Goal: Information Seeking & Learning: Learn about a topic

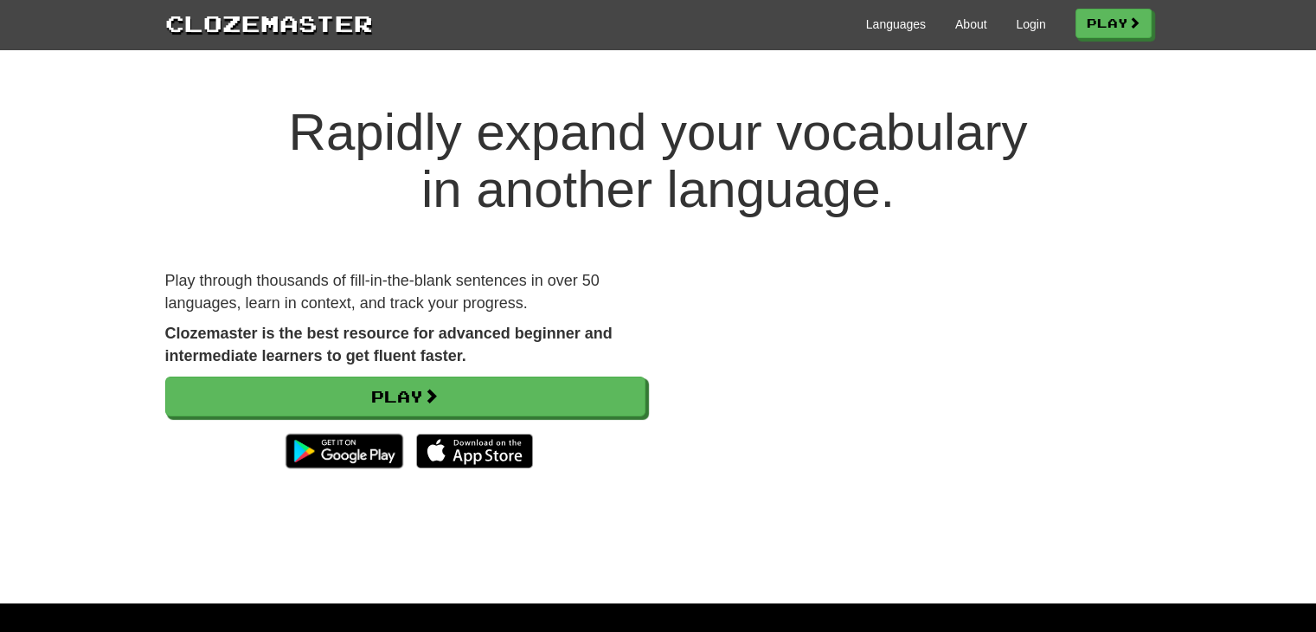
click at [1038, 22] on div "Languages About Login Play" at bounding box center [762, 23] width 779 height 32
click at [1030, 20] on link "Login" at bounding box center [1030, 24] width 29 height 17
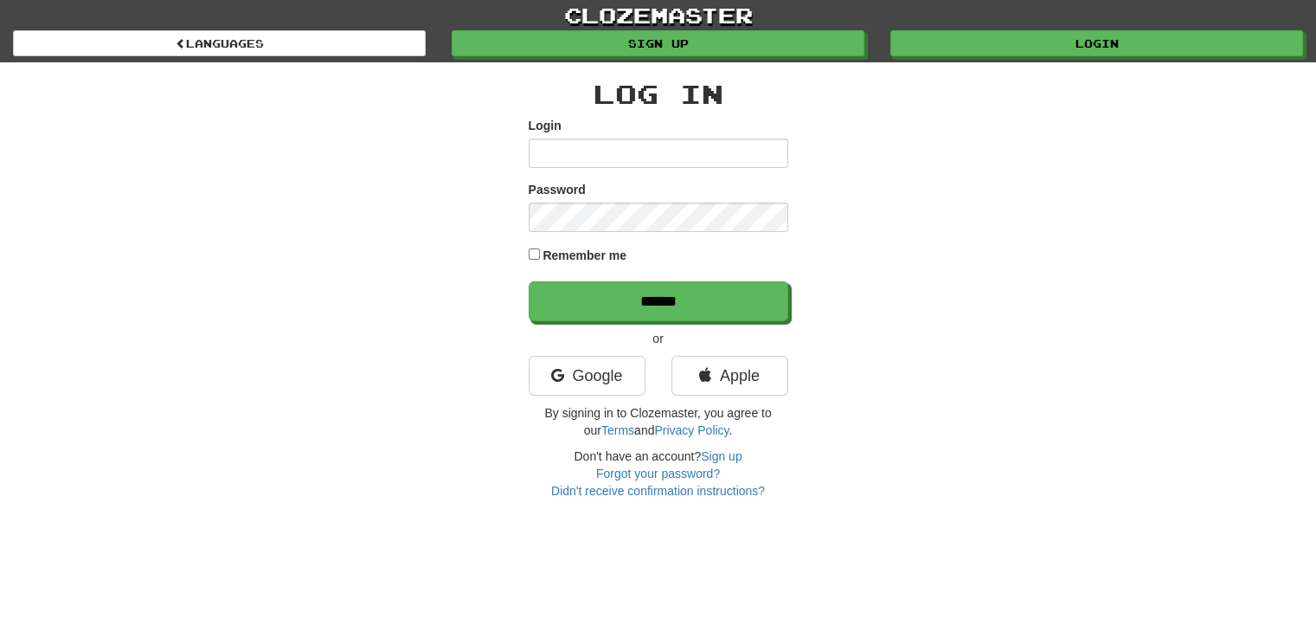
type input "*****"
click at [582, 254] on label "Remember me" at bounding box center [585, 255] width 84 height 17
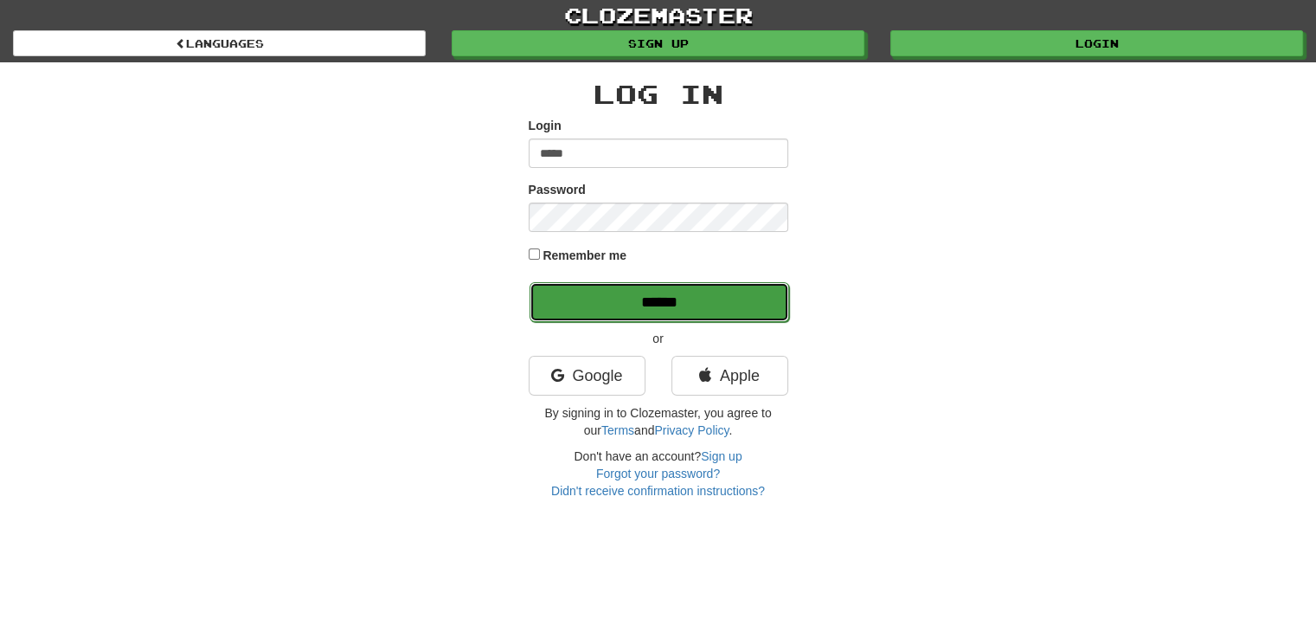
click at [620, 301] on input "******" at bounding box center [660, 302] width 260 height 40
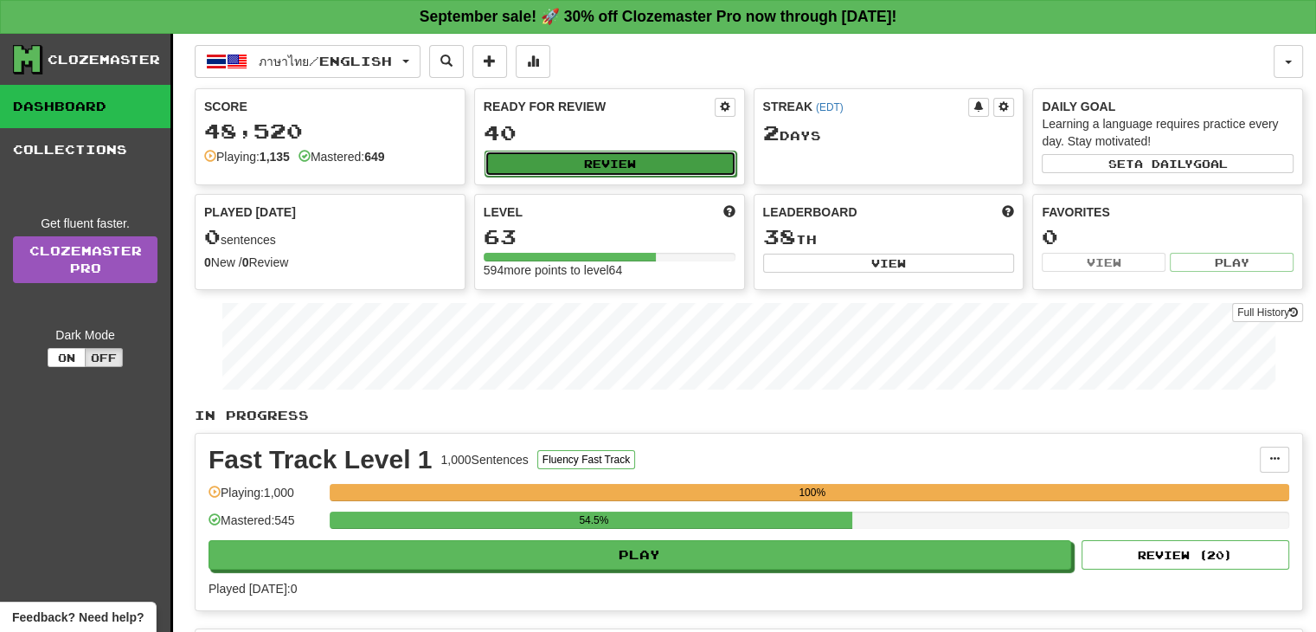
click at [558, 162] on button "Review" at bounding box center [611, 164] width 252 height 26
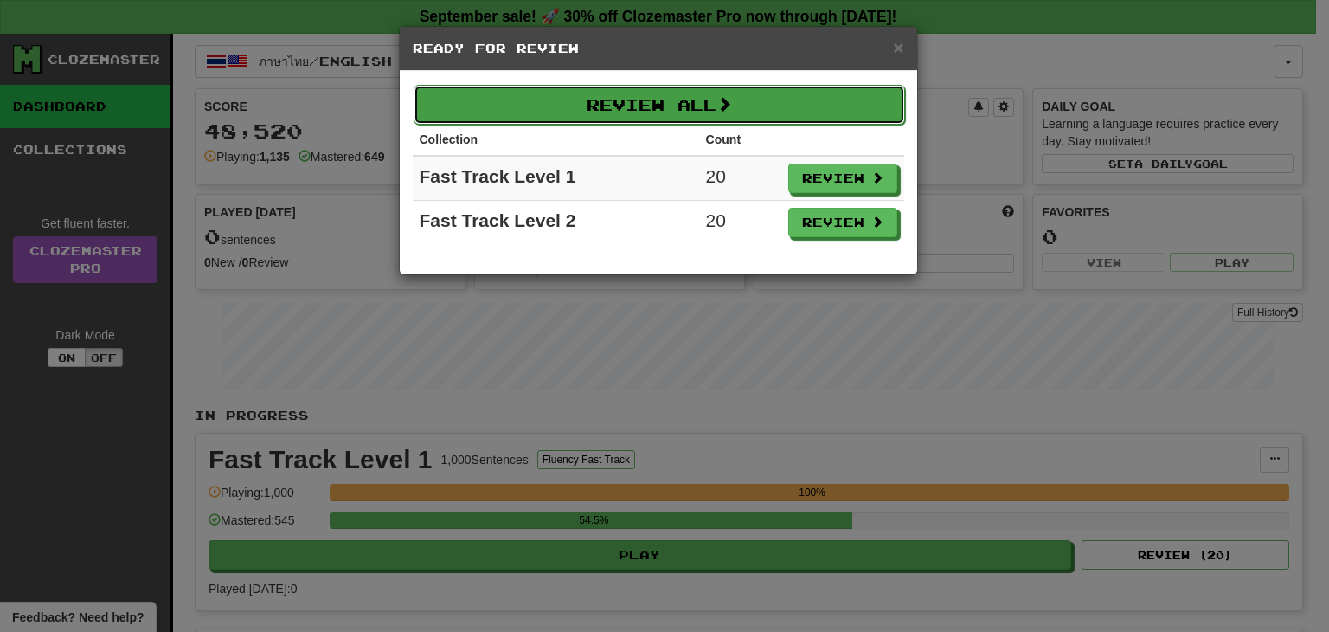
click at [702, 96] on button "Review All" at bounding box center [660, 105] width 492 height 40
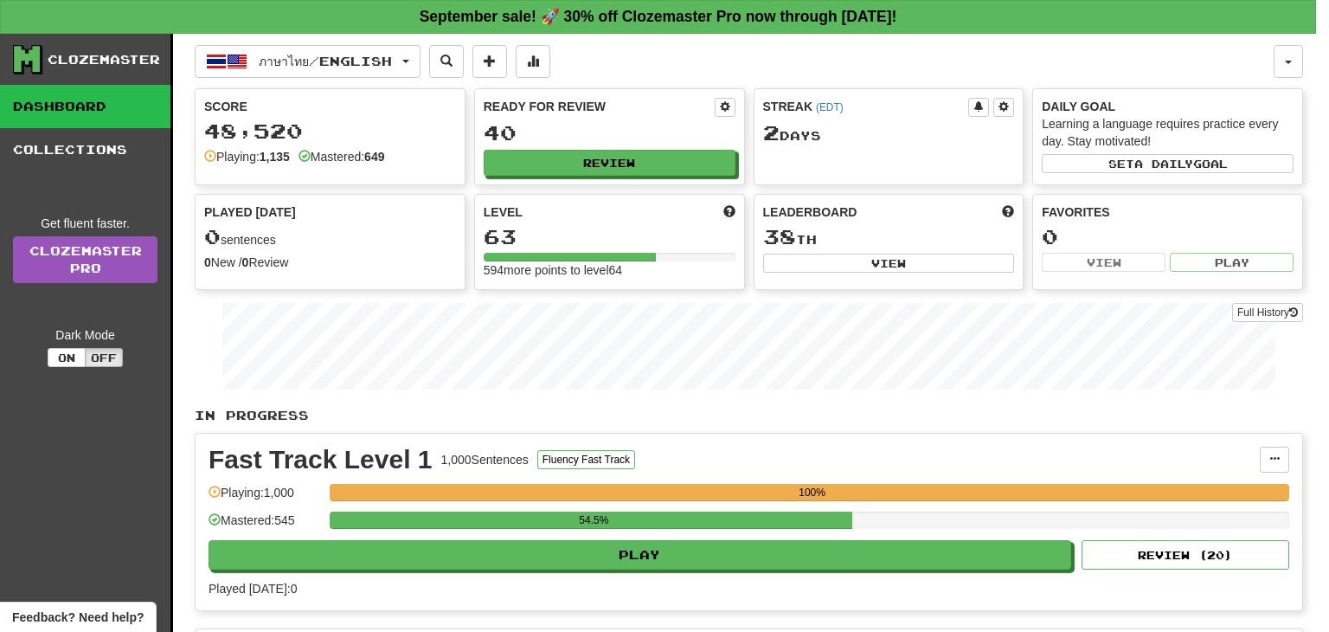
select select "**"
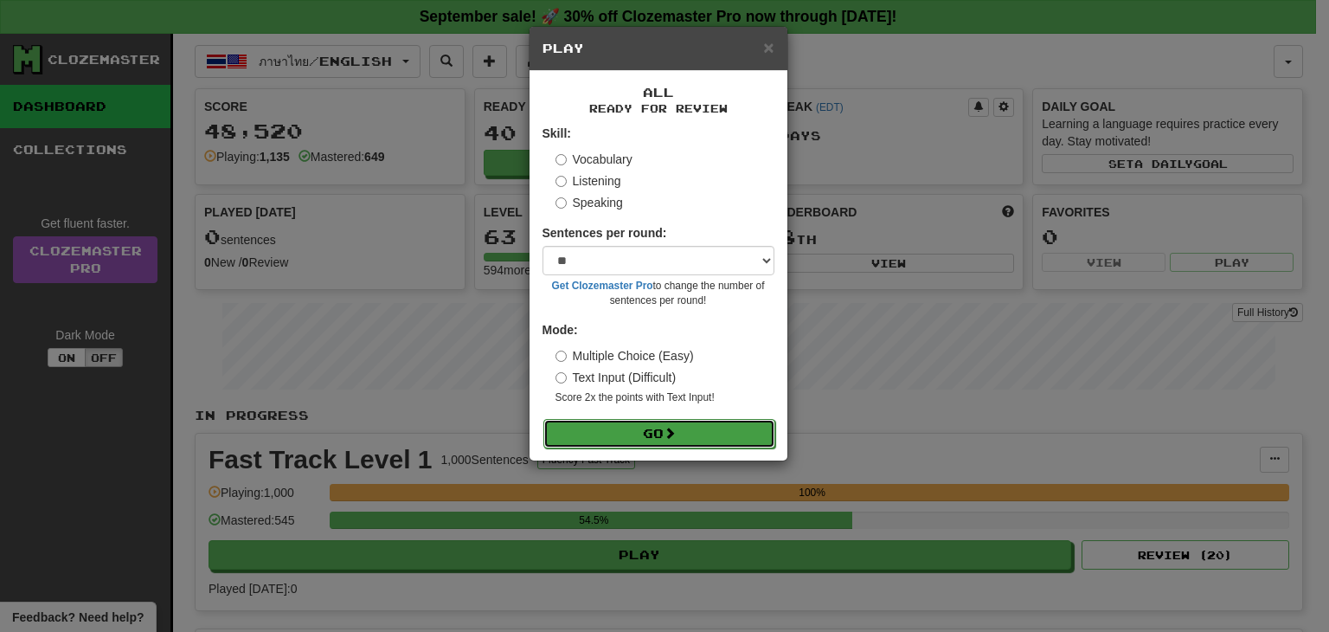
click at [618, 440] on button "Go" at bounding box center [659, 433] width 232 height 29
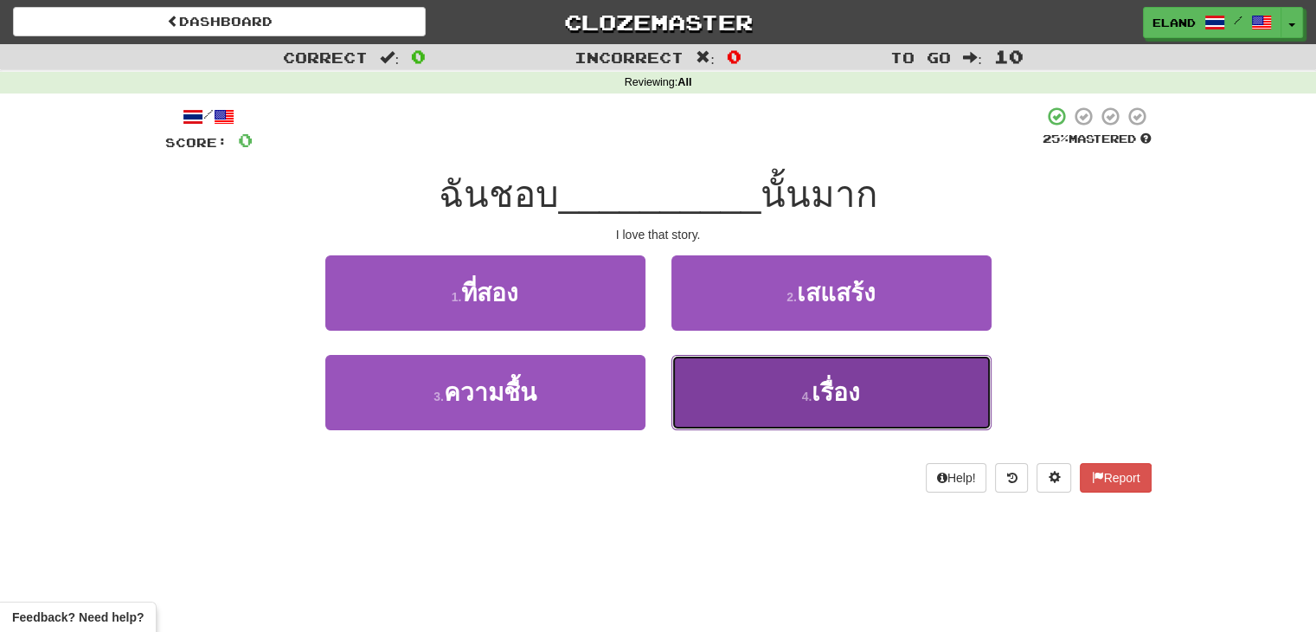
click at [802, 391] on small "4 ." at bounding box center [807, 396] width 10 height 14
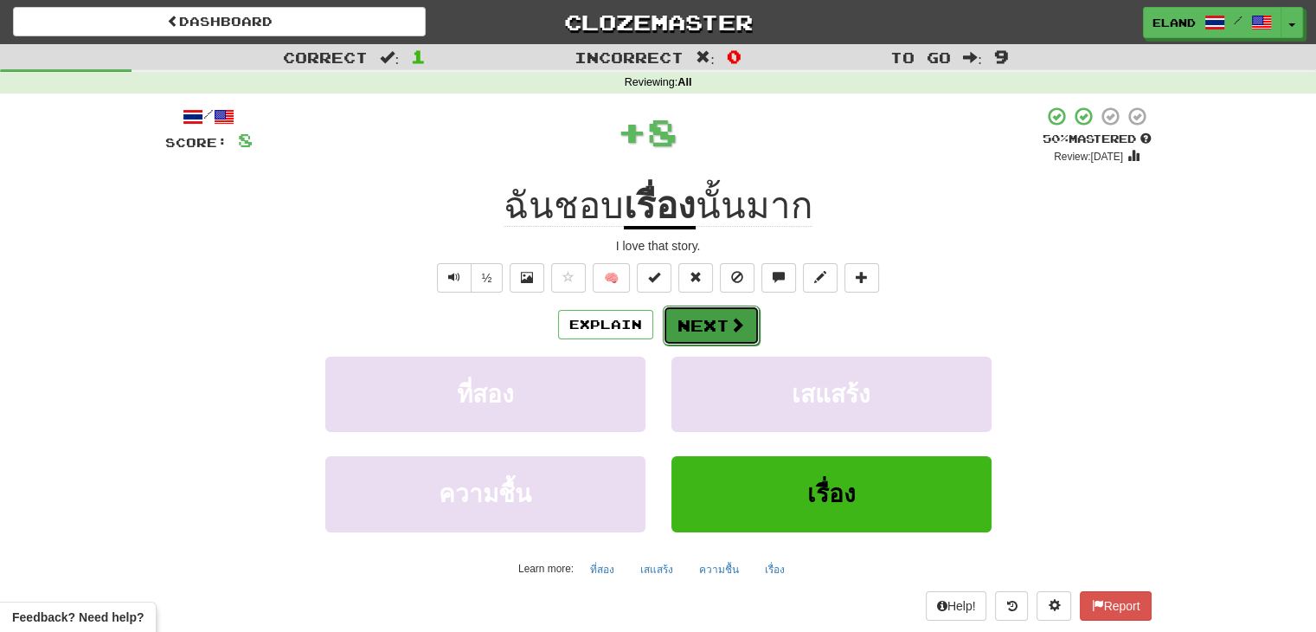
click at [713, 323] on button "Next" at bounding box center [711, 325] width 97 height 40
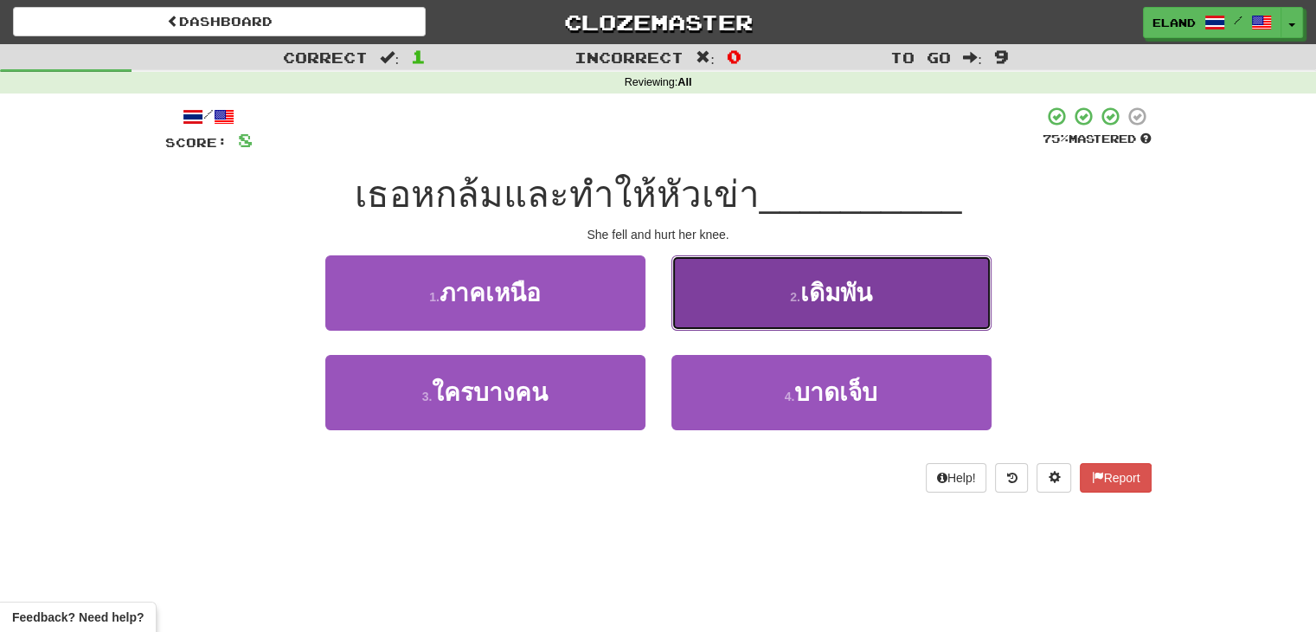
click at [800, 302] on span "เดิมพัน" at bounding box center [836, 293] width 72 height 27
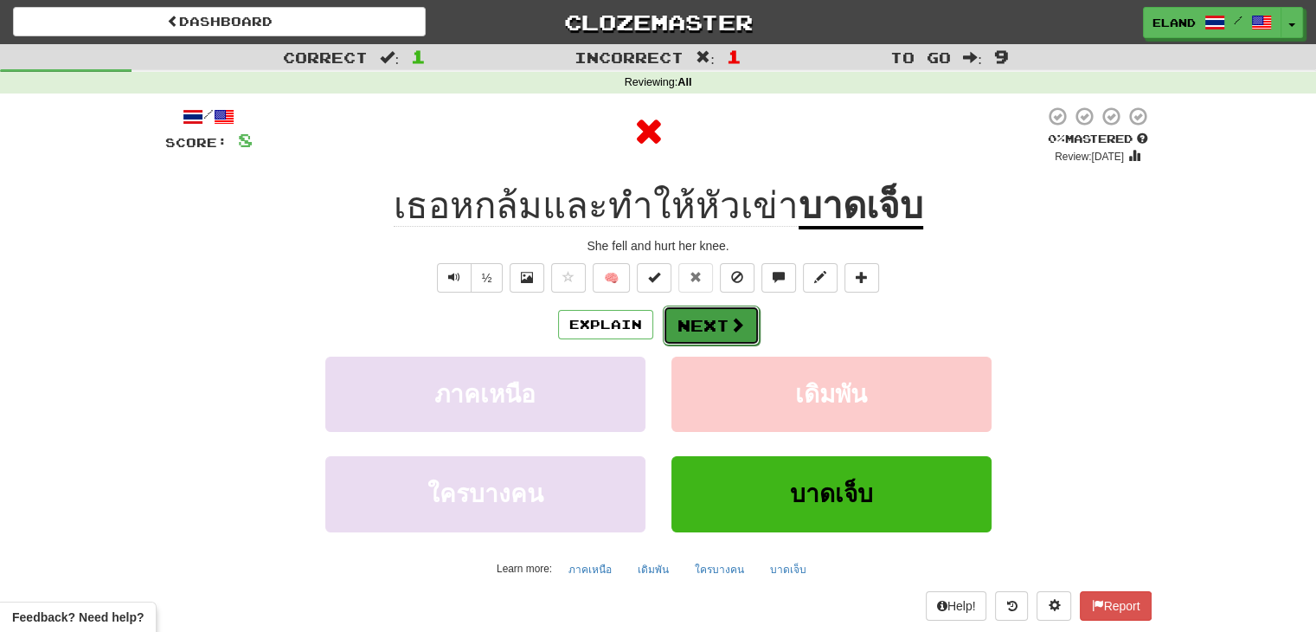
click at [716, 323] on button "Next" at bounding box center [711, 325] width 97 height 40
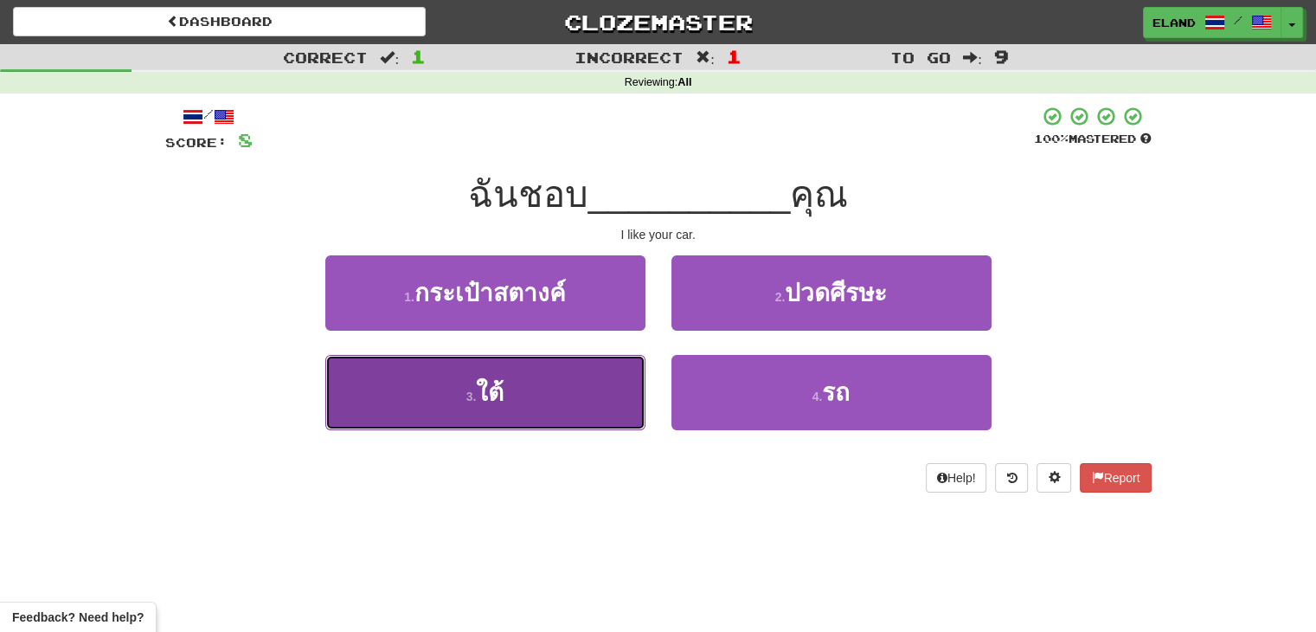
click at [591, 387] on button "3 . ใต้" at bounding box center [485, 392] width 320 height 75
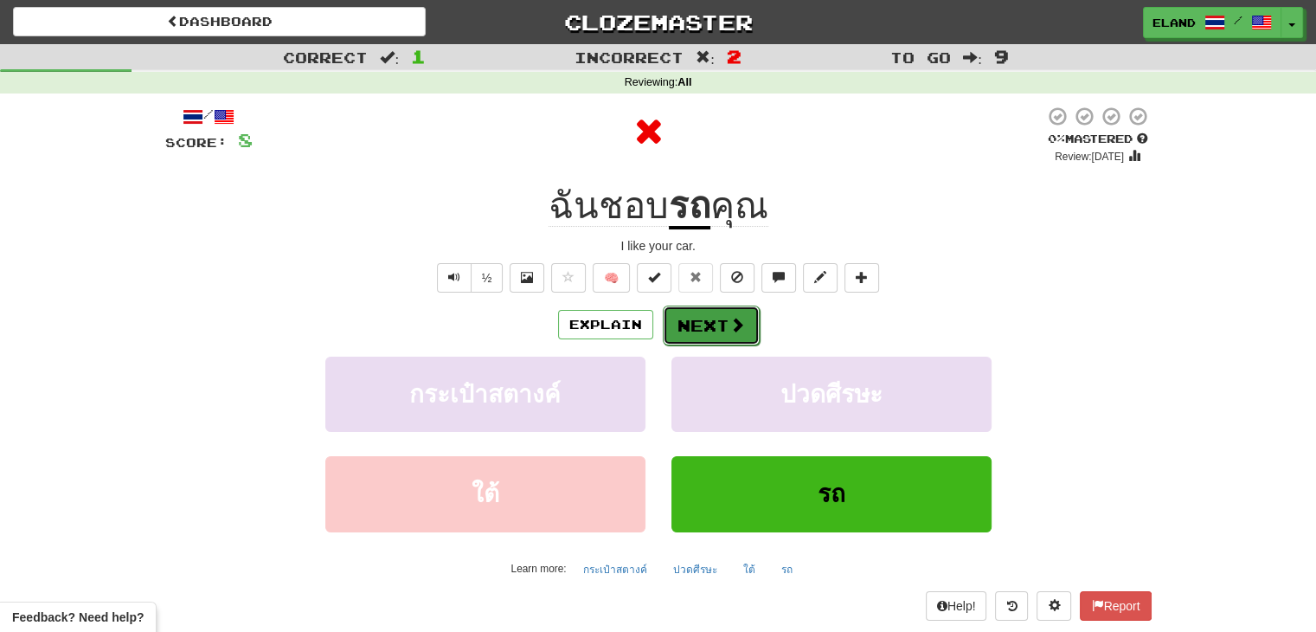
click at [711, 323] on button "Next" at bounding box center [711, 325] width 97 height 40
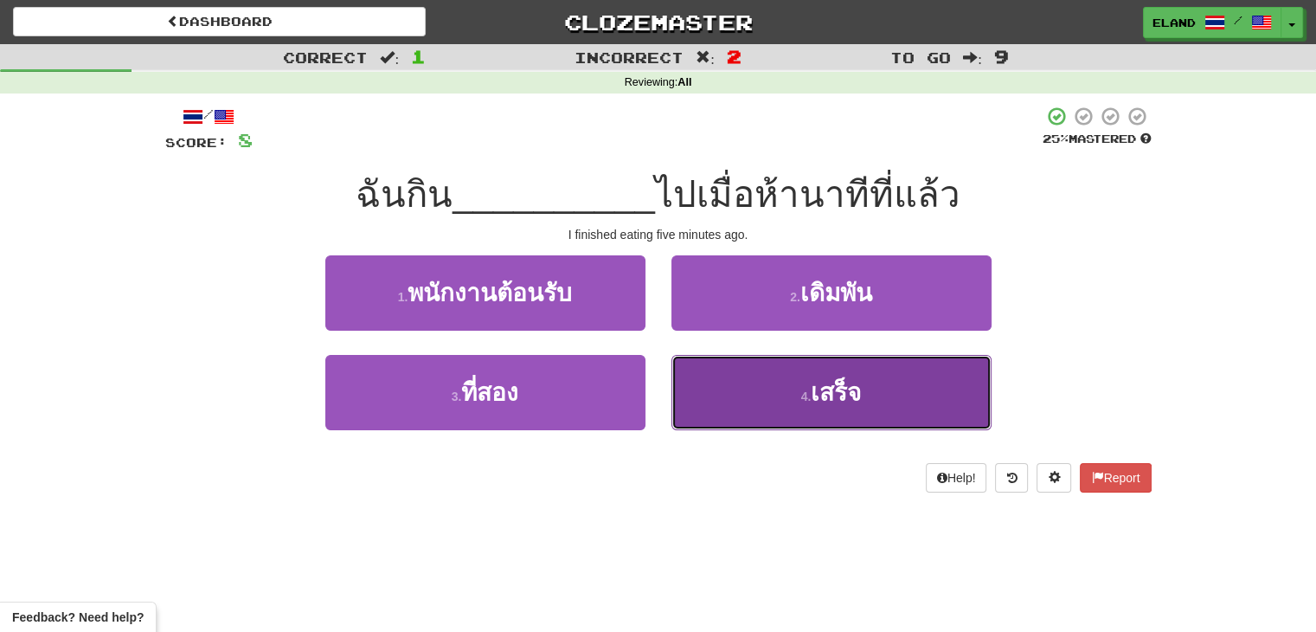
click at [762, 388] on button "4 . เสร็จ" at bounding box center [832, 392] width 320 height 75
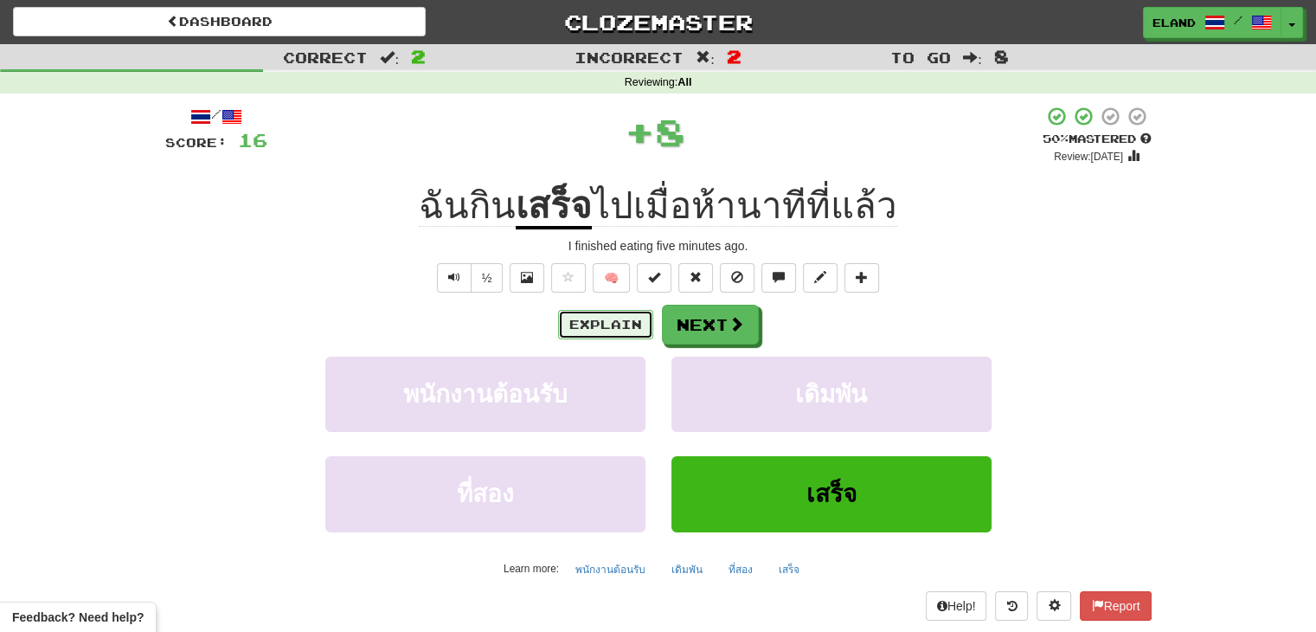
click at [615, 331] on button "Explain" at bounding box center [605, 324] width 95 height 29
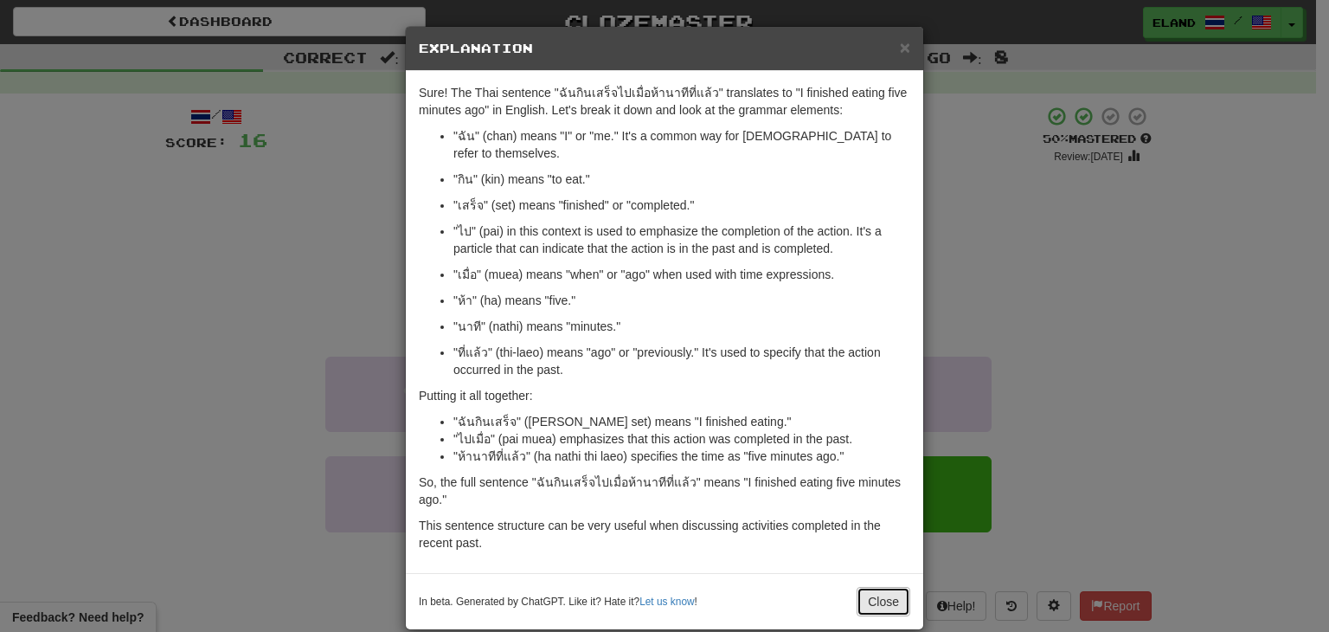
click at [872, 587] on button "Close" at bounding box center [884, 601] width 54 height 29
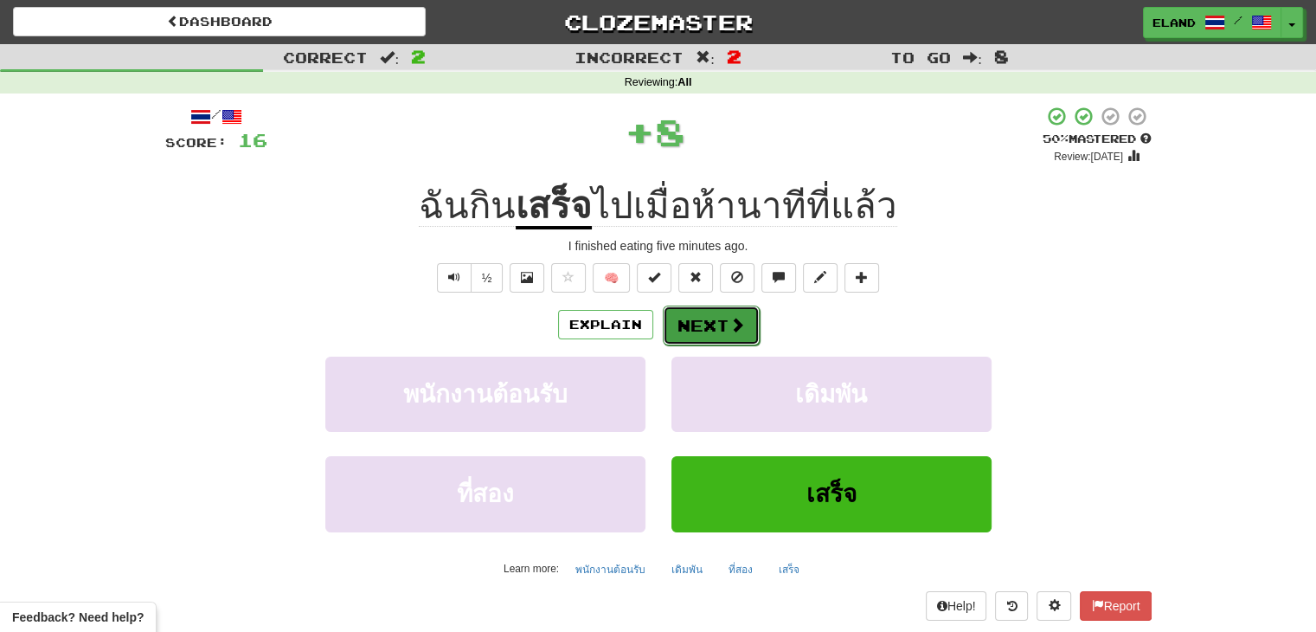
click at [712, 330] on button "Next" at bounding box center [711, 325] width 97 height 40
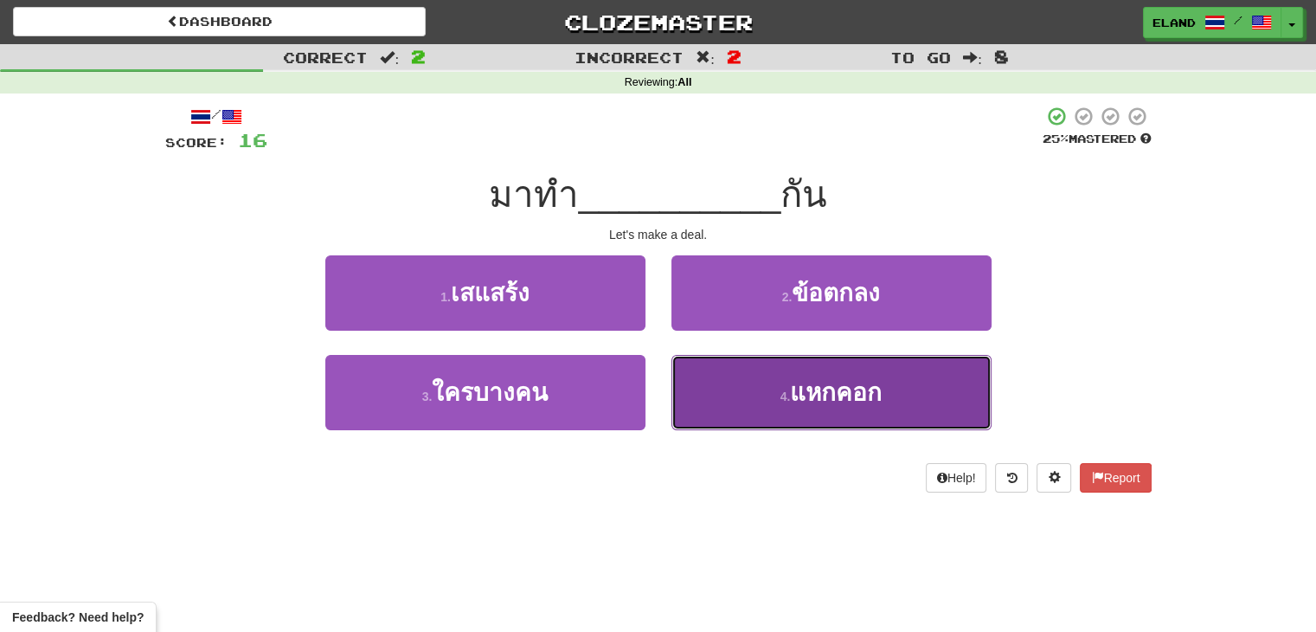
click at [763, 384] on button "4 . แหกคอก" at bounding box center [832, 392] width 320 height 75
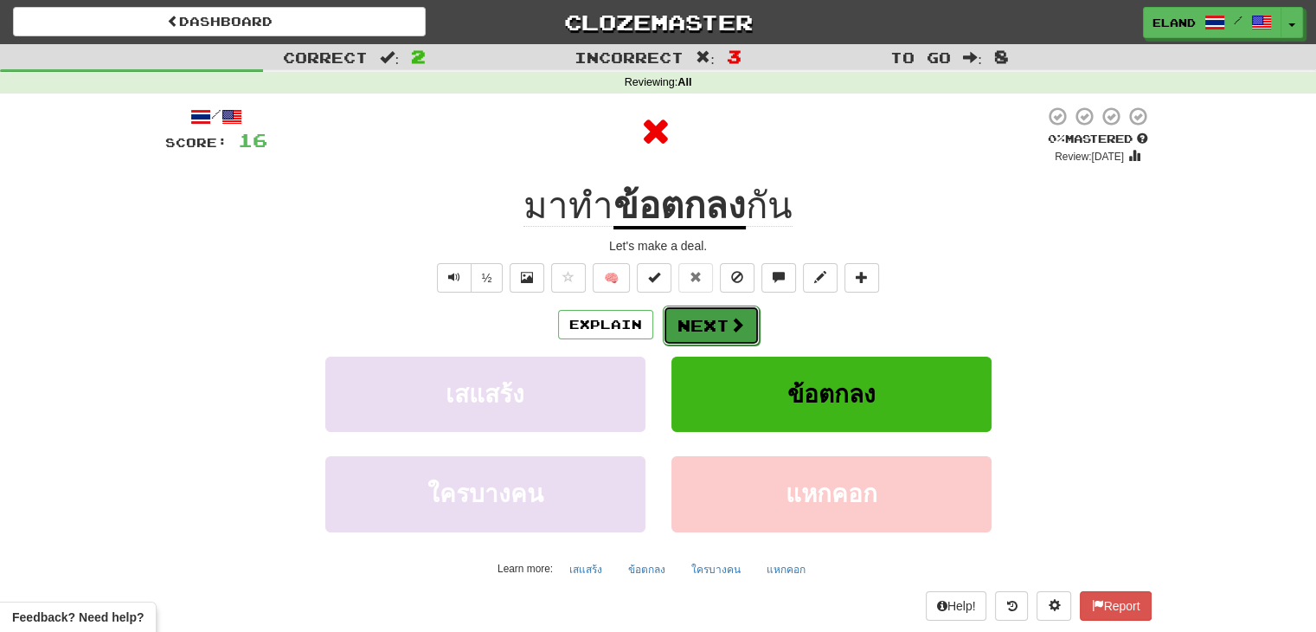
click at [714, 331] on button "Next" at bounding box center [711, 325] width 97 height 40
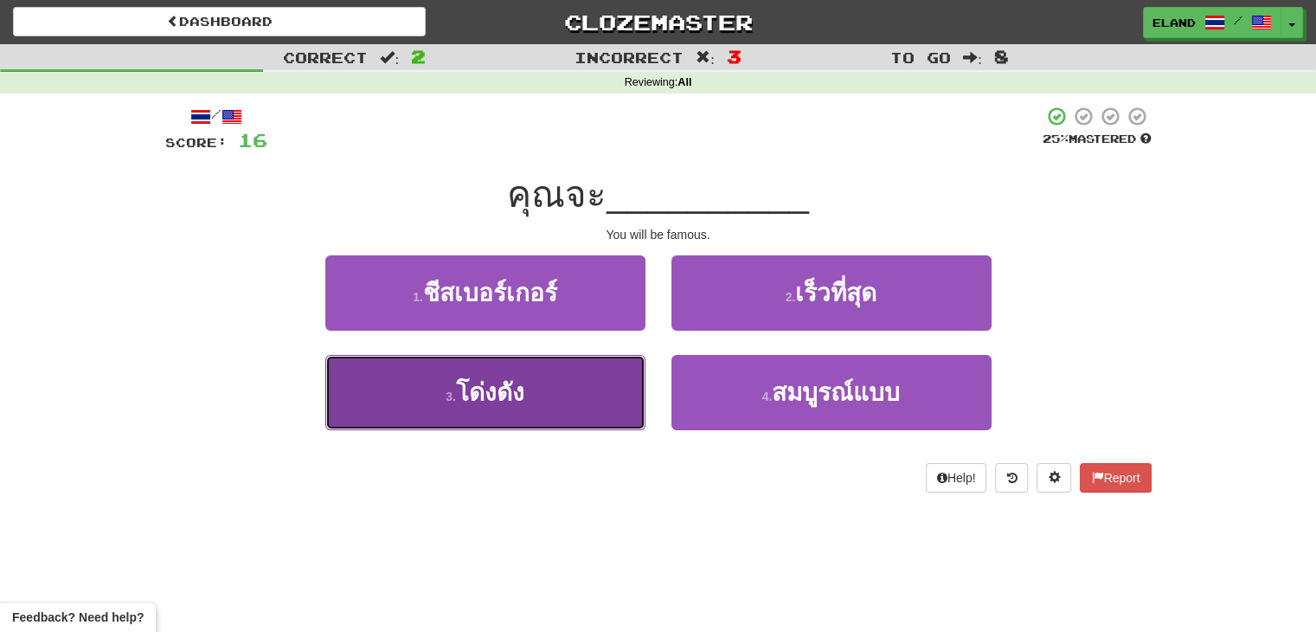
click at [536, 393] on button "3 . โด่งดัง" at bounding box center [485, 392] width 320 height 75
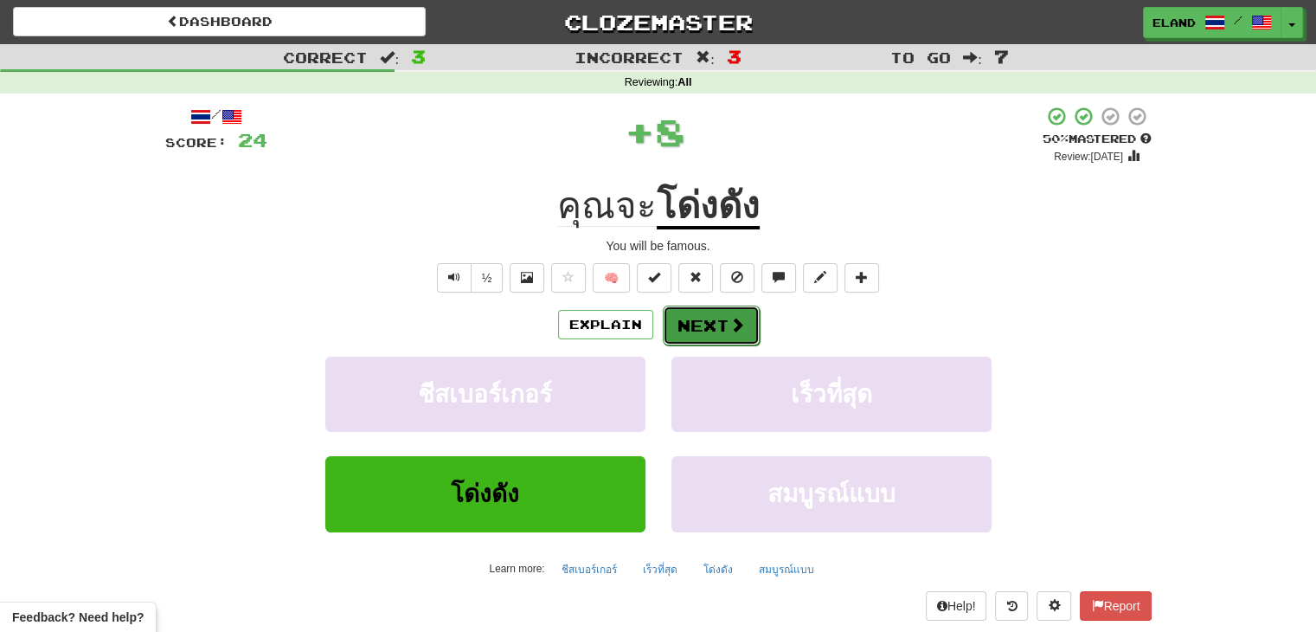
click at [717, 331] on button "Next" at bounding box center [711, 325] width 97 height 40
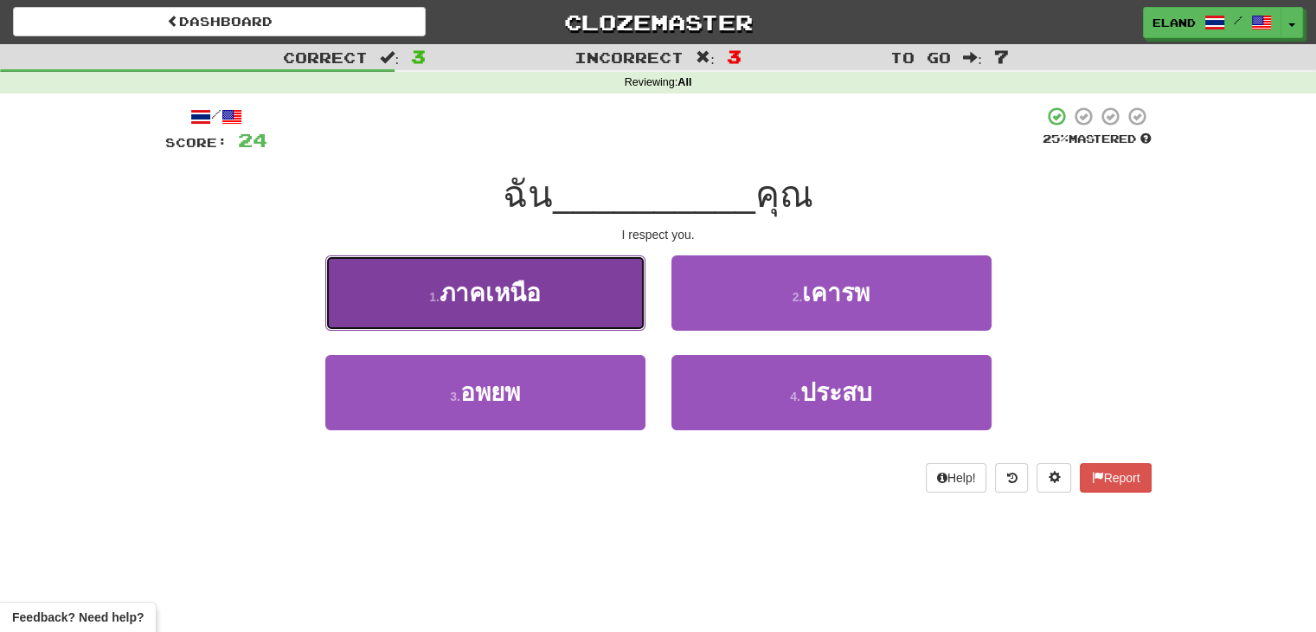
click at [530, 300] on span "ภาคเหนือ" at bounding box center [490, 293] width 101 height 27
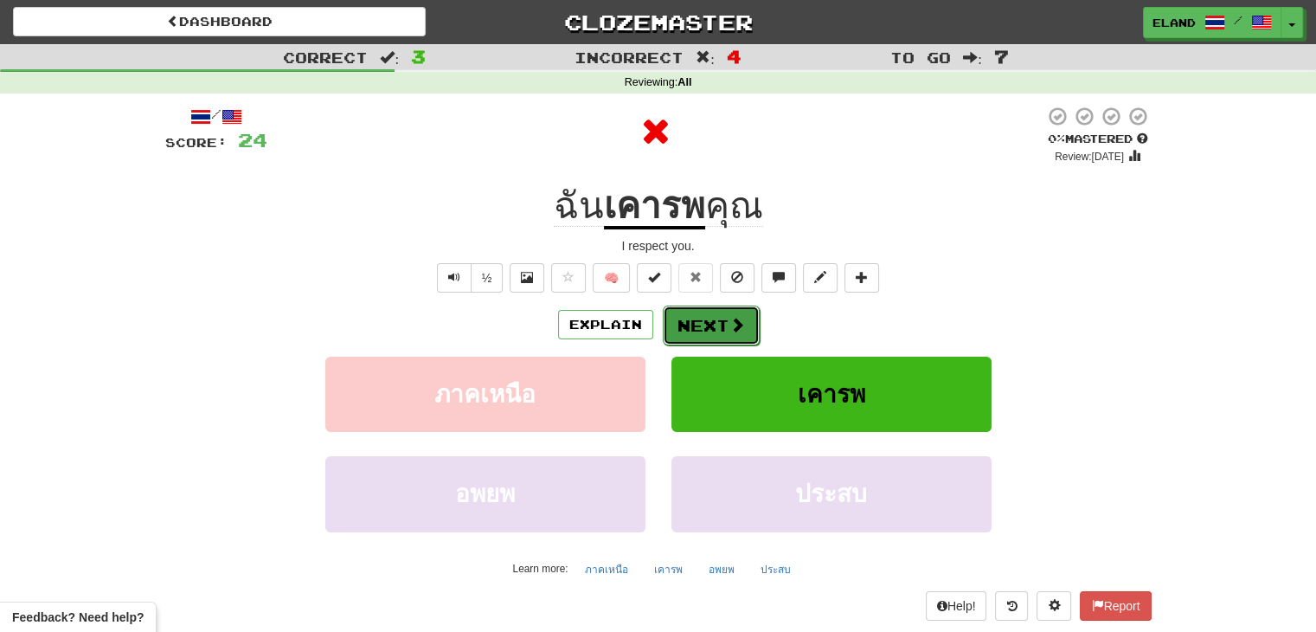
click at [716, 323] on button "Next" at bounding box center [711, 325] width 97 height 40
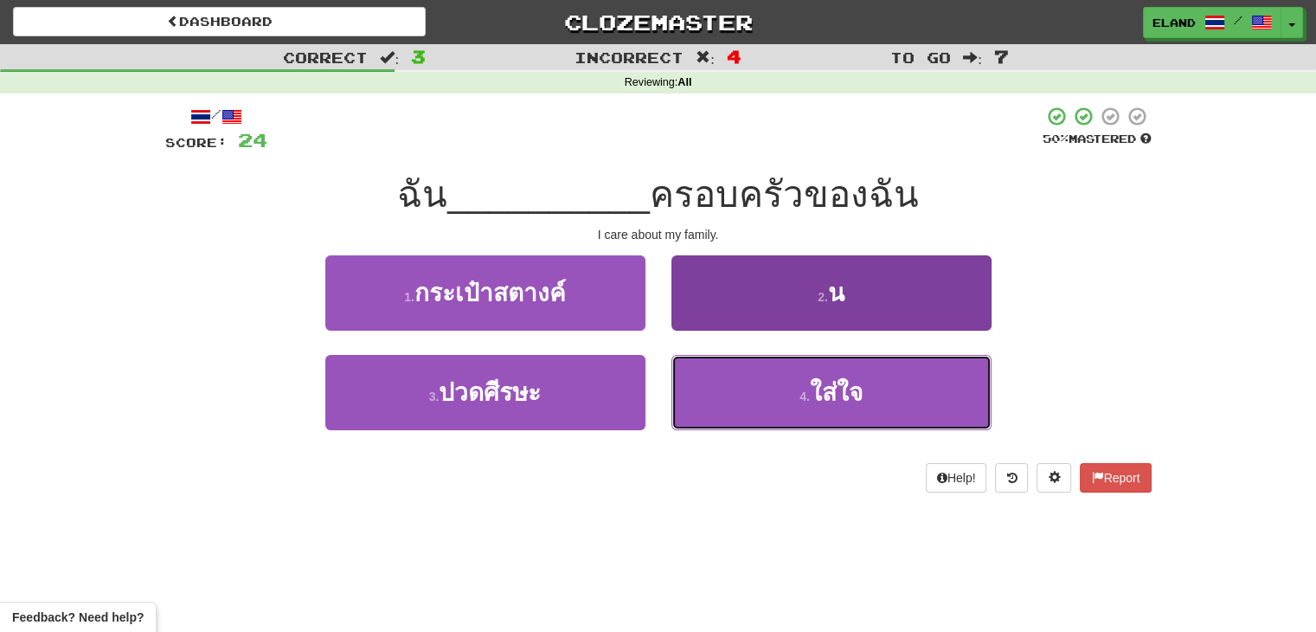
click at [796, 375] on button "4 . ใส่ใจ" at bounding box center [832, 392] width 320 height 75
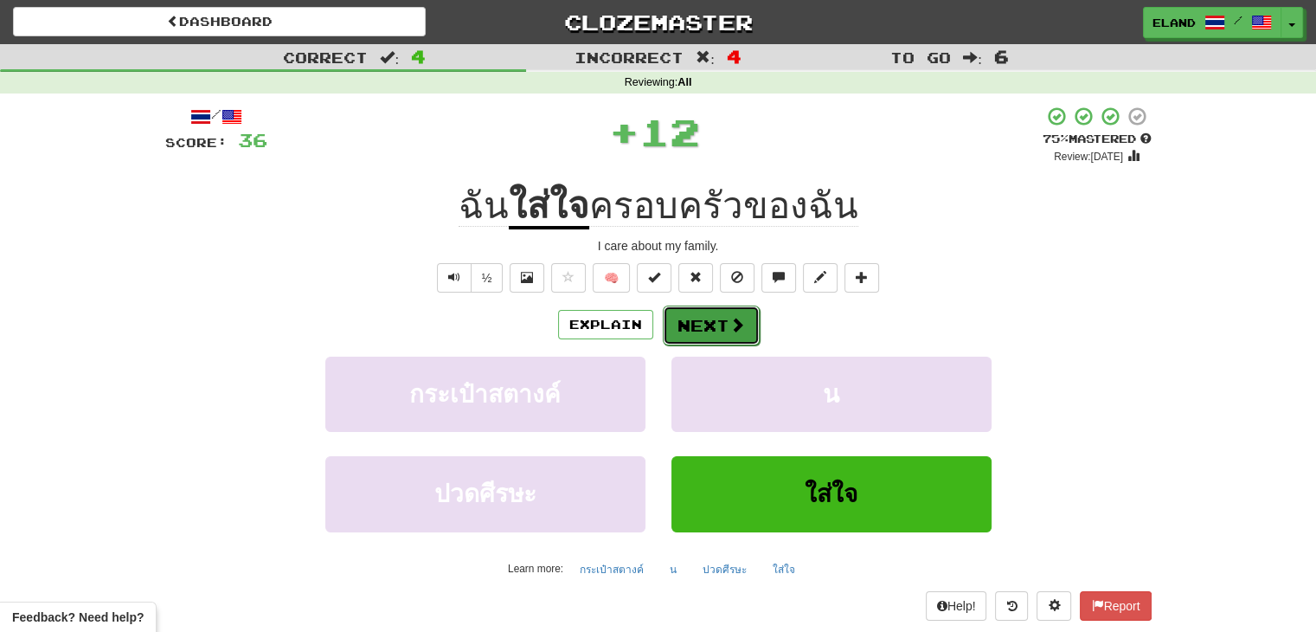
click at [716, 326] on button "Next" at bounding box center [711, 325] width 97 height 40
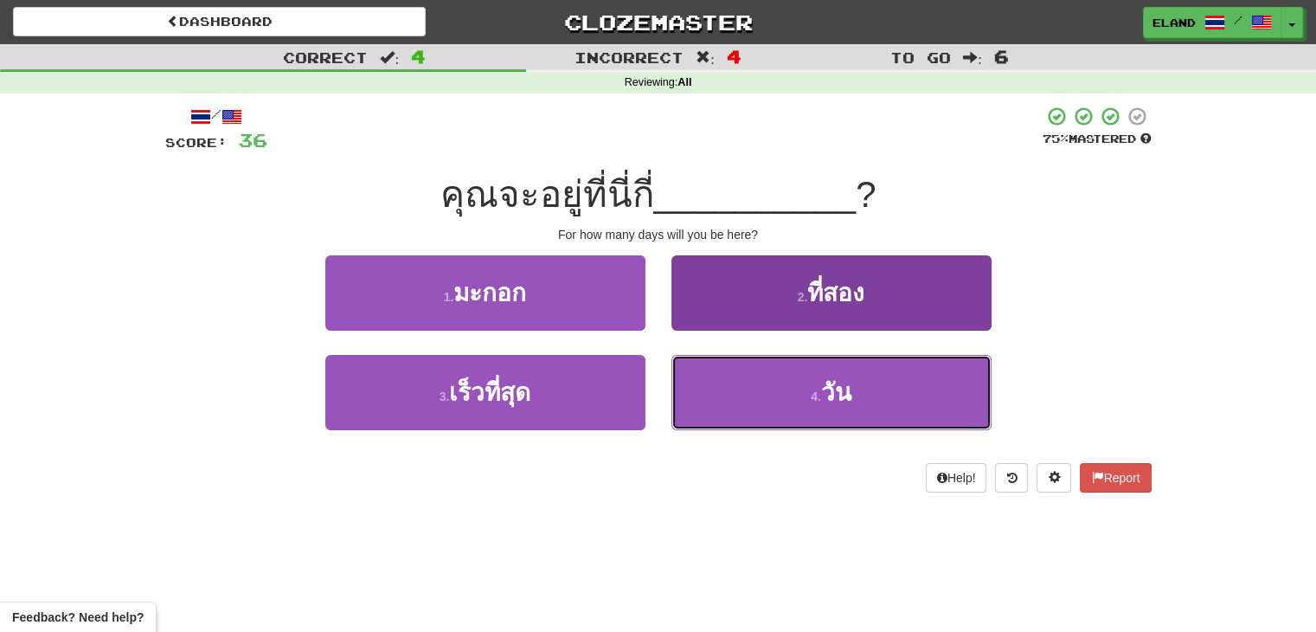
click at [808, 395] on button "4 . วัน" at bounding box center [832, 392] width 320 height 75
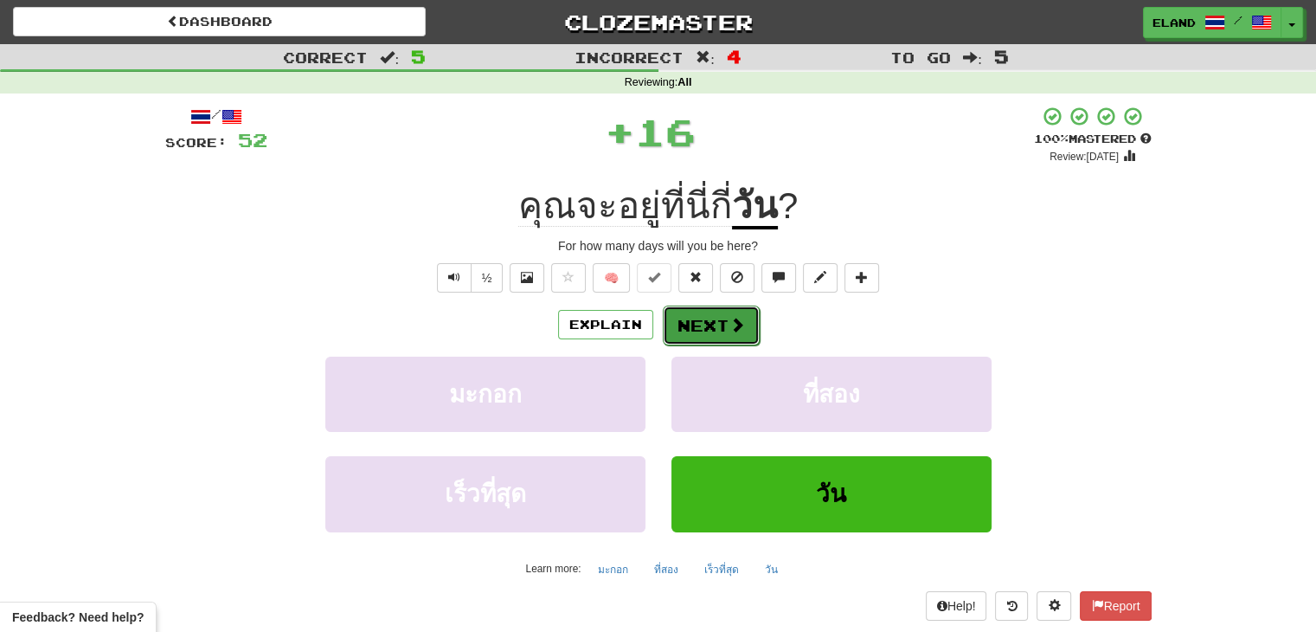
click at [702, 323] on button "Next" at bounding box center [711, 325] width 97 height 40
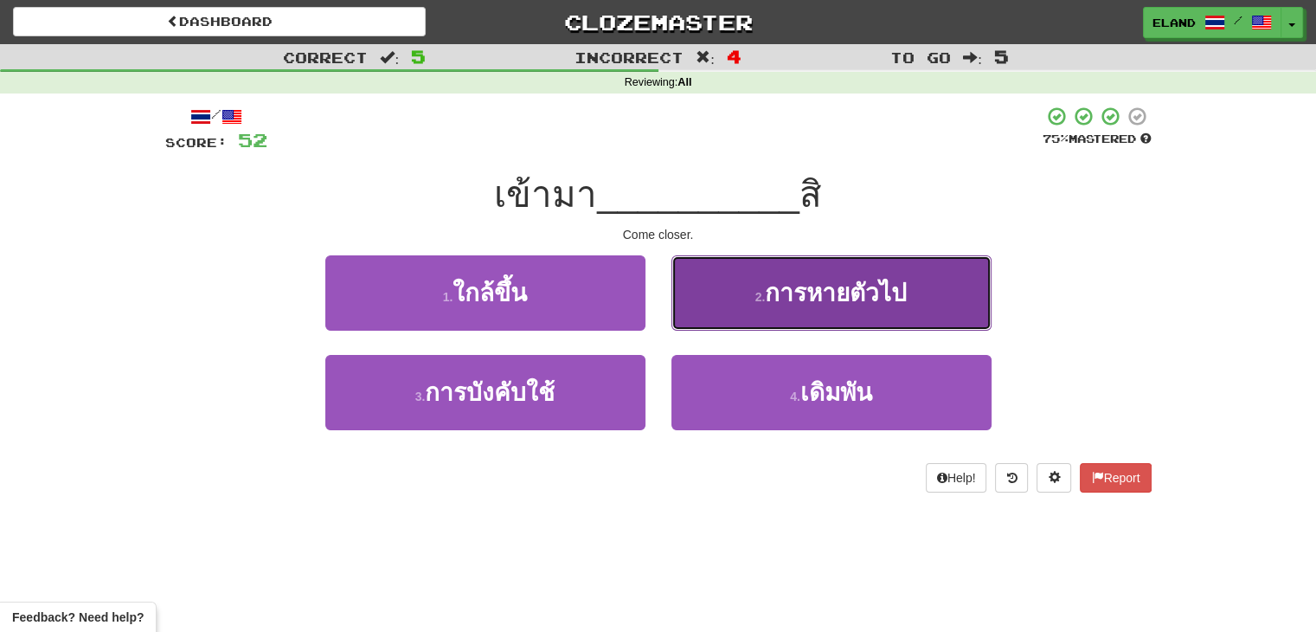
click at [768, 296] on span "การหายตัวไป" at bounding box center [836, 293] width 142 height 27
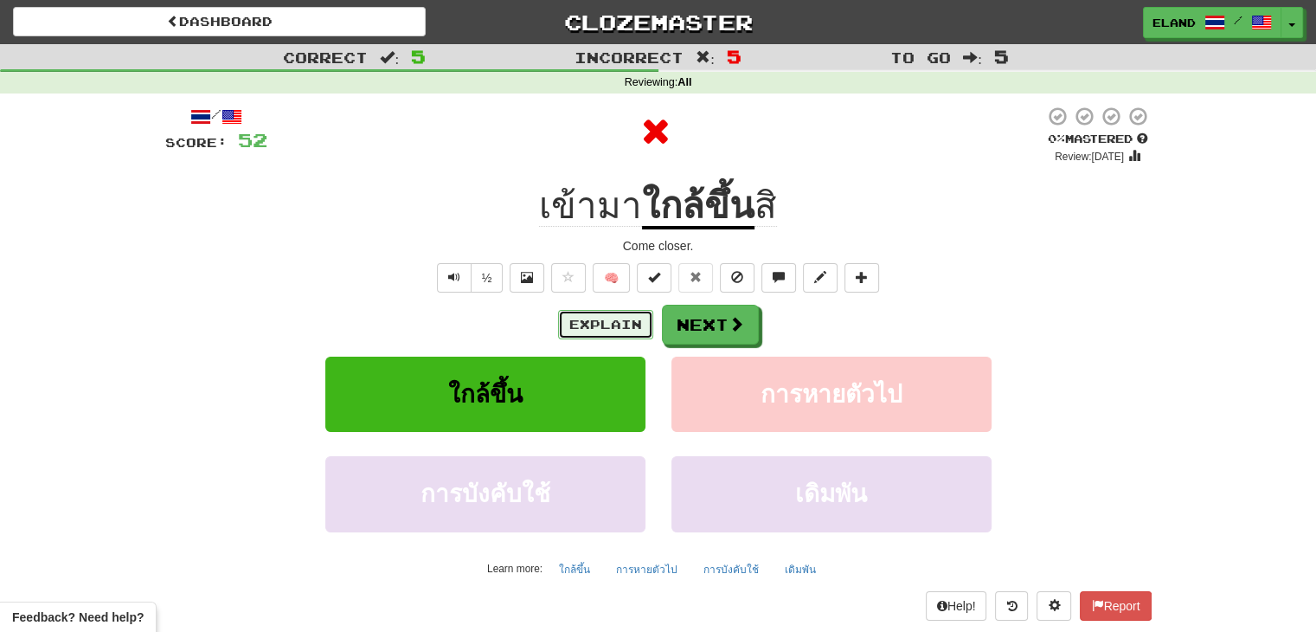
click at [605, 328] on button "Explain" at bounding box center [605, 324] width 95 height 29
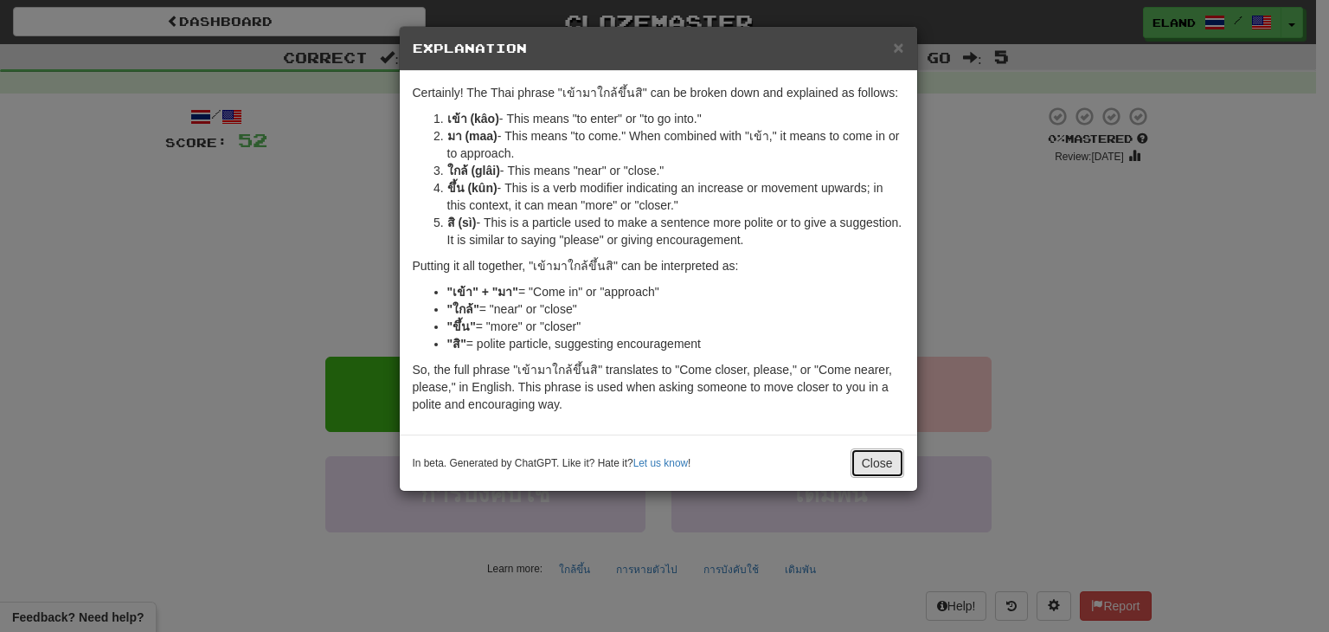
click at [872, 448] on button "Close" at bounding box center [878, 462] width 54 height 29
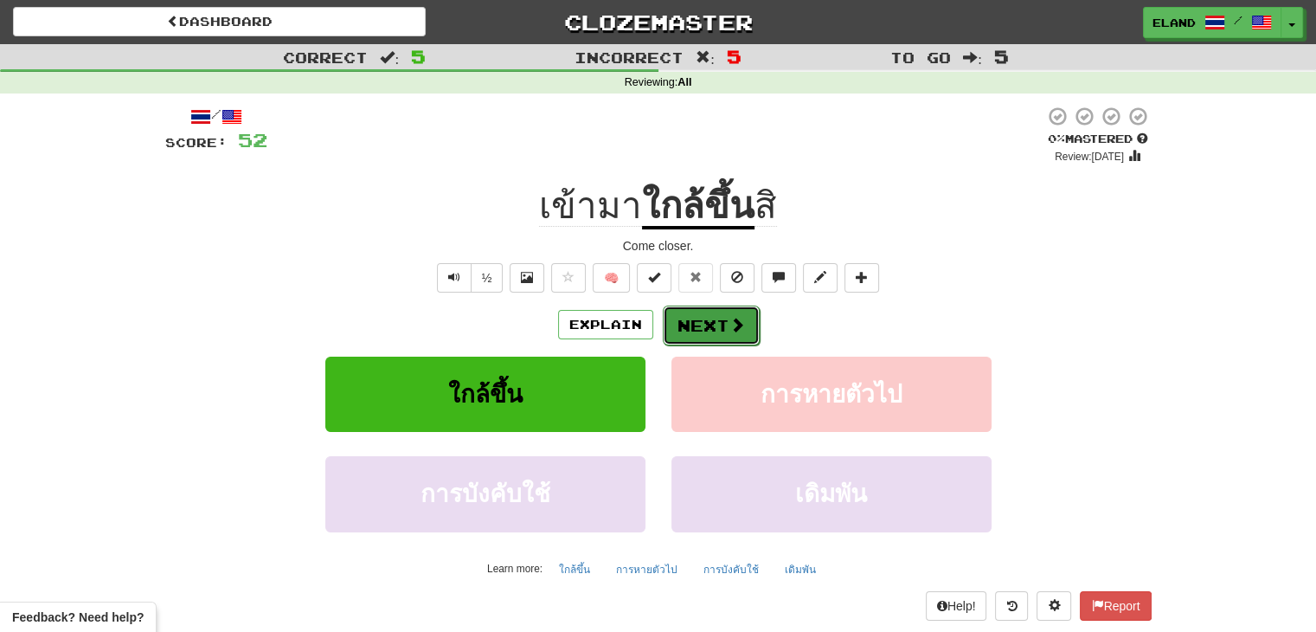
click at [713, 323] on button "Next" at bounding box center [711, 325] width 97 height 40
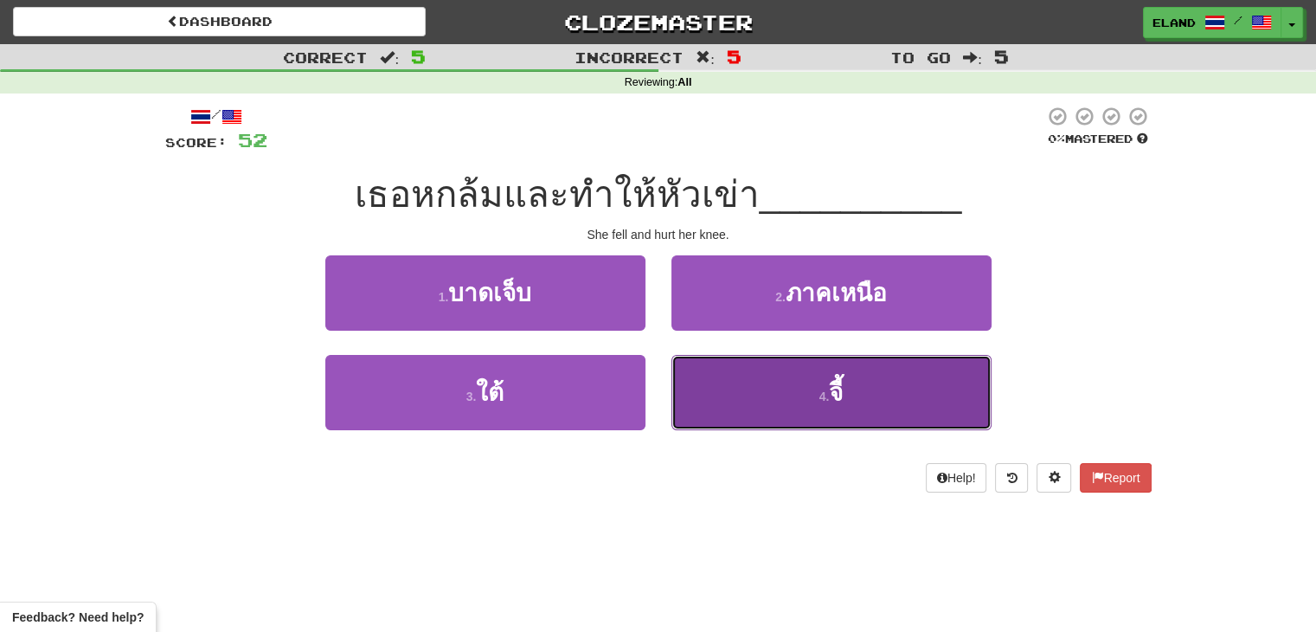
click at [819, 395] on small "4 ." at bounding box center [824, 396] width 10 height 14
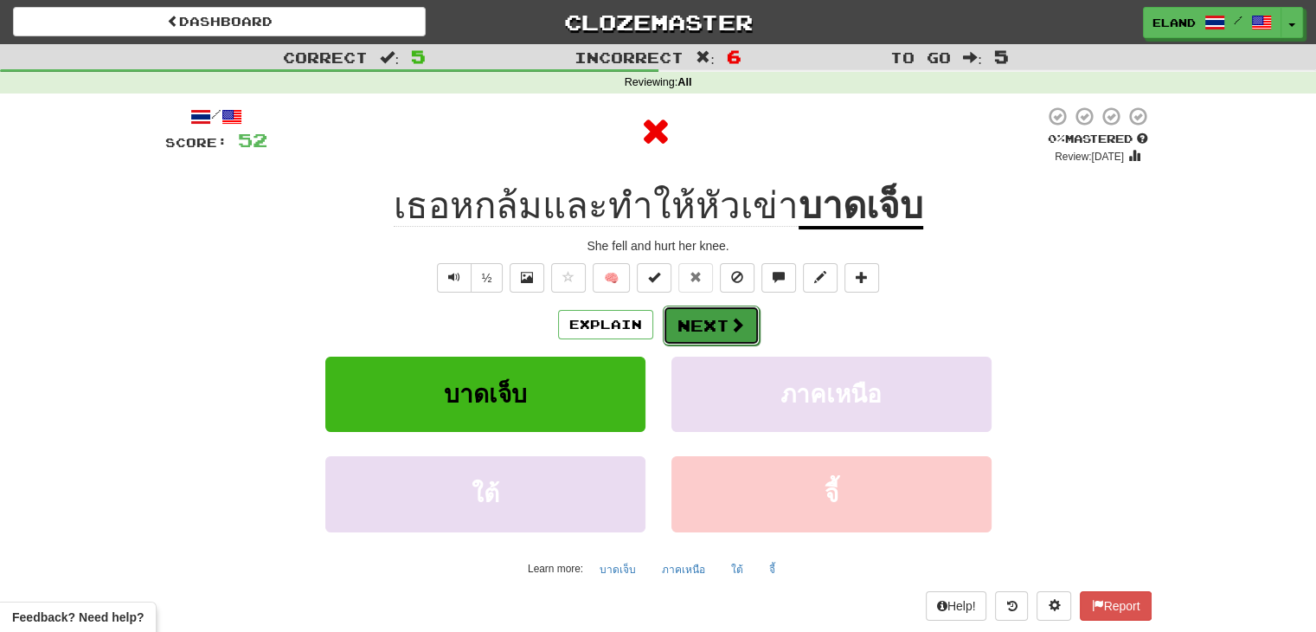
click at [717, 325] on button "Next" at bounding box center [711, 325] width 97 height 40
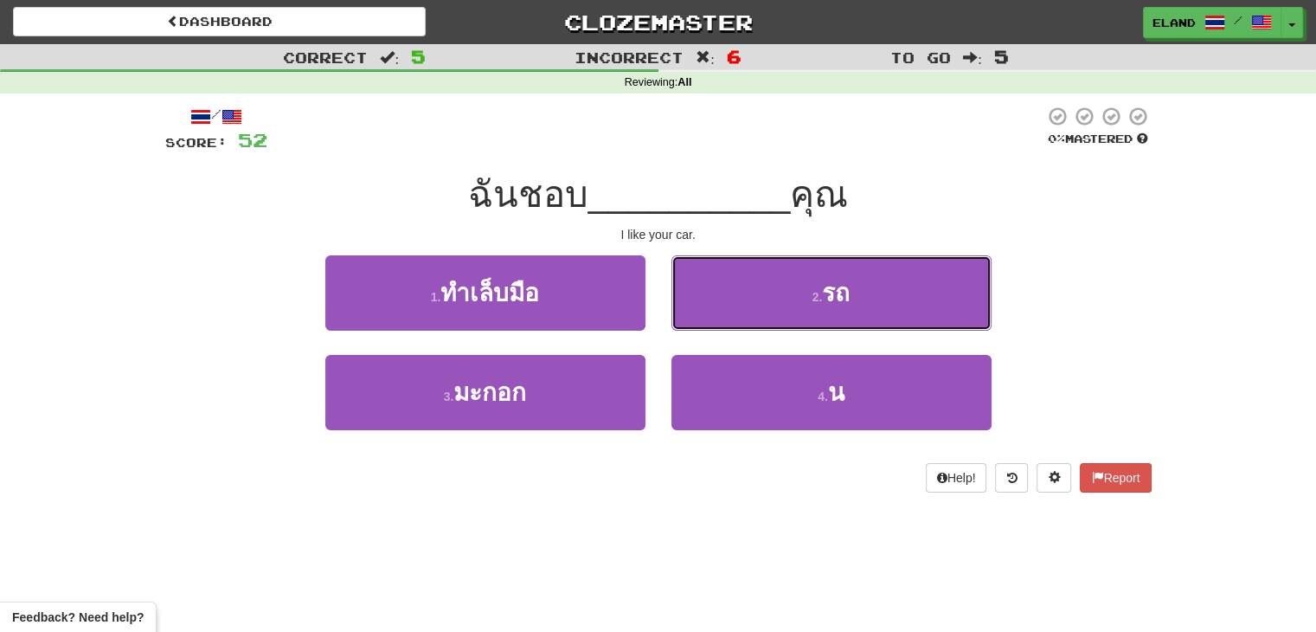
click at [798, 294] on button "2 . รถ" at bounding box center [832, 292] width 320 height 75
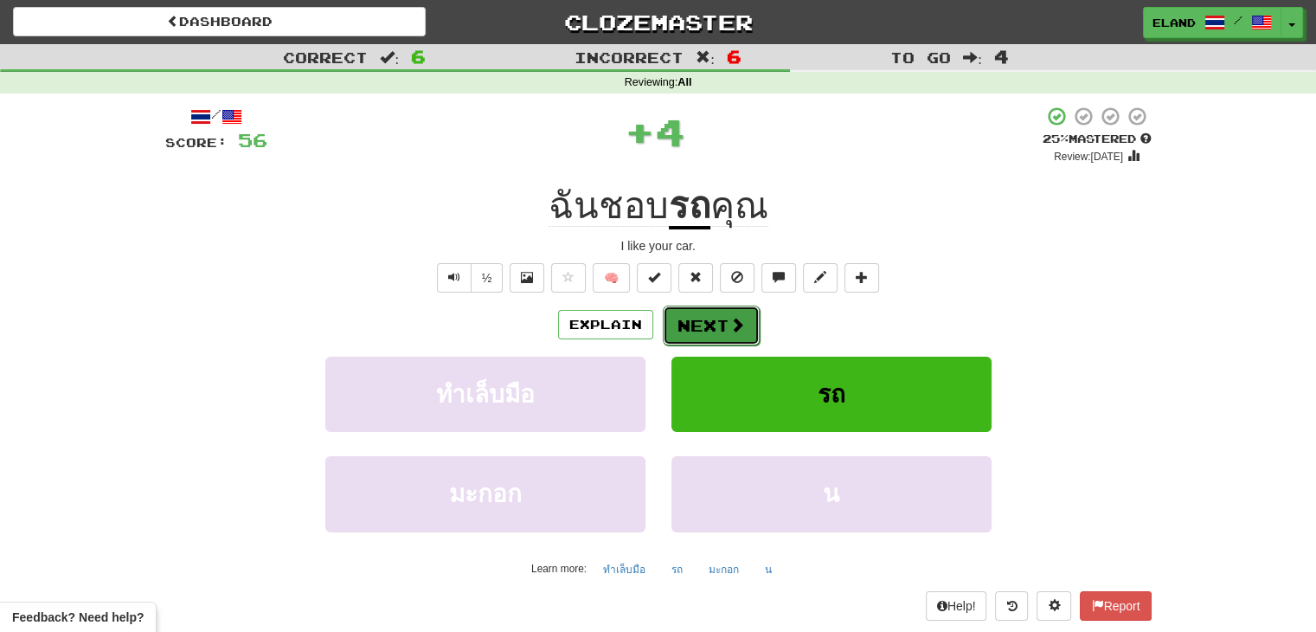
click at [707, 333] on button "Next" at bounding box center [711, 325] width 97 height 40
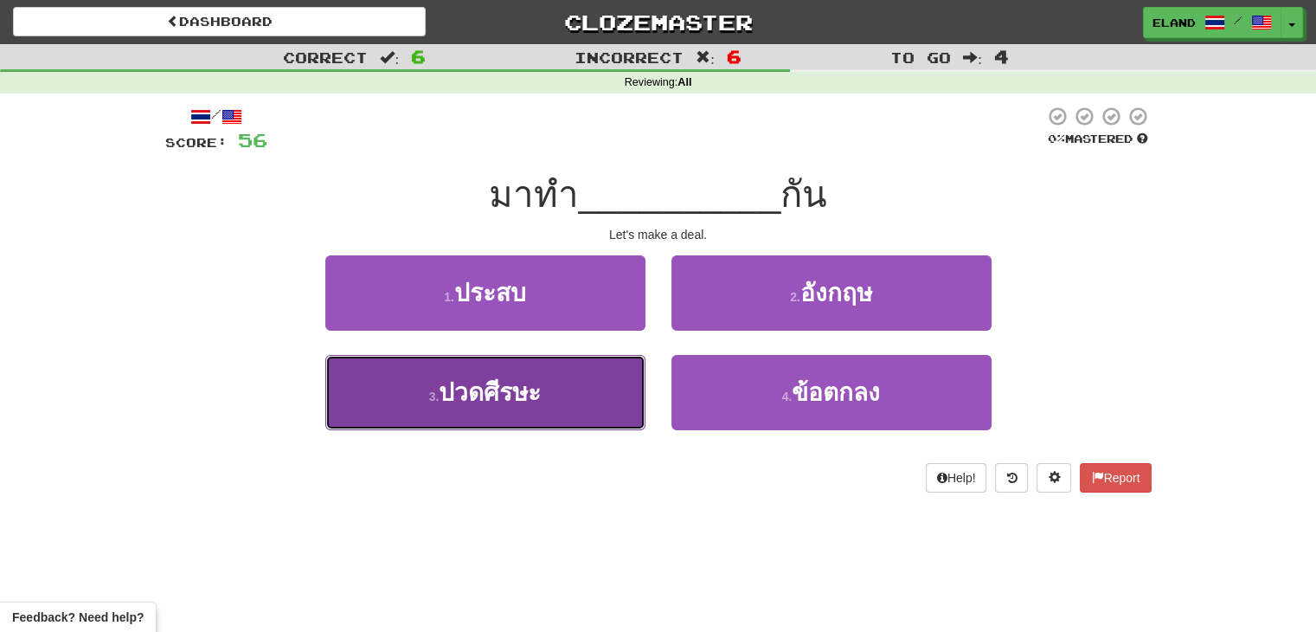
click at [549, 389] on button "3 . ปวดศีรษะ" at bounding box center [485, 392] width 320 height 75
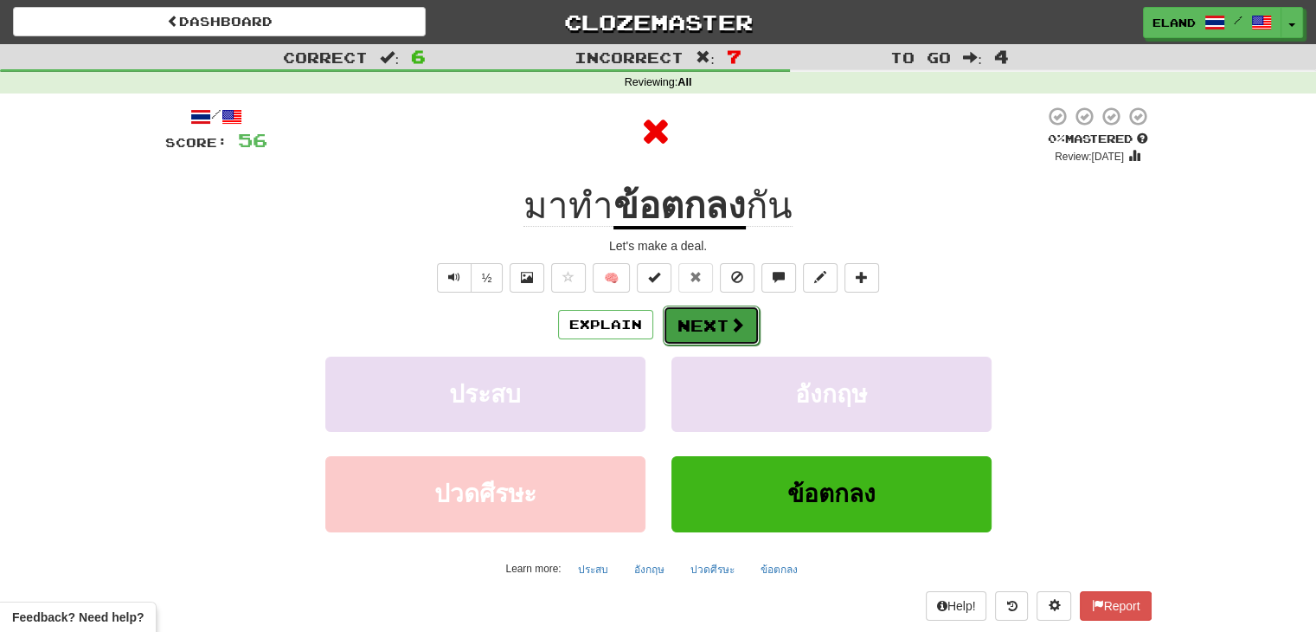
click at [705, 326] on button "Next" at bounding box center [711, 325] width 97 height 40
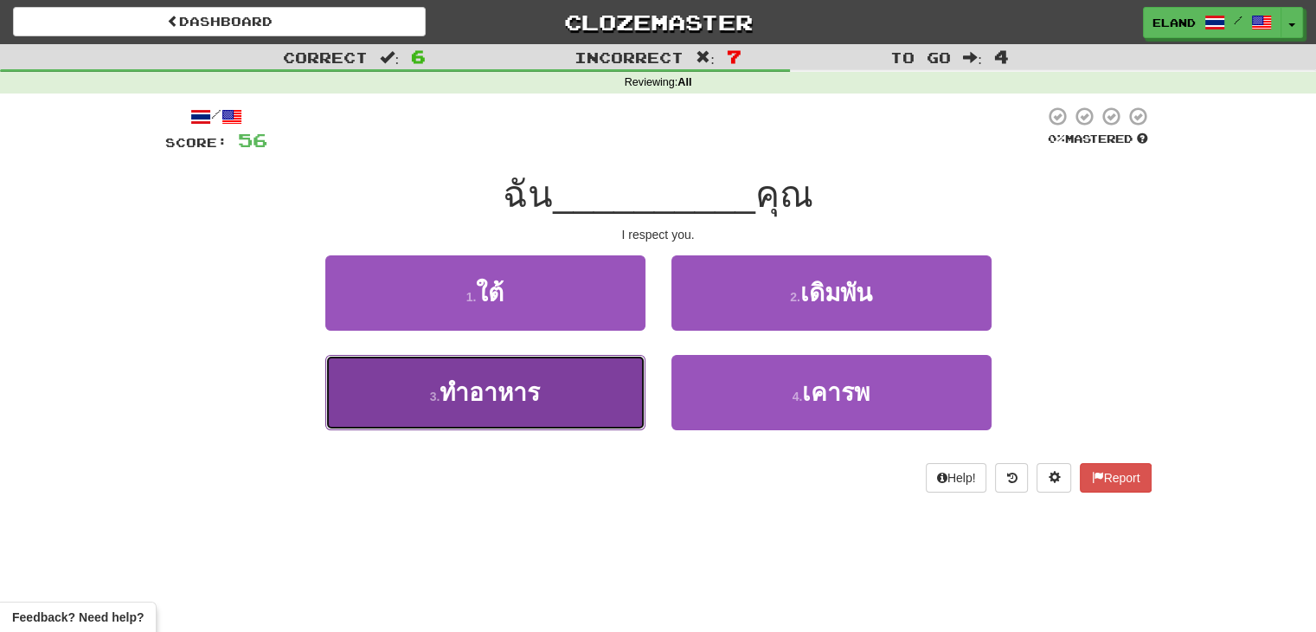
click at [543, 395] on button "3 . ทำอาหาร" at bounding box center [485, 392] width 320 height 75
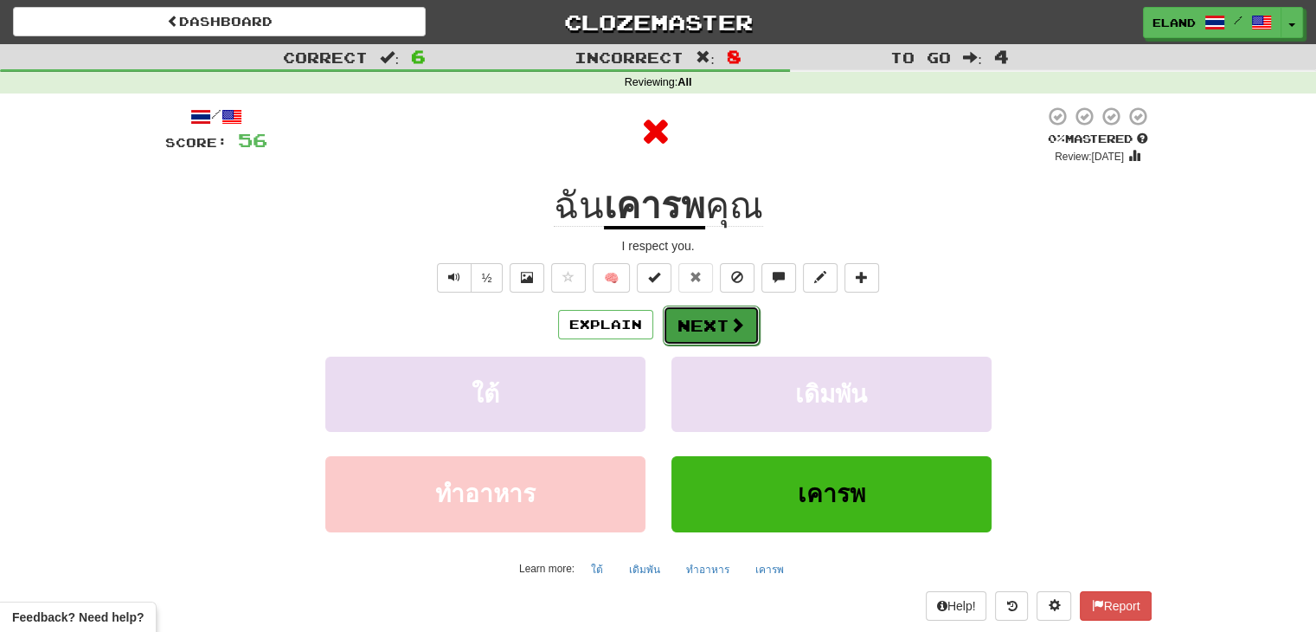
click at [717, 327] on button "Next" at bounding box center [711, 325] width 97 height 40
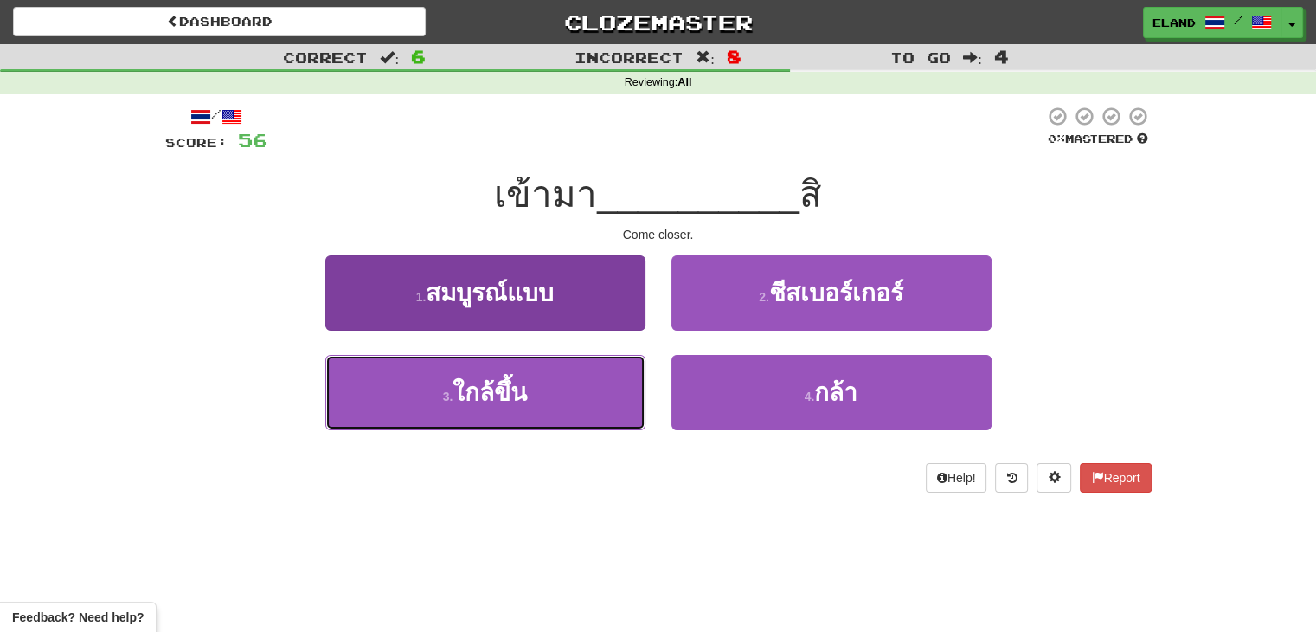
click at [540, 385] on button "3 . ใกล้ขึ้น" at bounding box center [485, 392] width 320 height 75
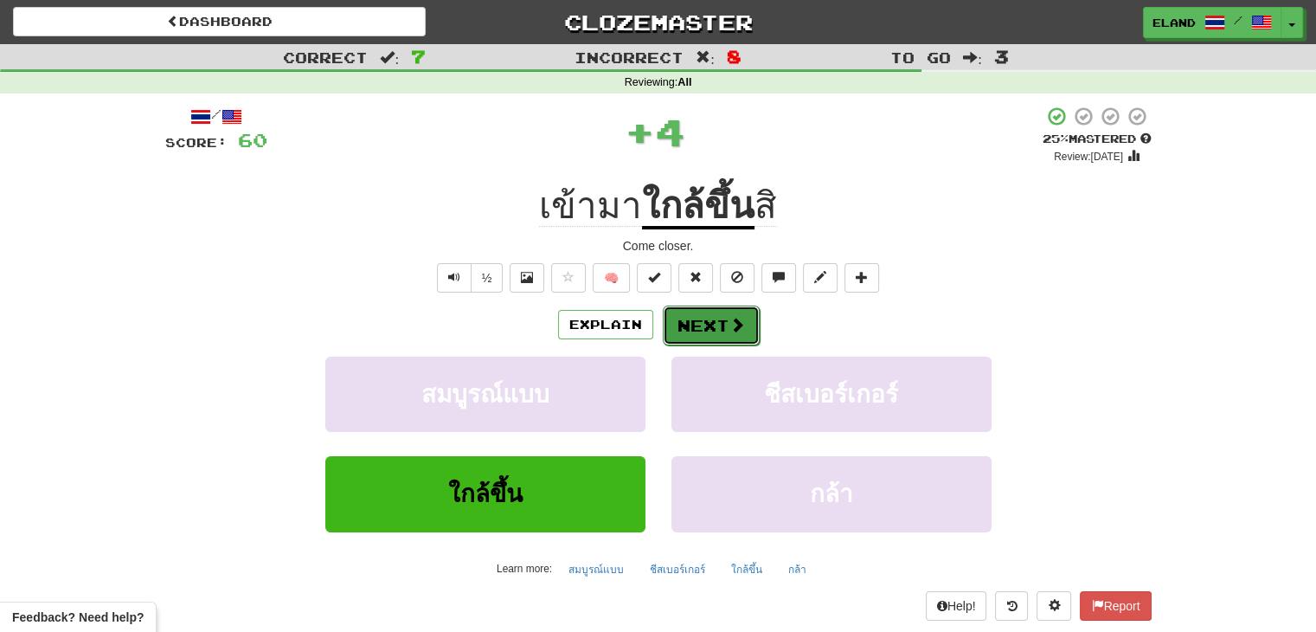
click at [706, 323] on button "Next" at bounding box center [711, 325] width 97 height 40
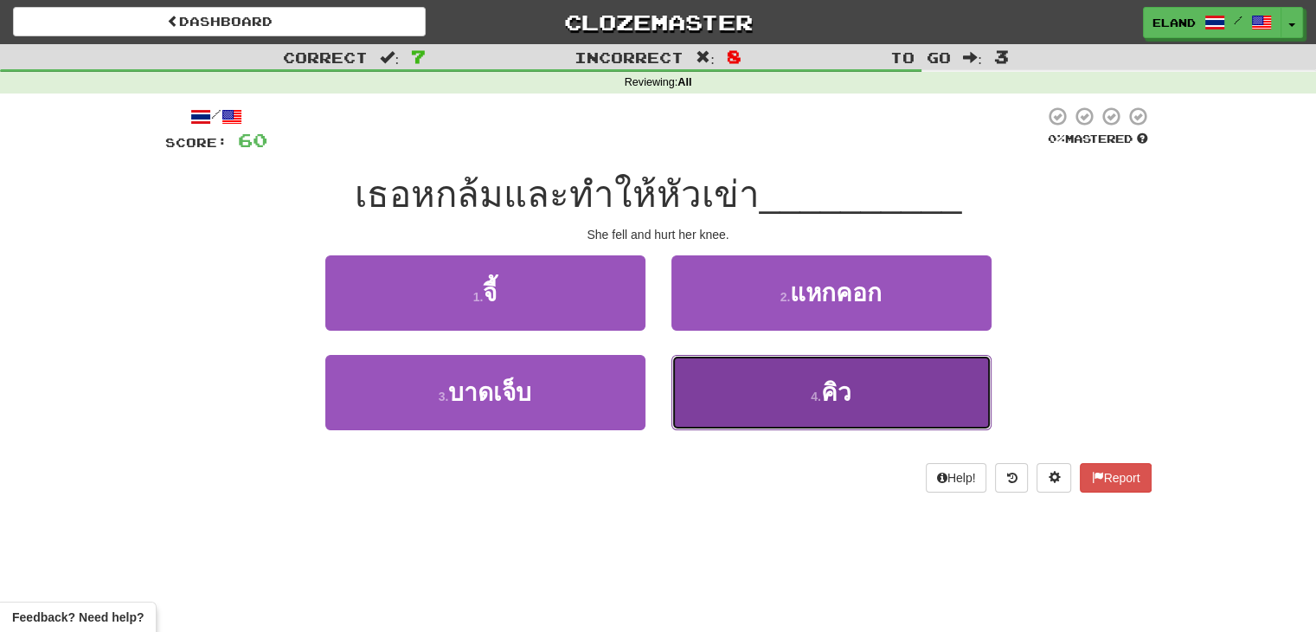
click at [787, 389] on button "4 . คิว" at bounding box center [832, 392] width 320 height 75
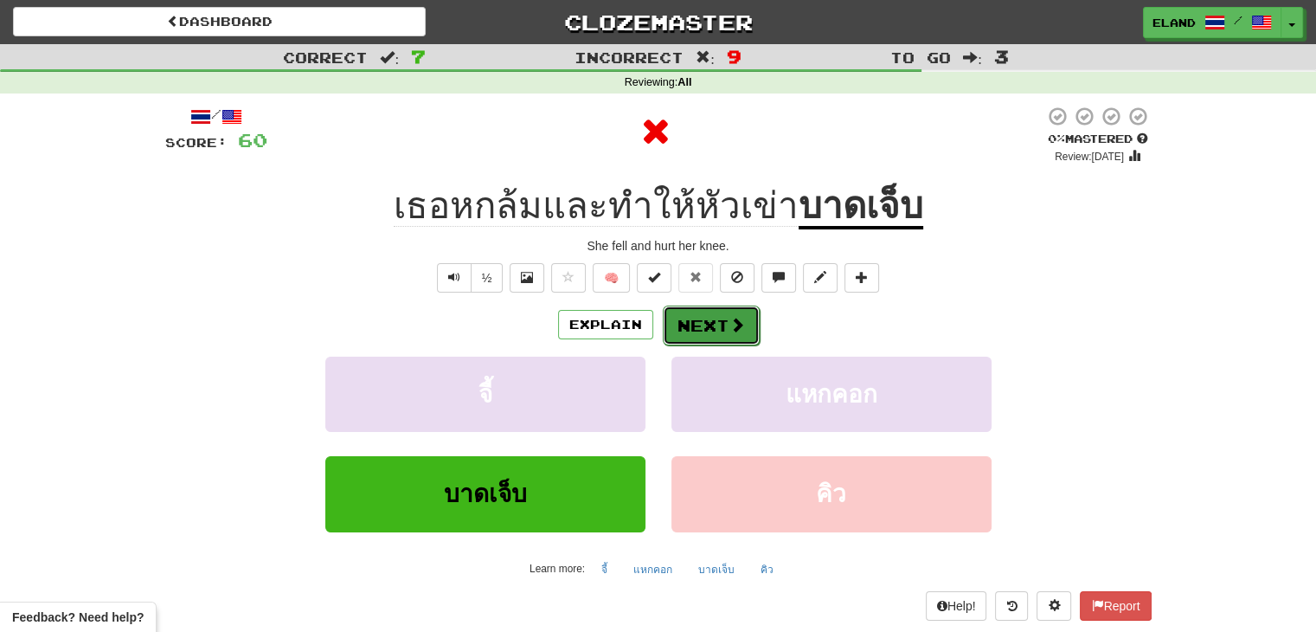
click at [707, 326] on button "Next" at bounding box center [711, 325] width 97 height 40
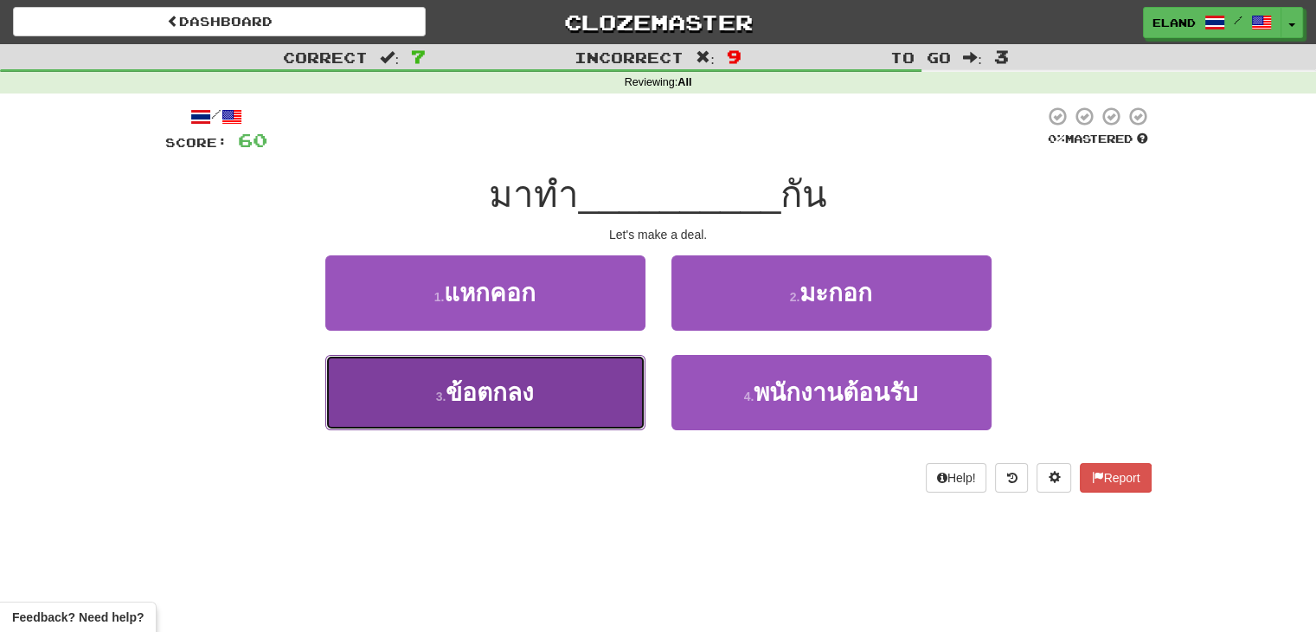
click at [547, 380] on button "3 . ข้อตกลง" at bounding box center [485, 392] width 320 height 75
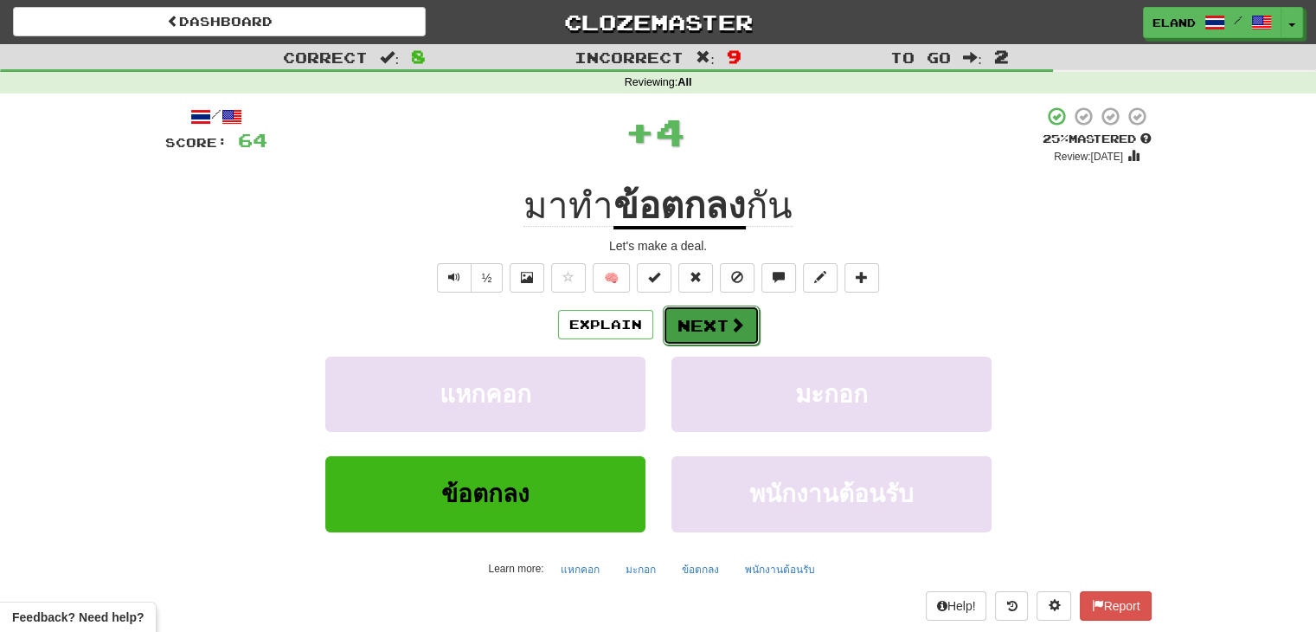
click at [720, 331] on button "Next" at bounding box center [711, 325] width 97 height 40
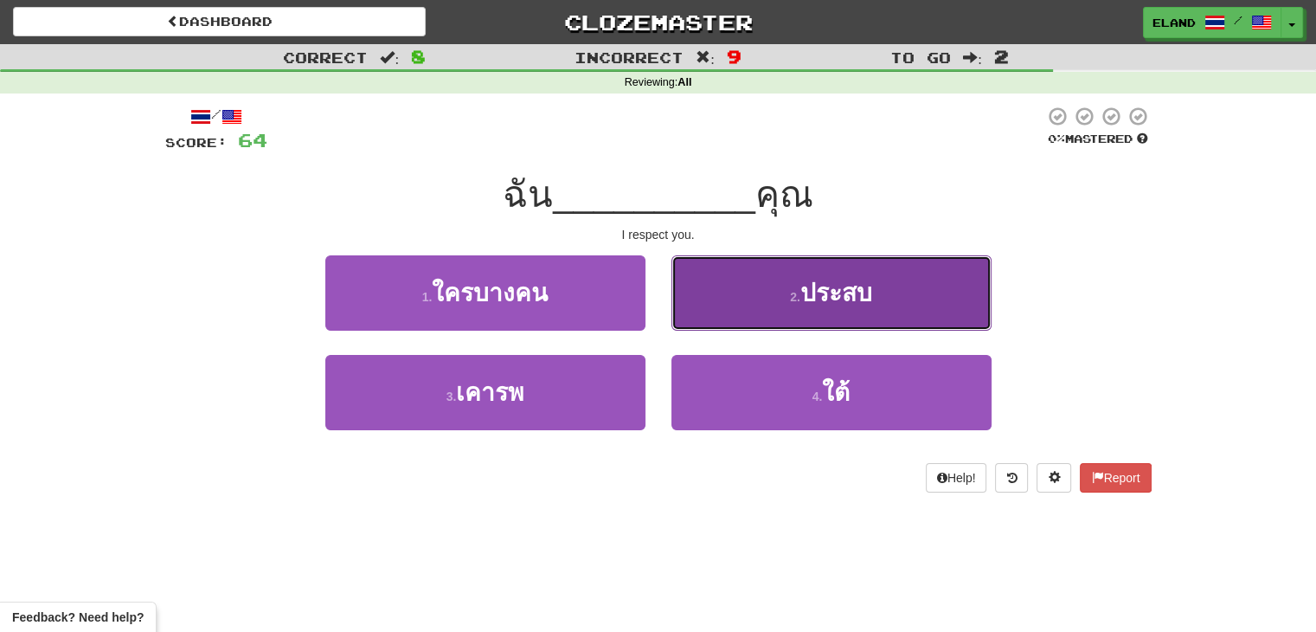
click at [801, 299] on span "ประสบ" at bounding box center [836, 293] width 72 height 27
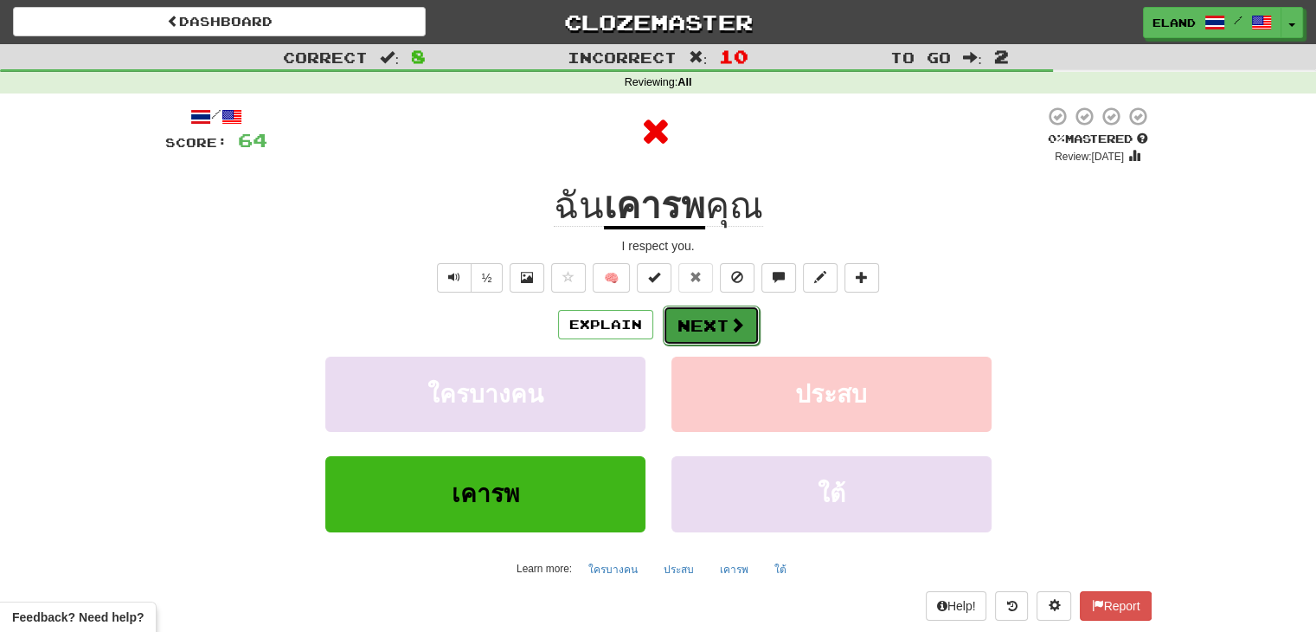
click at [716, 331] on button "Next" at bounding box center [711, 325] width 97 height 40
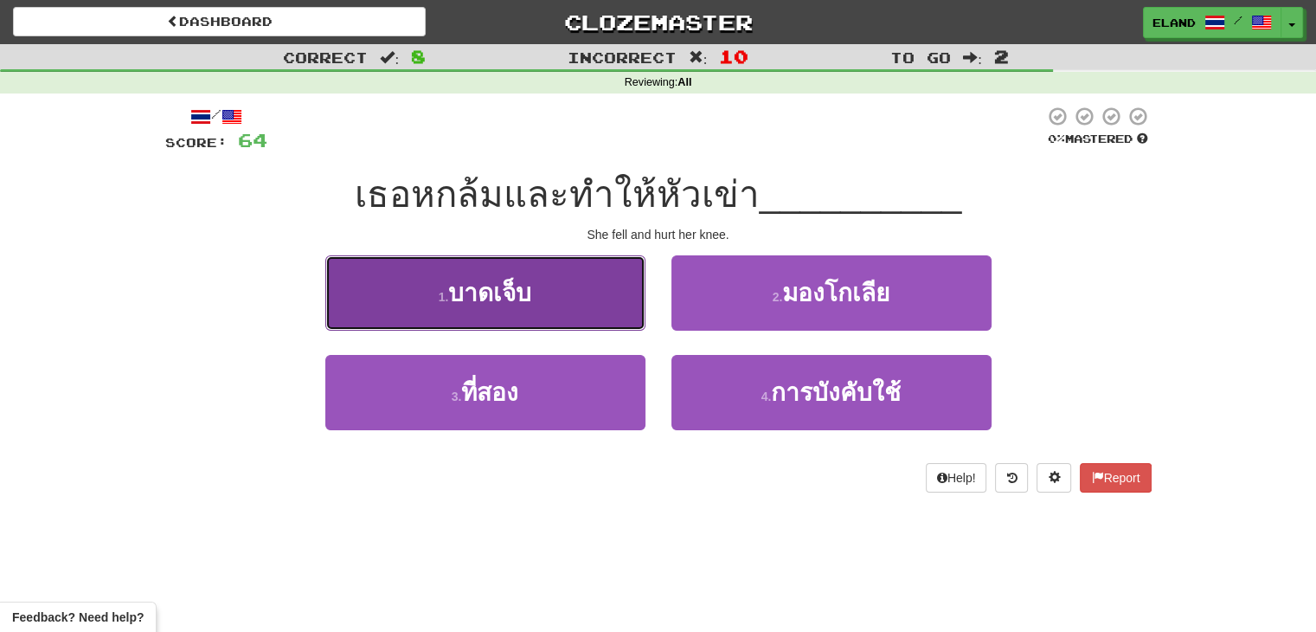
click at [516, 293] on span "บาดเจ็บ" at bounding box center [489, 293] width 83 height 27
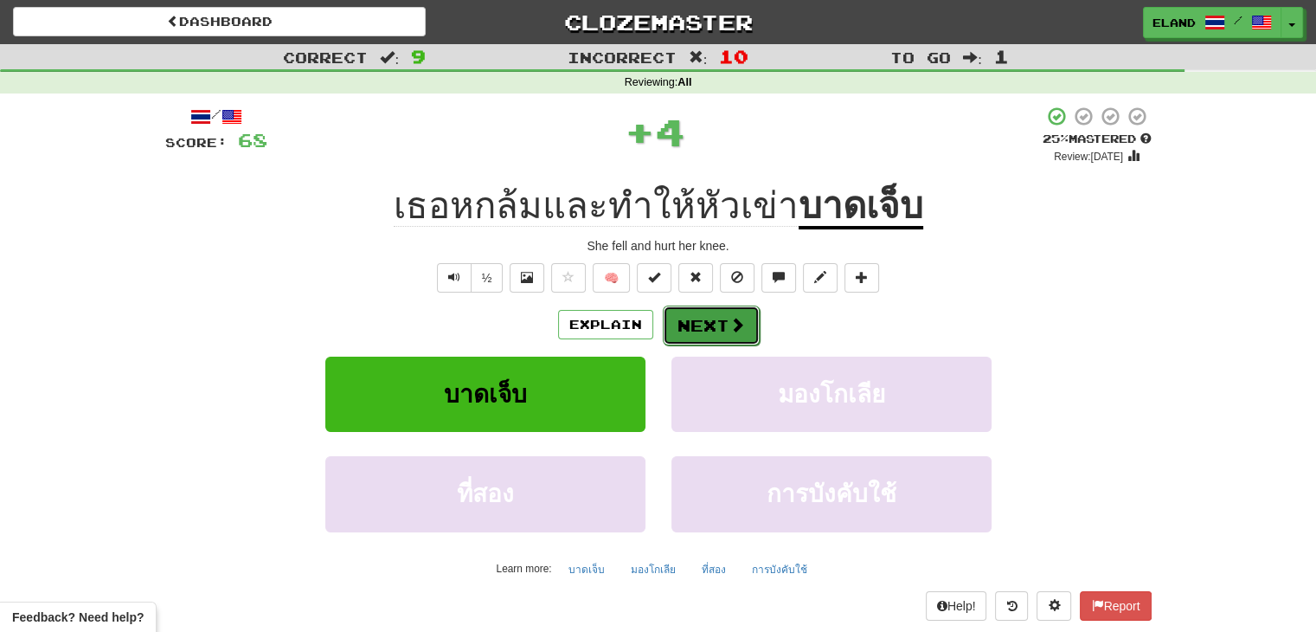
click at [718, 322] on button "Next" at bounding box center [711, 325] width 97 height 40
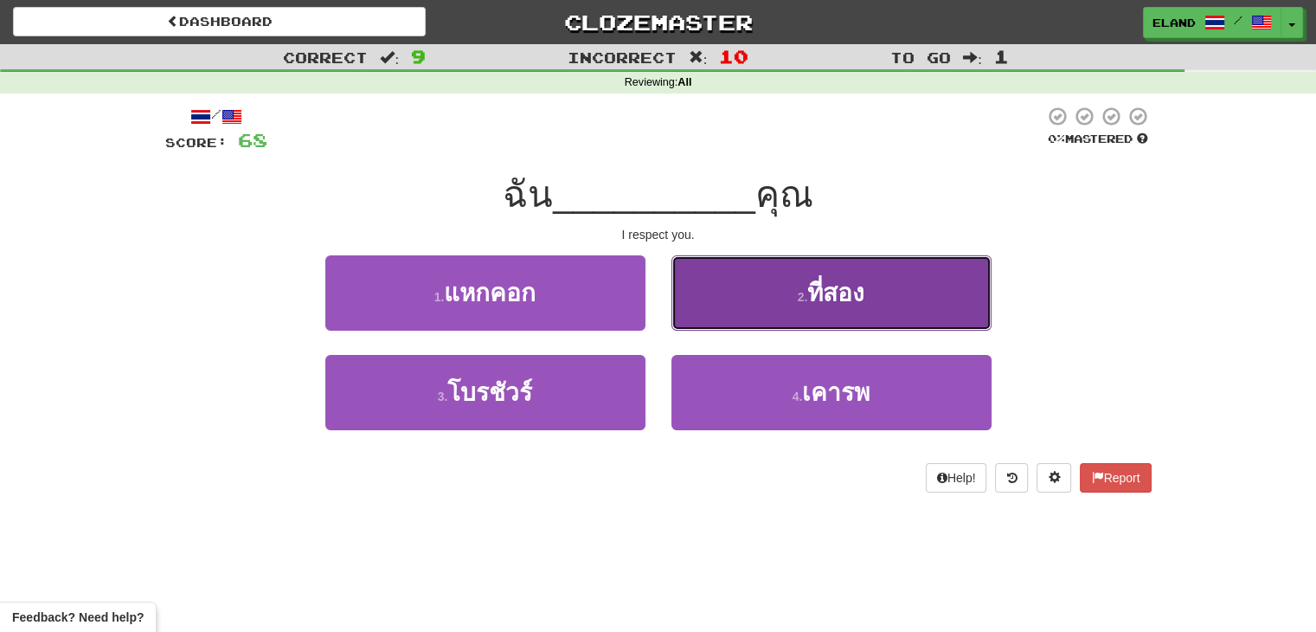
click at [766, 295] on button "2 . ที่สอง" at bounding box center [832, 292] width 320 height 75
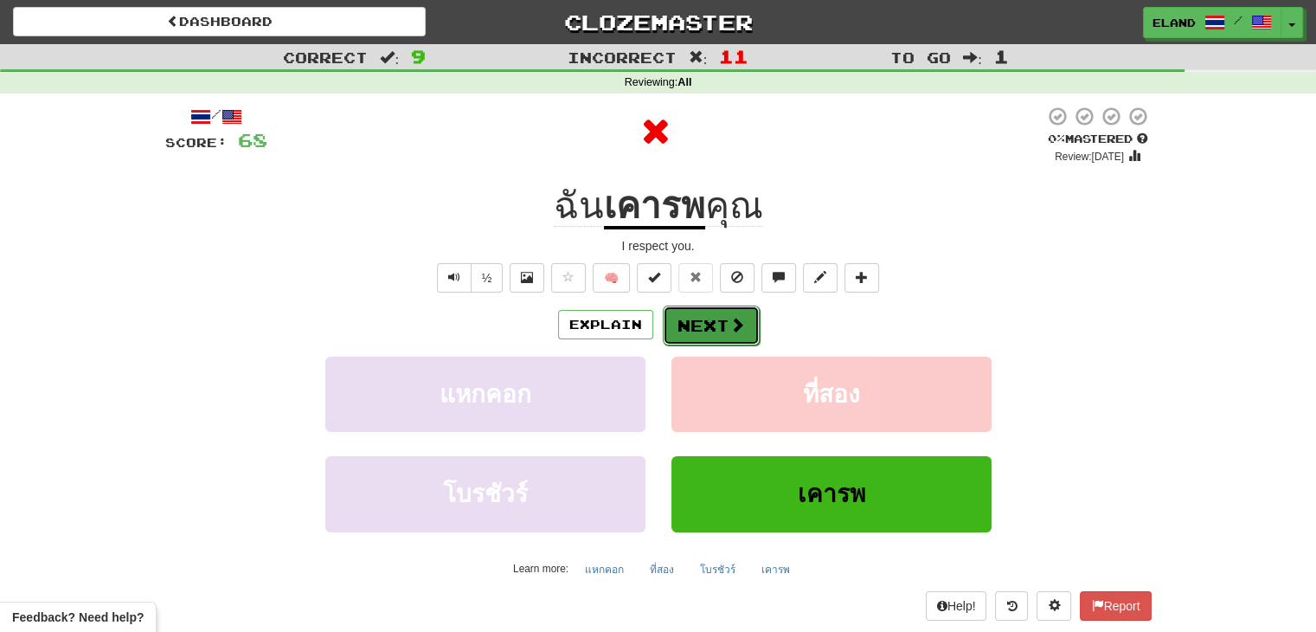
click at [706, 328] on button "Next" at bounding box center [711, 325] width 97 height 40
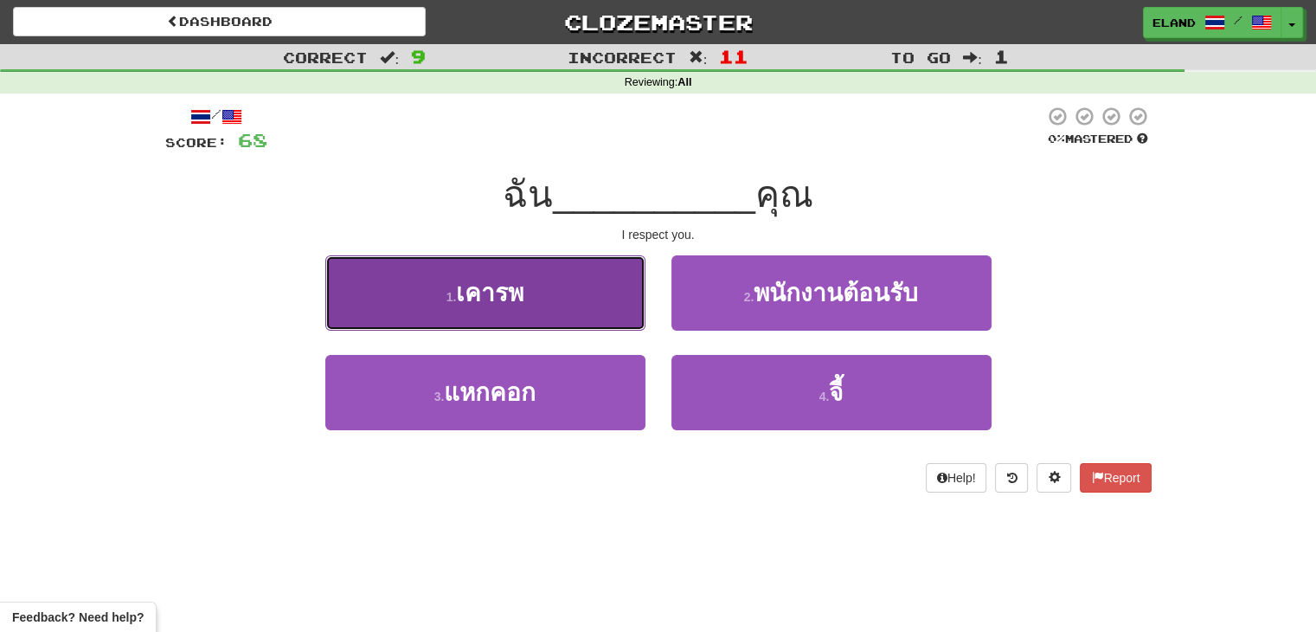
click at [498, 302] on span "เคารพ" at bounding box center [489, 293] width 67 height 27
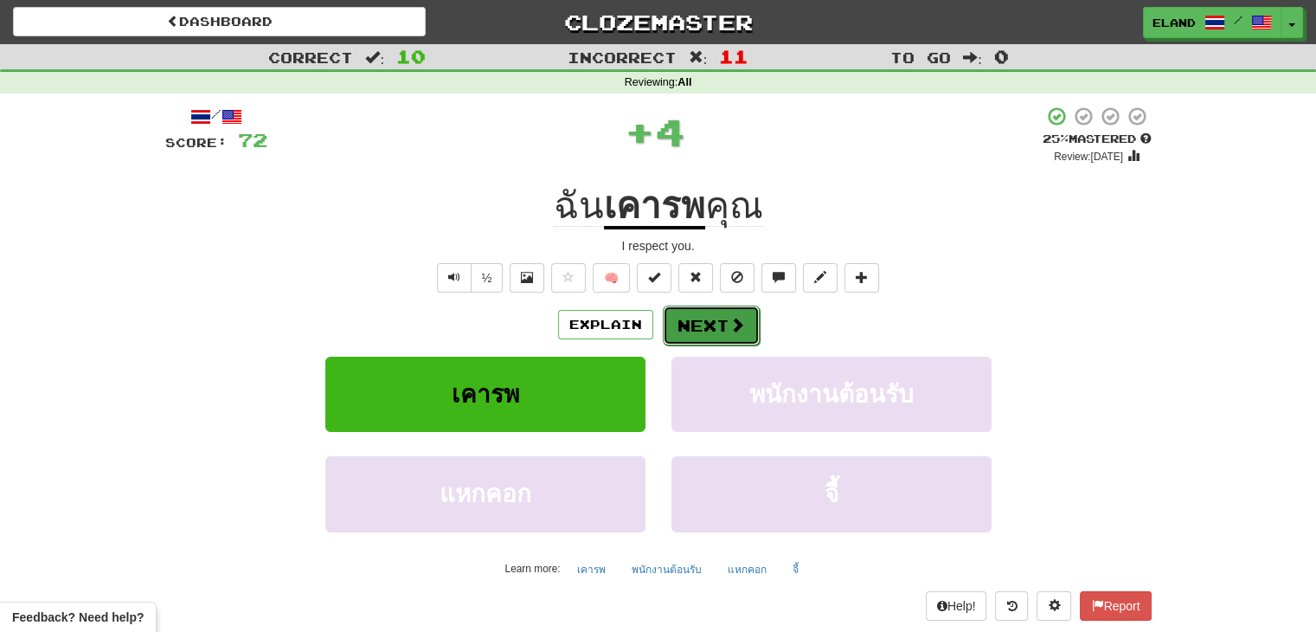
click at [719, 325] on button "Next" at bounding box center [711, 325] width 97 height 40
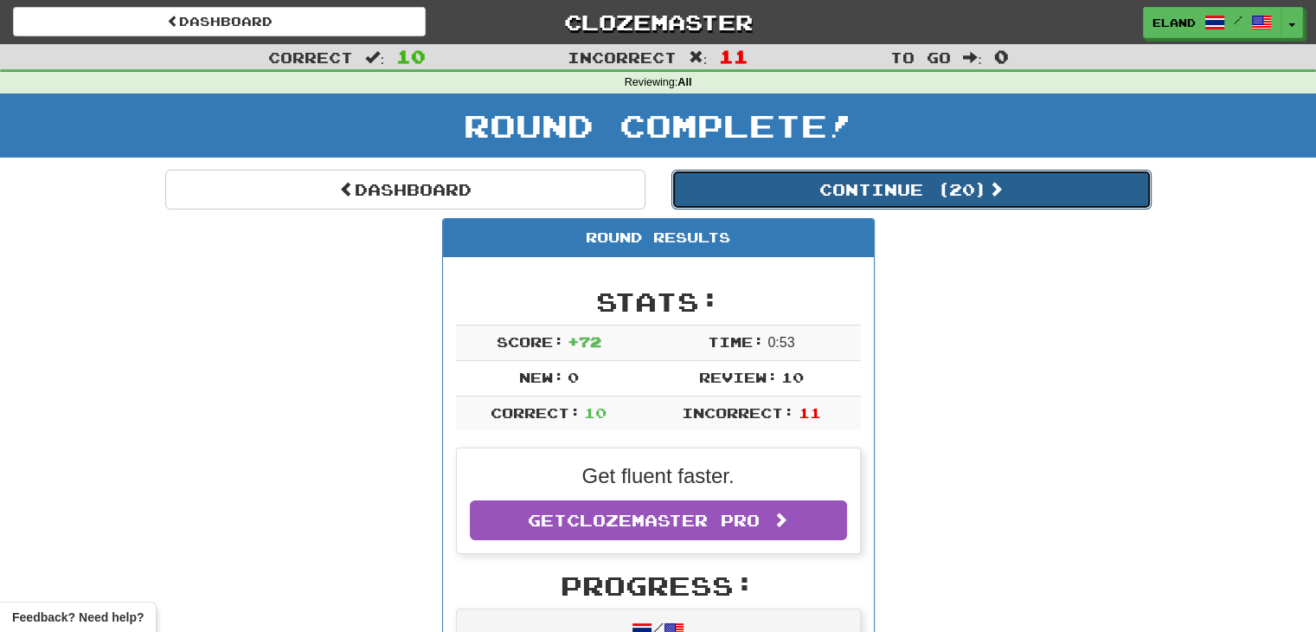
click at [793, 196] on button "Continue ( 20 )" at bounding box center [912, 190] width 480 height 40
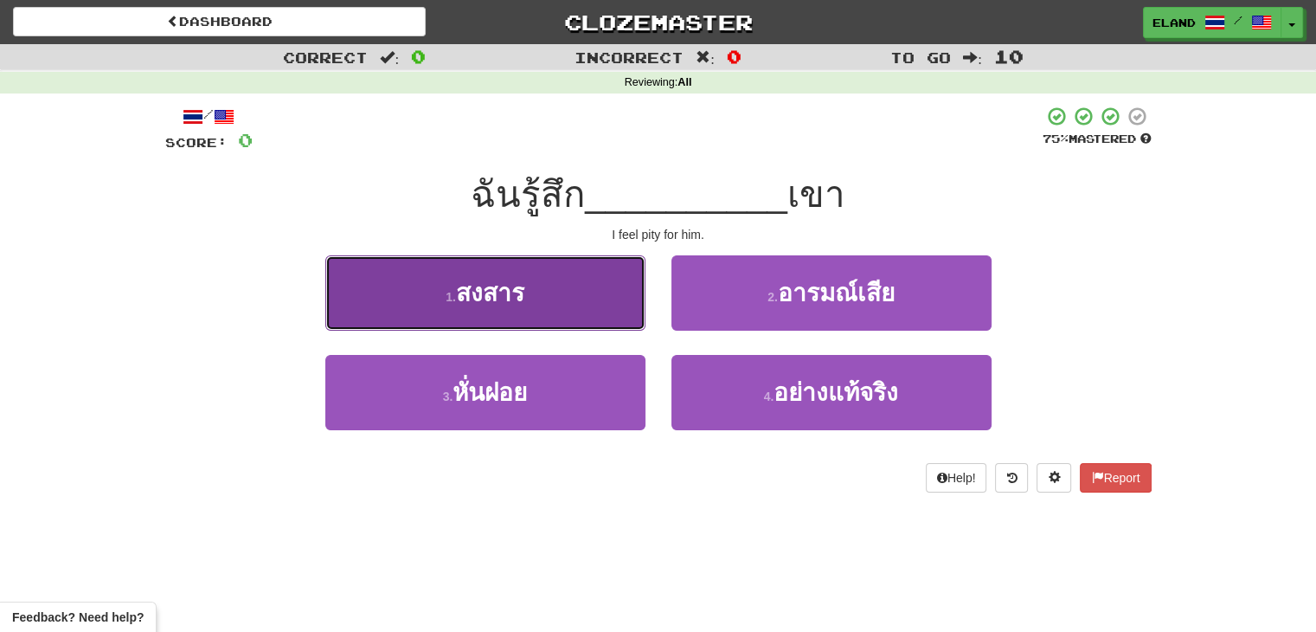
click at [537, 304] on button "1 . สงสาร" at bounding box center [485, 292] width 320 height 75
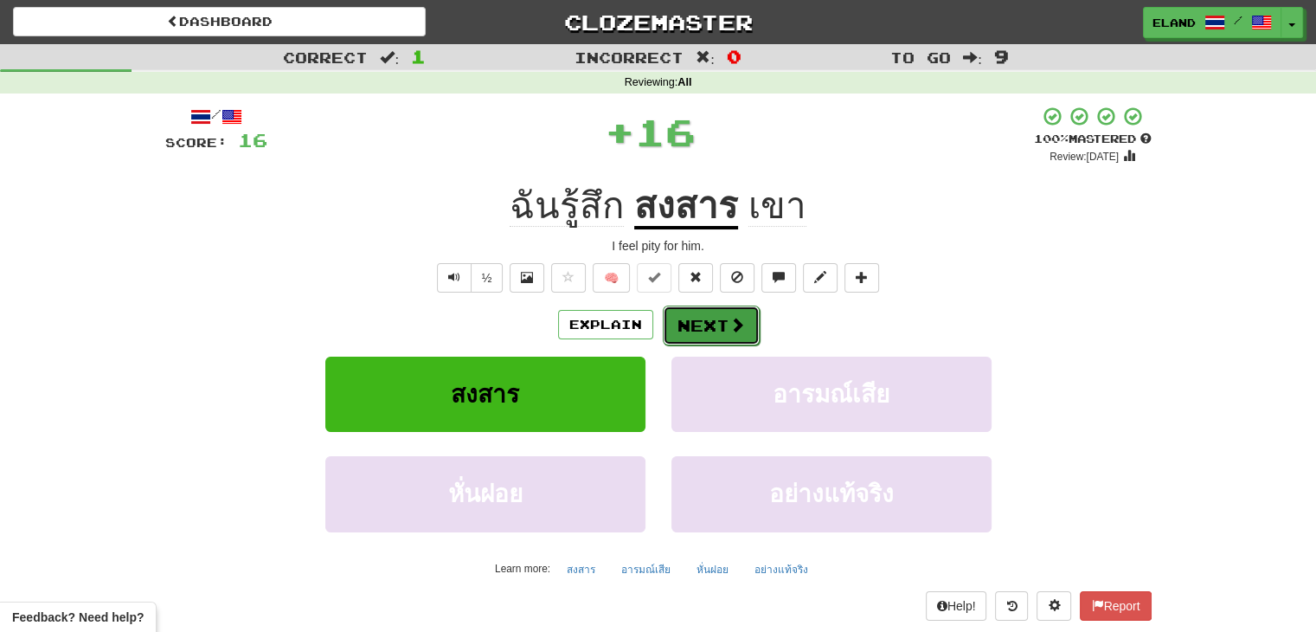
click at [715, 323] on button "Next" at bounding box center [711, 325] width 97 height 40
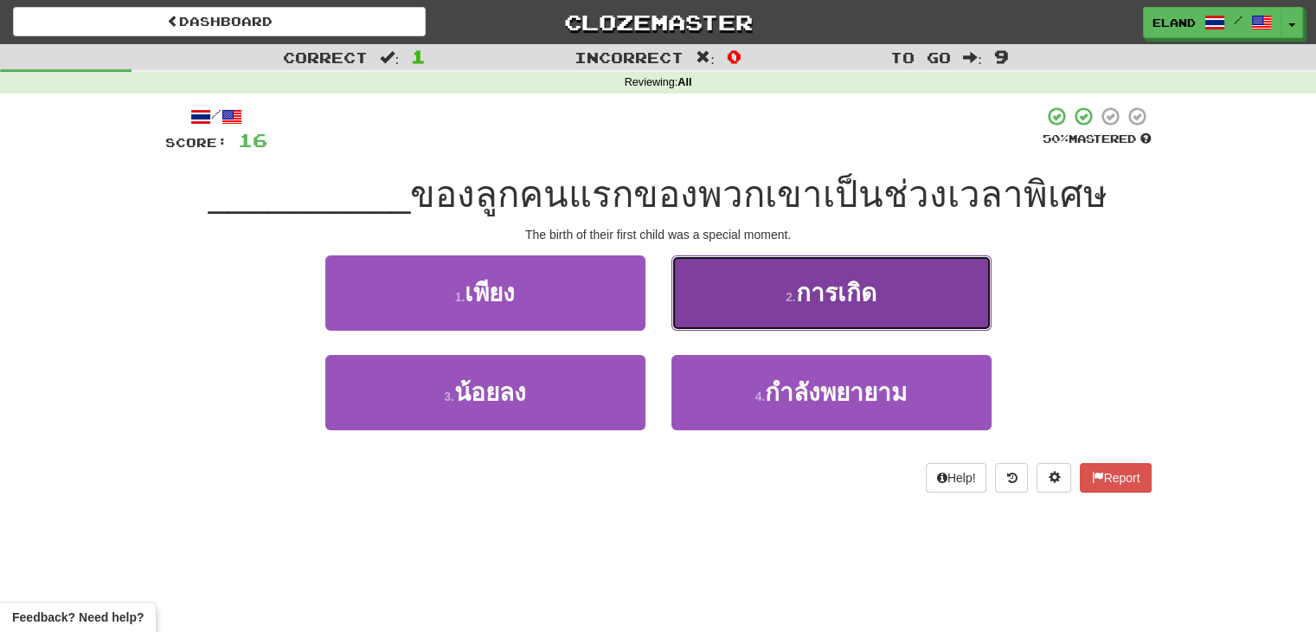
click at [751, 295] on button "2 . การเกิด" at bounding box center [832, 292] width 320 height 75
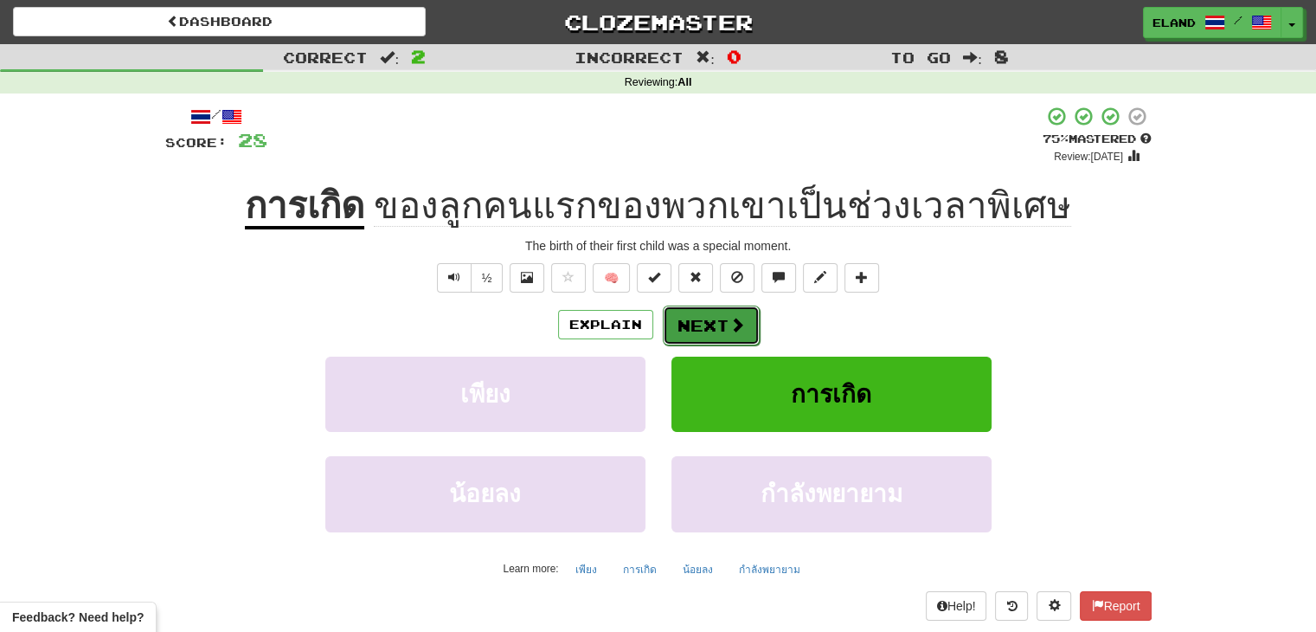
click at [723, 323] on button "Next" at bounding box center [711, 325] width 97 height 40
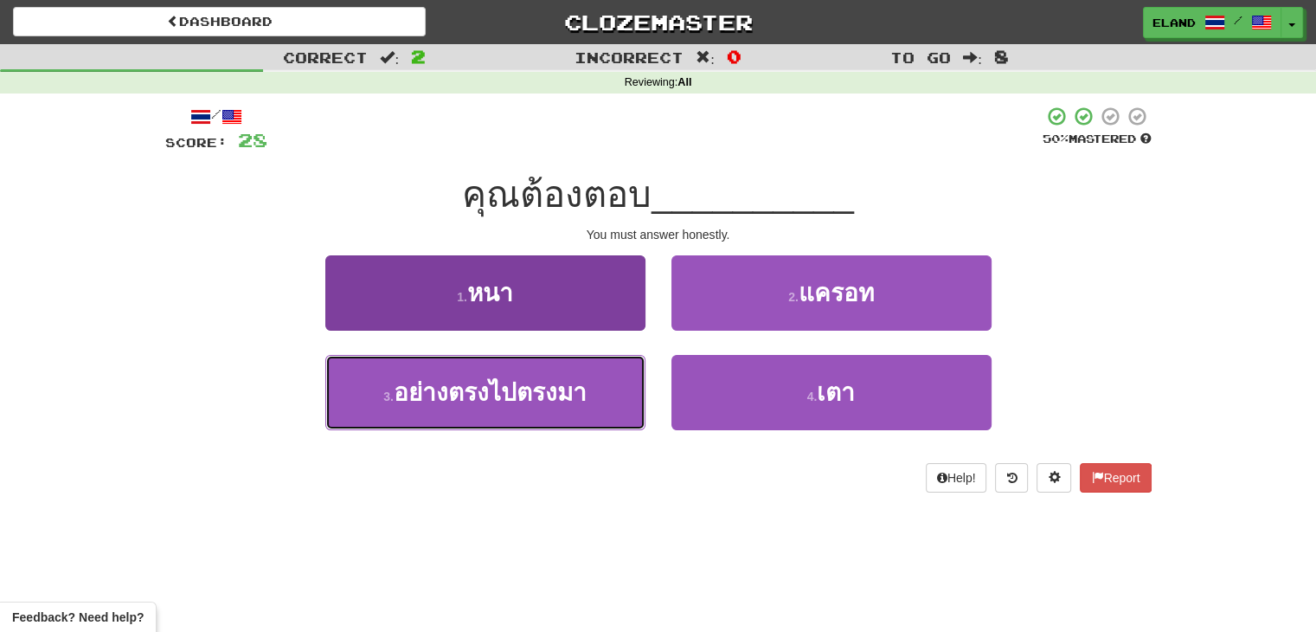
click at [560, 389] on span "อย่างตรงไปตรงมา" at bounding box center [490, 392] width 193 height 27
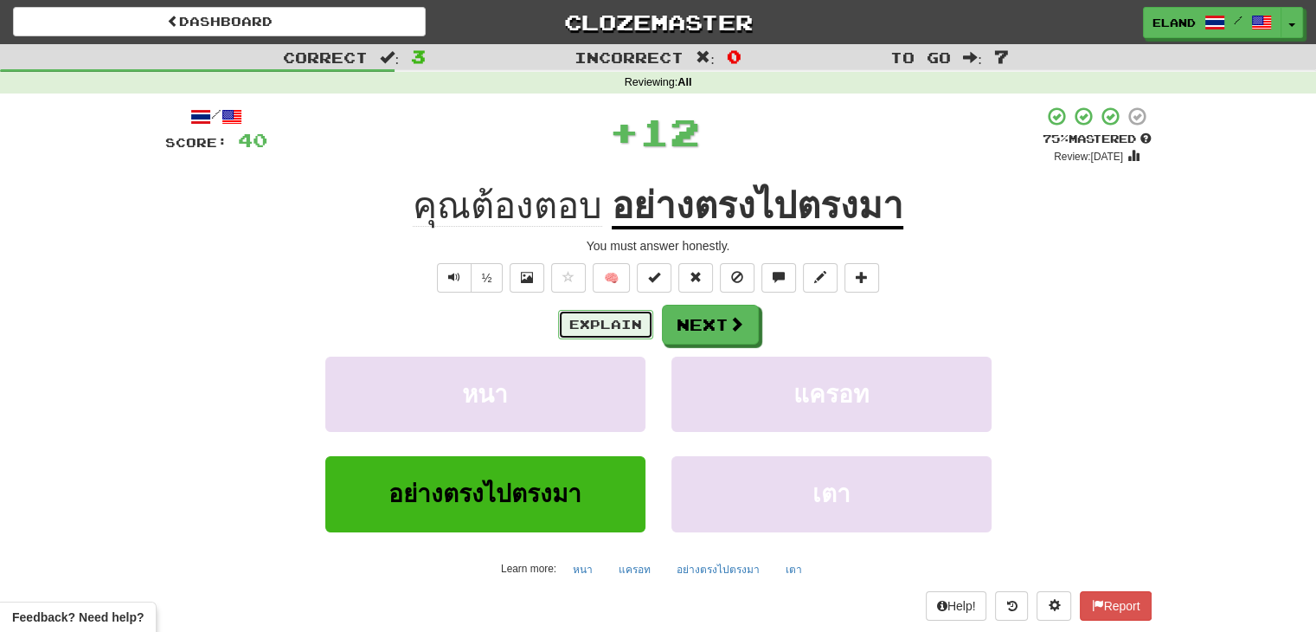
click at [607, 333] on button "Explain" at bounding box center [605, 324] width 95 height 29
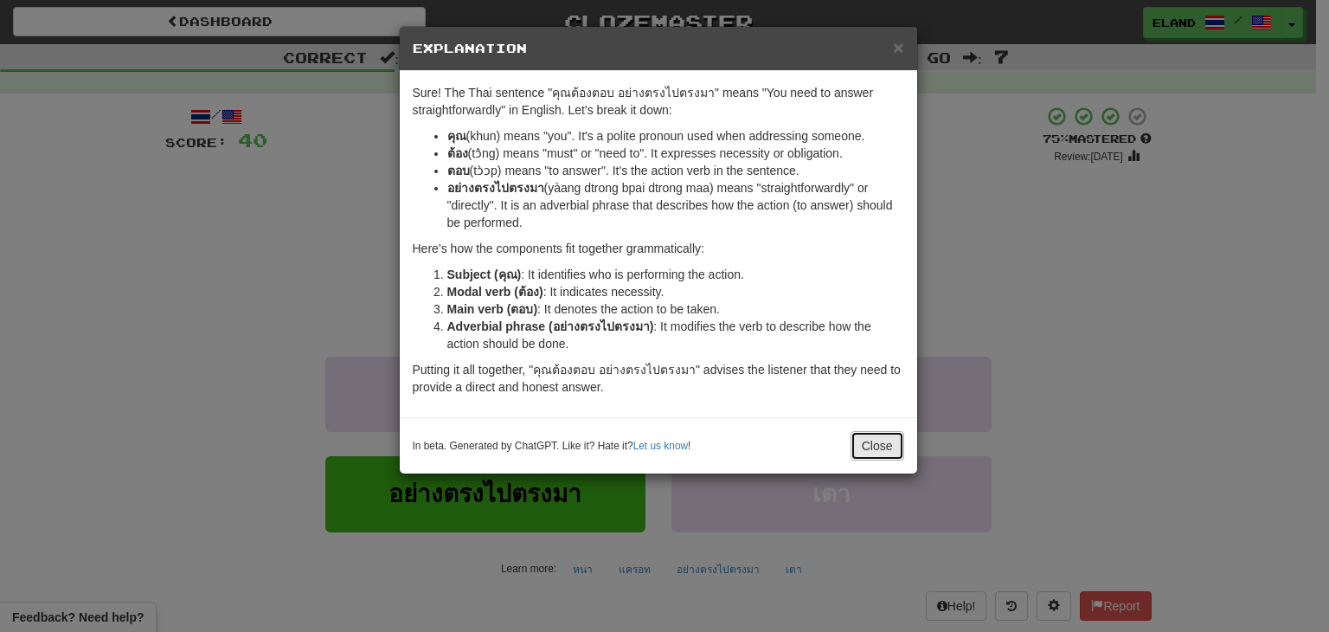
click at [881, 447] on button "Close" at bounding box center [878, 445] width 54 height 29
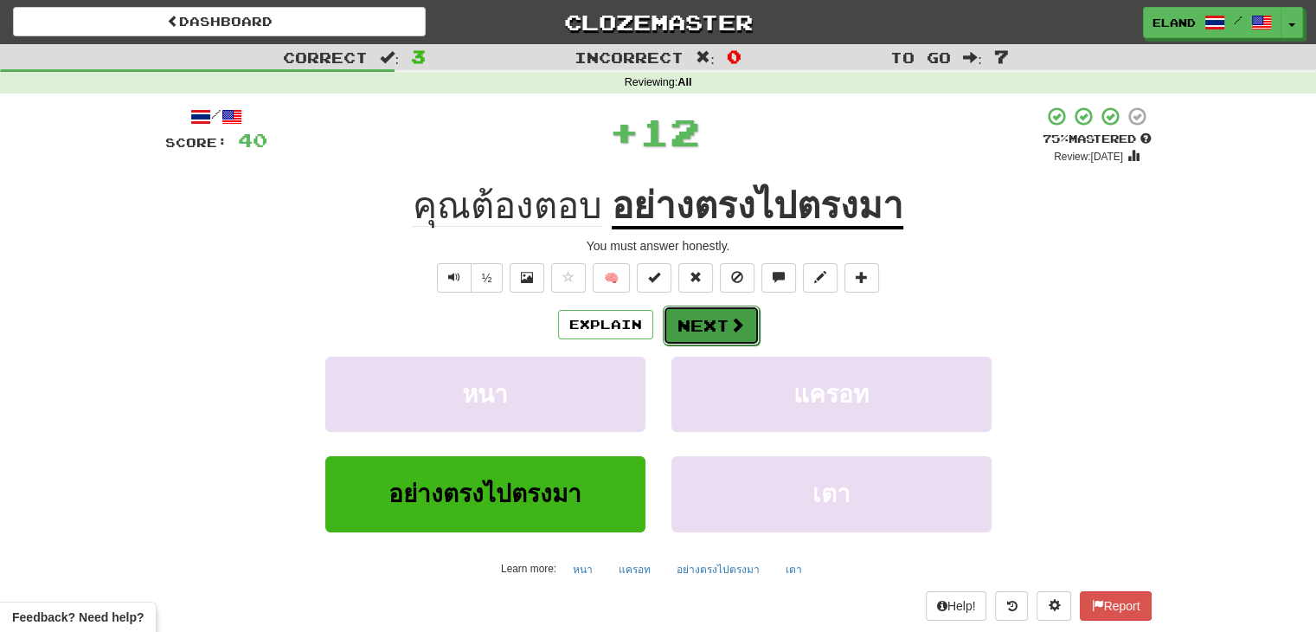
click at [721, 323] on button "Next" at bounding box center [711, 325] width 97 height 40
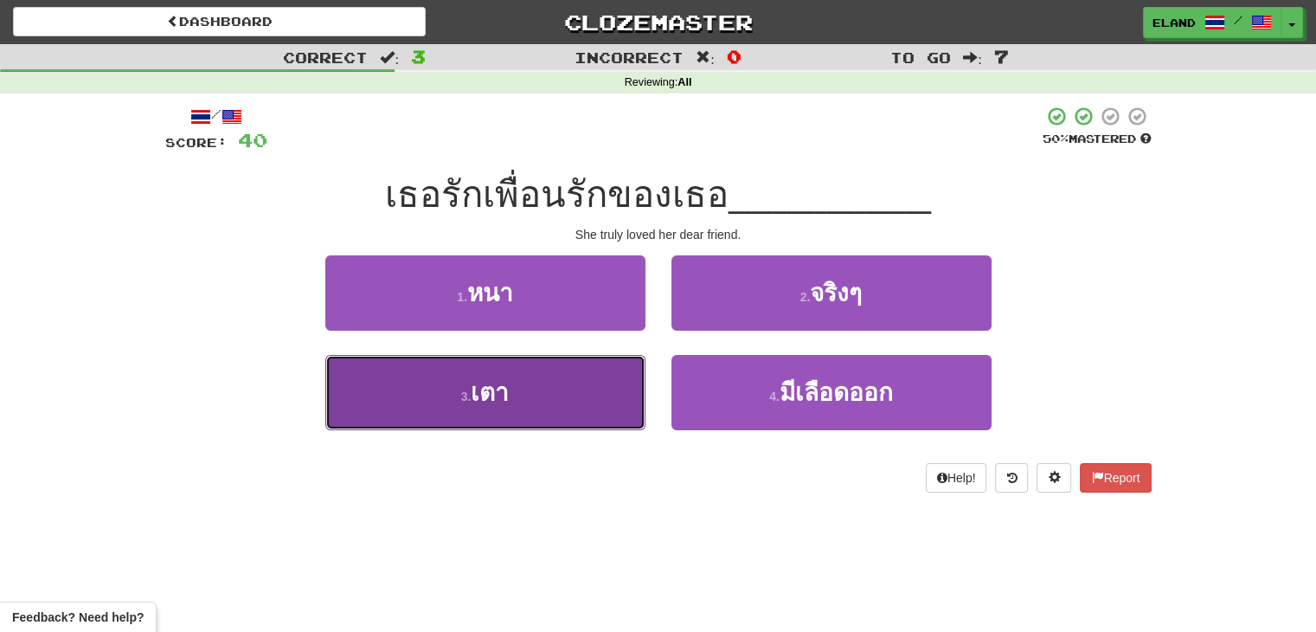
click at [566, 408] on button "3 . เตา" at bounding box center [485, 392] width 320 height 75
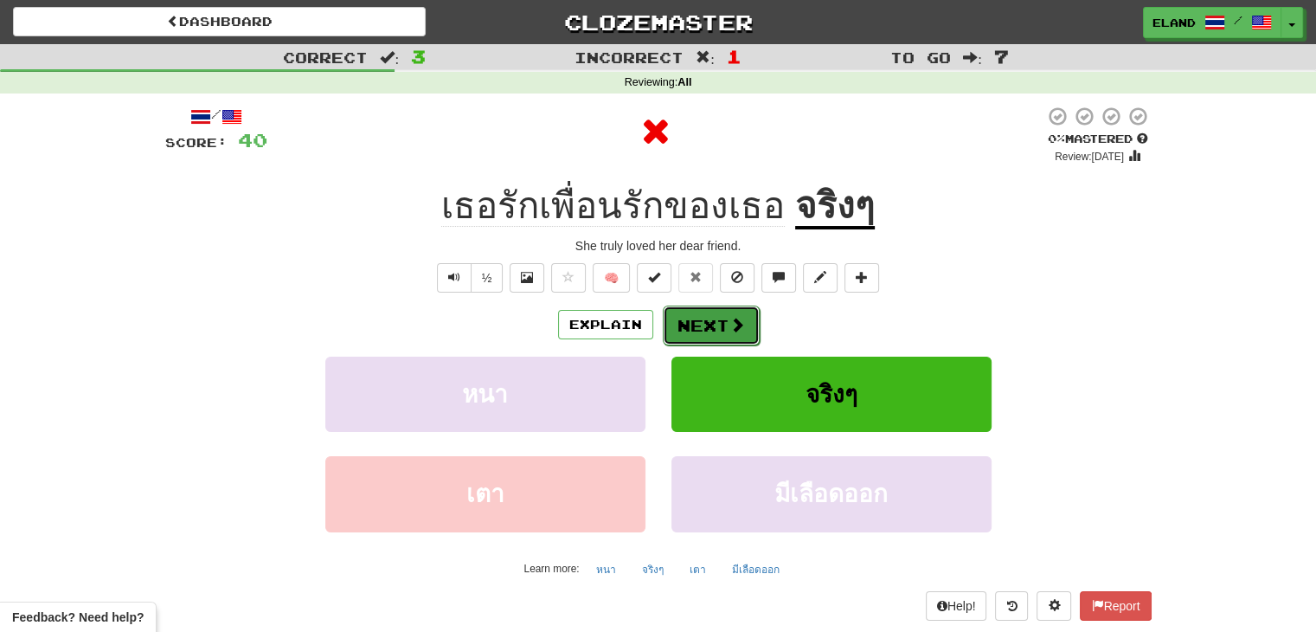
click at [690, 331] on button "Next" at bounding box center [711, 325] width 97 height 40
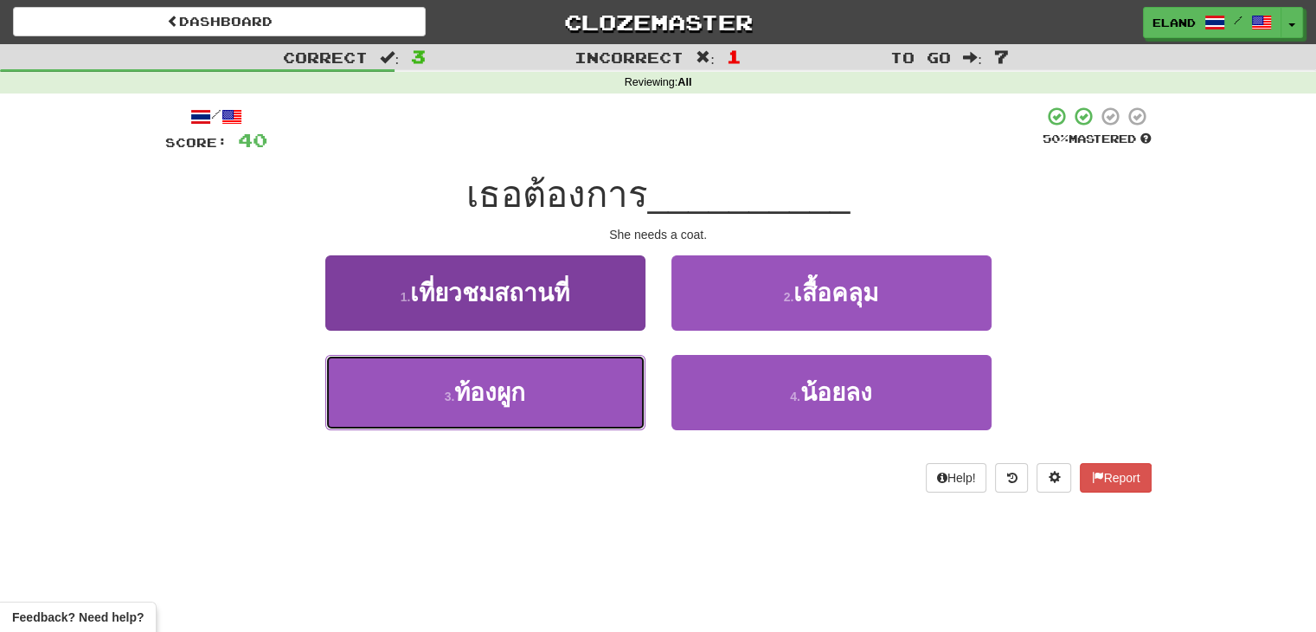
click at [570, 382] on button "3 . ท้องผูก" at bounding box center [485, 392] width 320 height 75
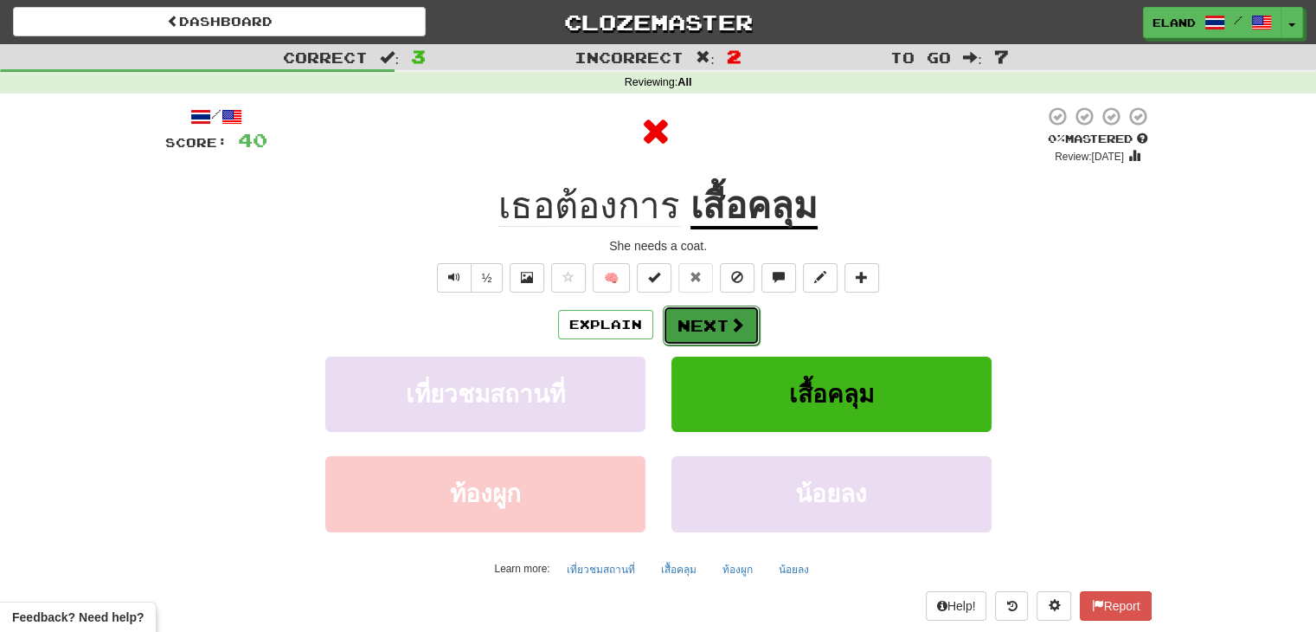
click at [706, 330] on button "Next" at bounding box center [711, 325] width 97 height 40
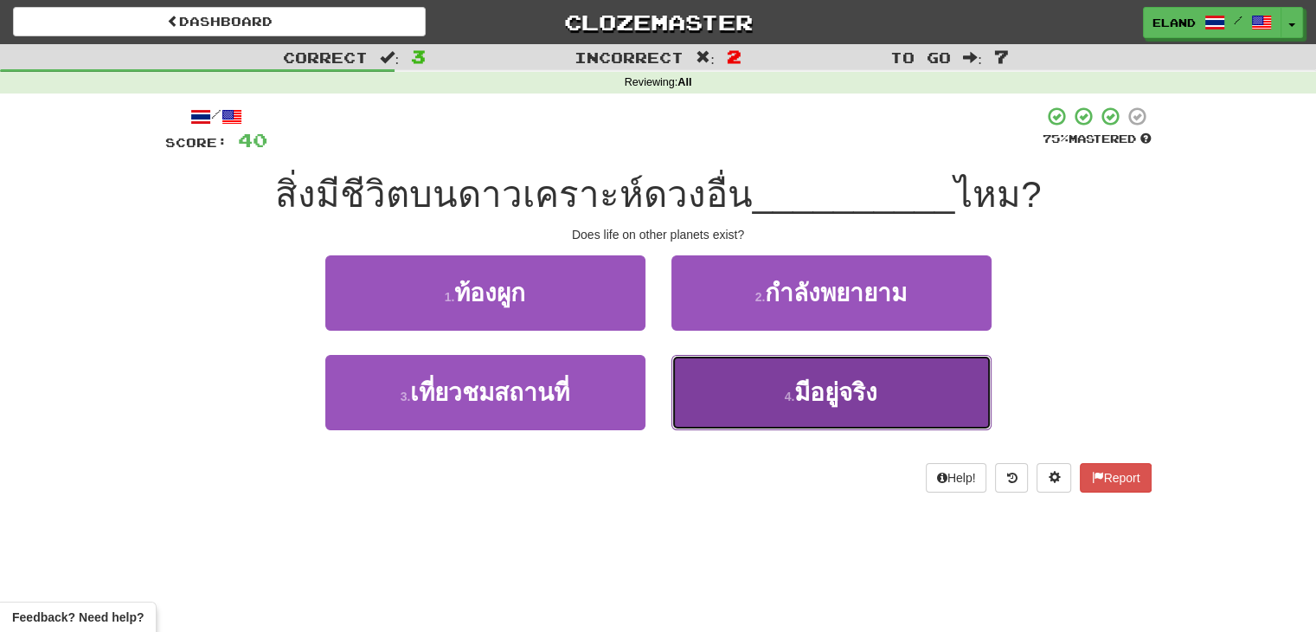
click at [757, 382] on button "4 . มีอยู่จริง" at bounding box center [832, 392] width 320 height 75
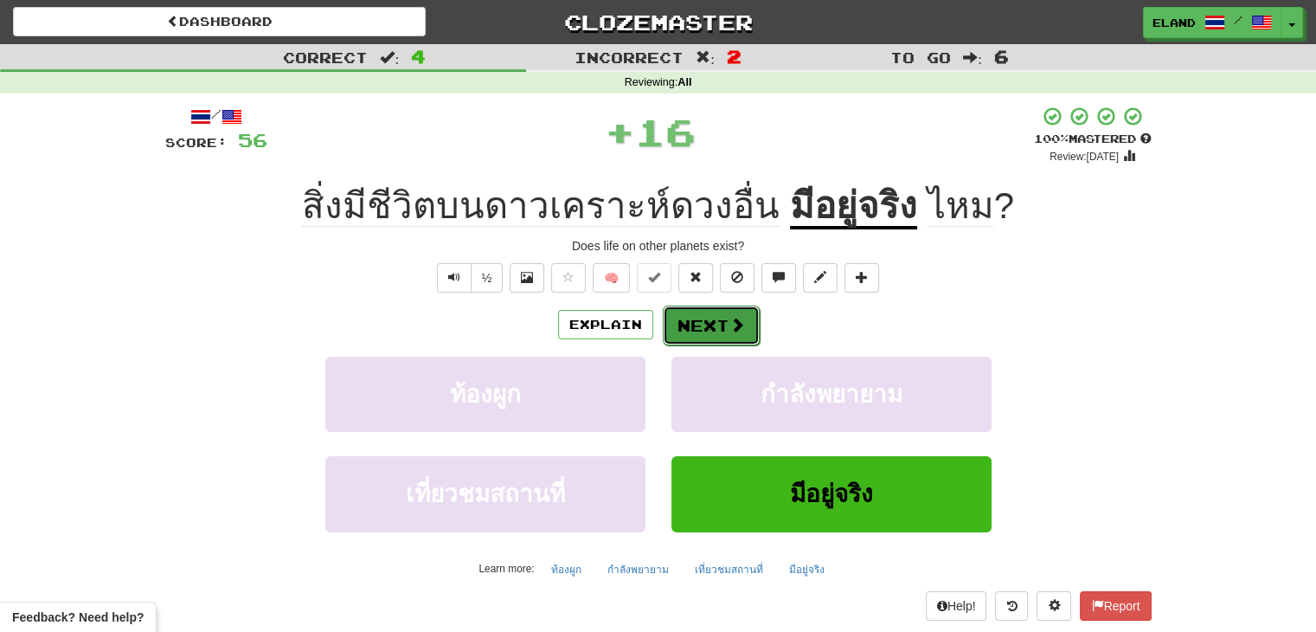
click at [729, 330] on span at bounding box center [737, 325] width 16 height 16
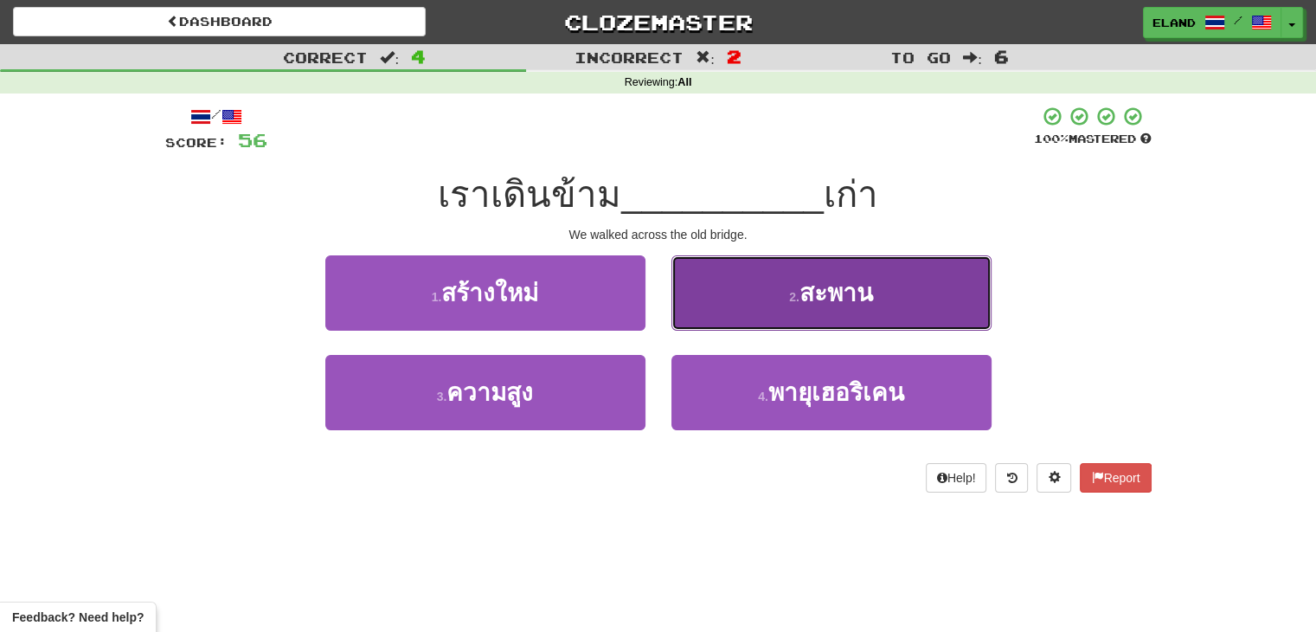
click at [772, 302] on button "2 . สะพาน" at bounding box center [832, 292] width 320 height 75
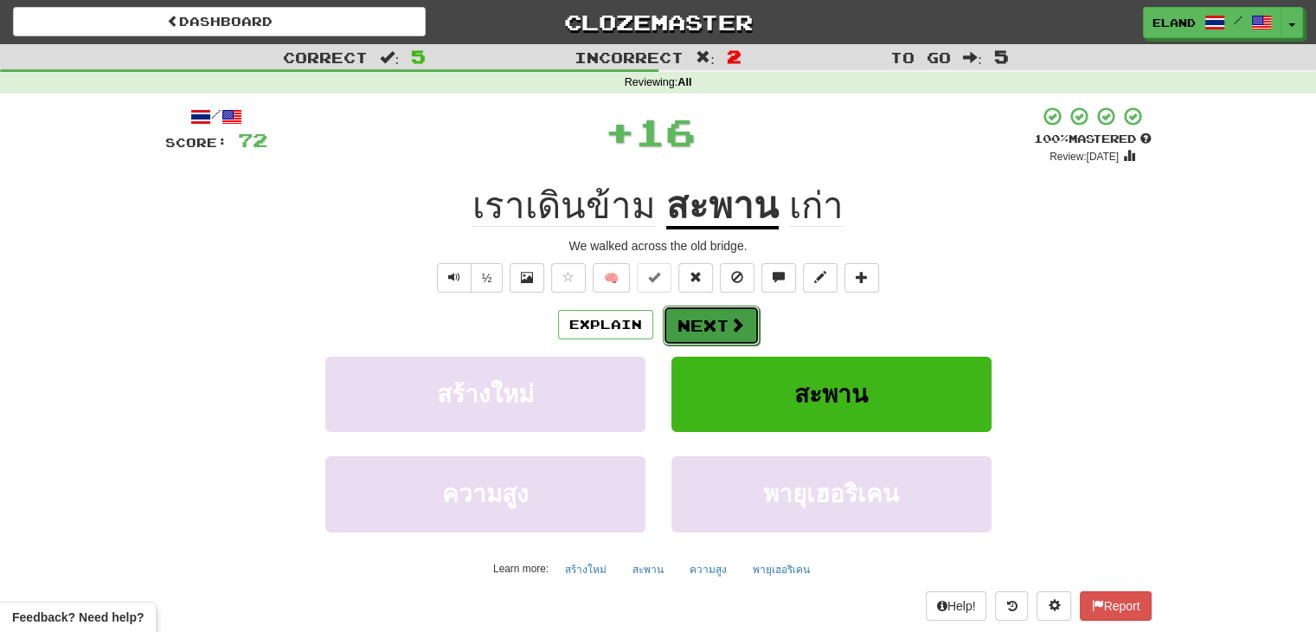
click at [710, 323] on button "Next" at bounding box center [711, 325] width 97 height 40
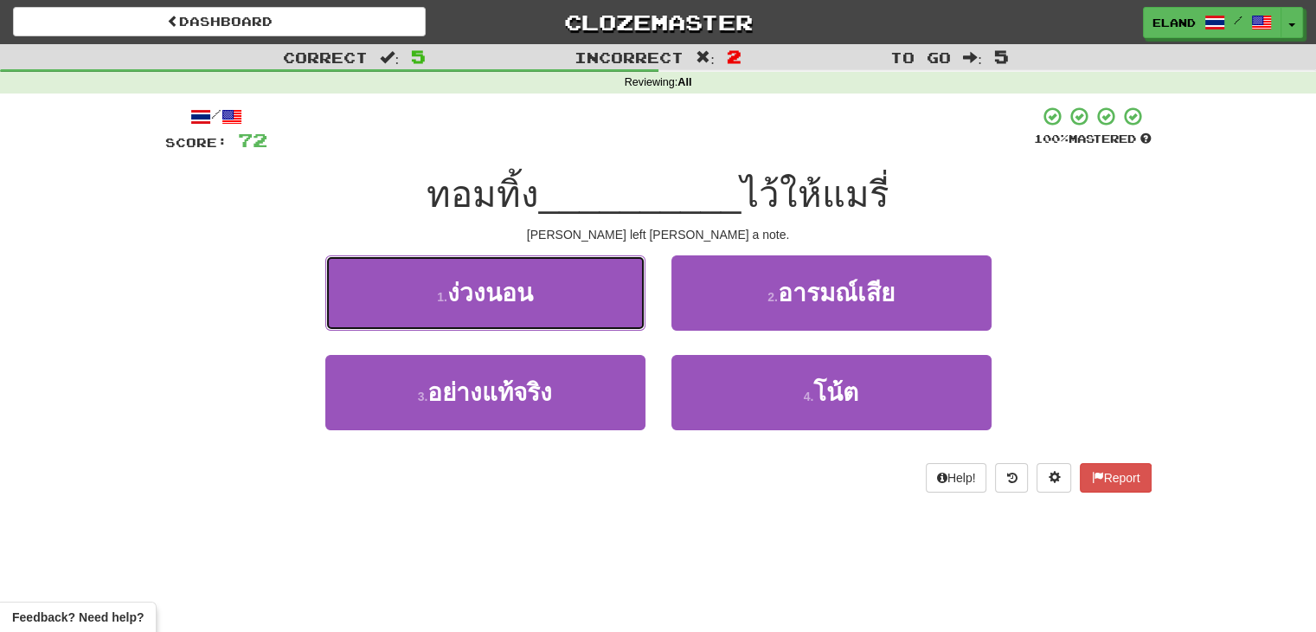
click at [556, 302] on button "1 . ง่วงนอน" at bounding box center [485, 292] width 320 height 75
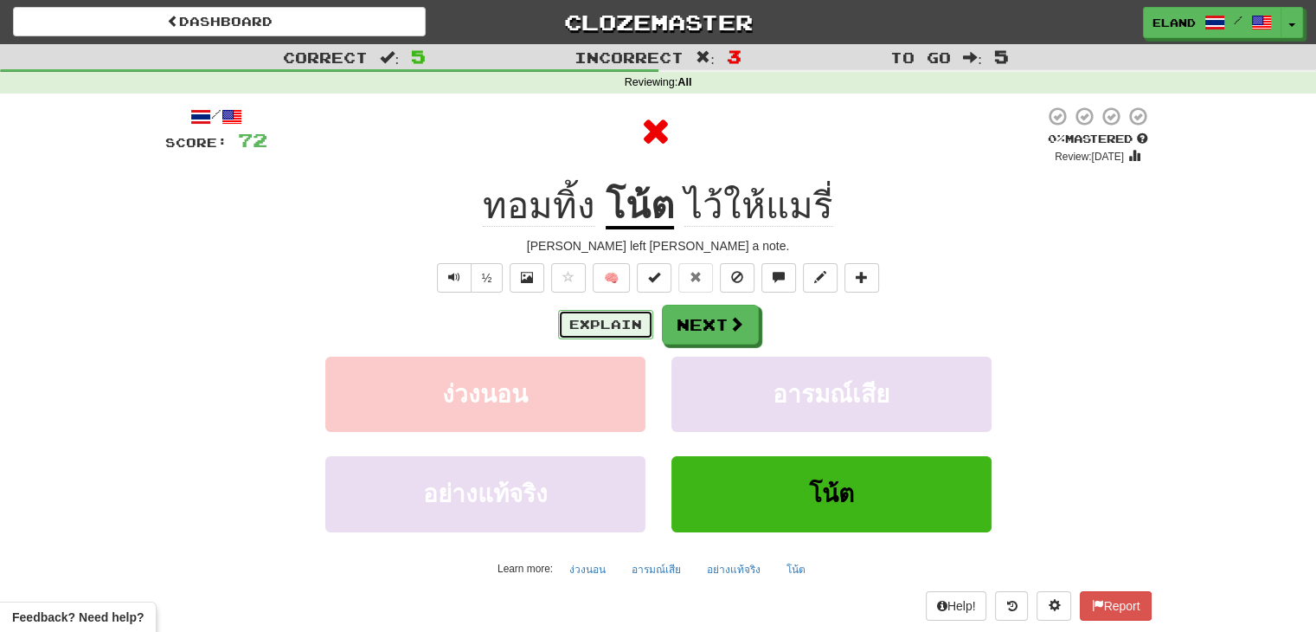
click at [617, 330] on button "Explain" at bounding box center [605, 324] width 95 height 29
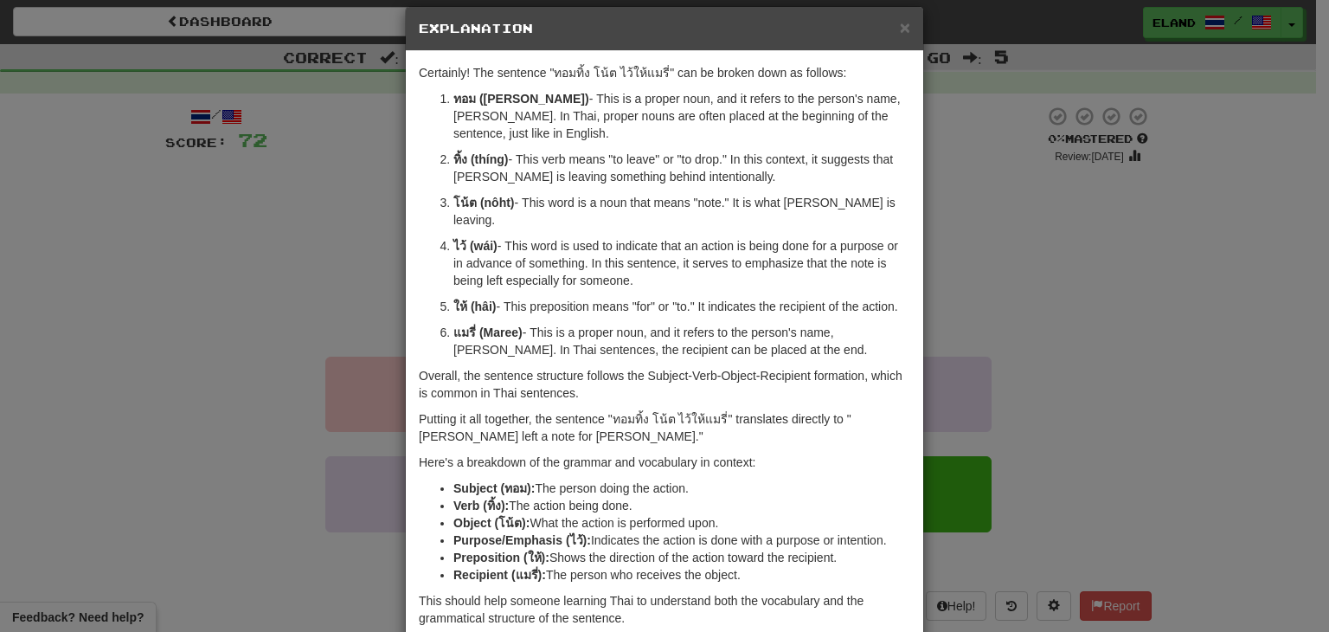
scroll to position [84, 0]
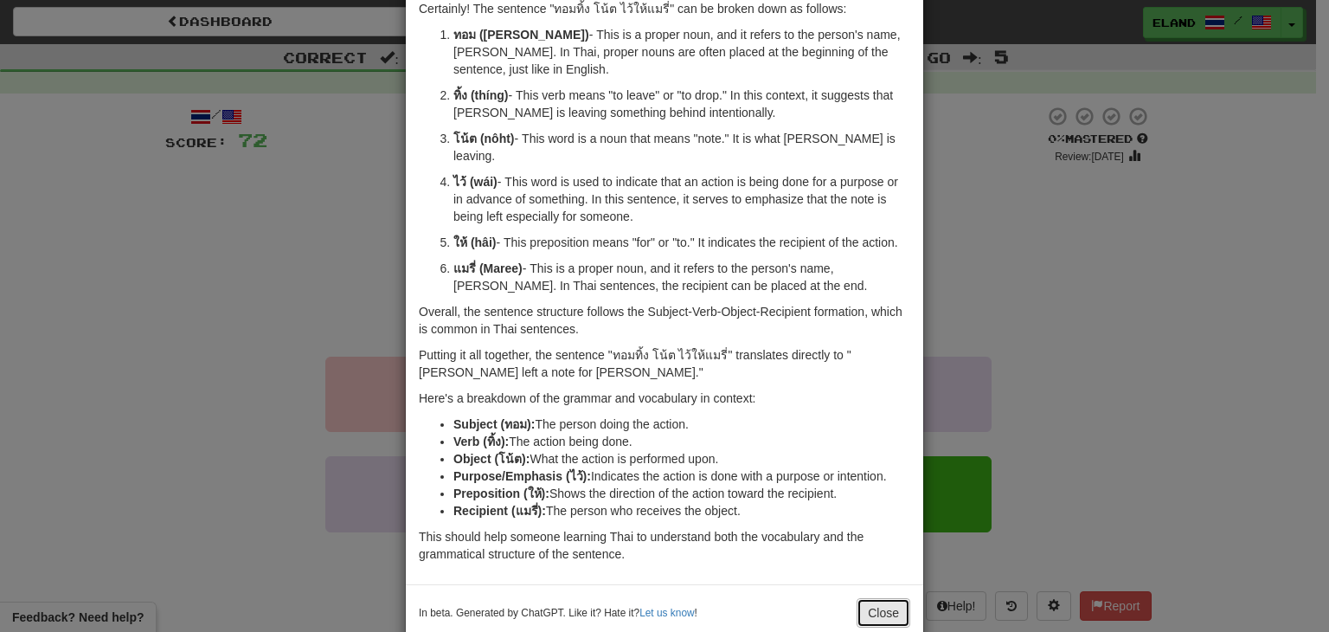
click at [865, 598] on button "Close" at bounding box center [884, 612] width 54 height 29
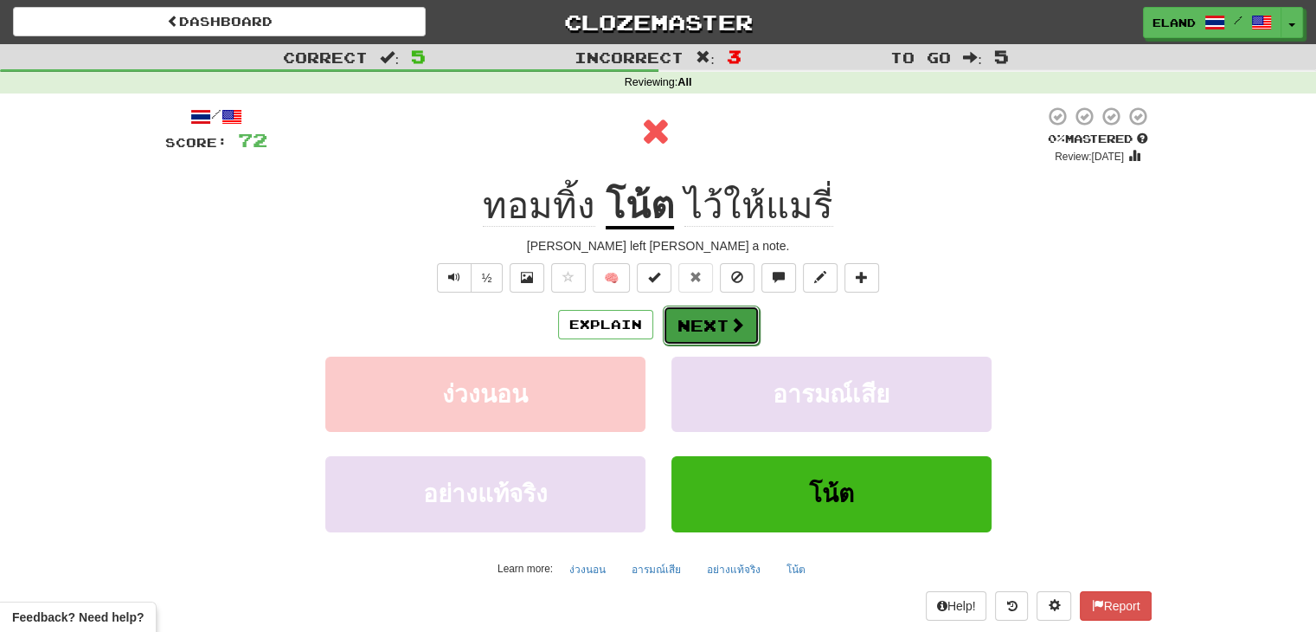
click at [730, 326] on span at bounding box center [737, 325] width 16 height 16
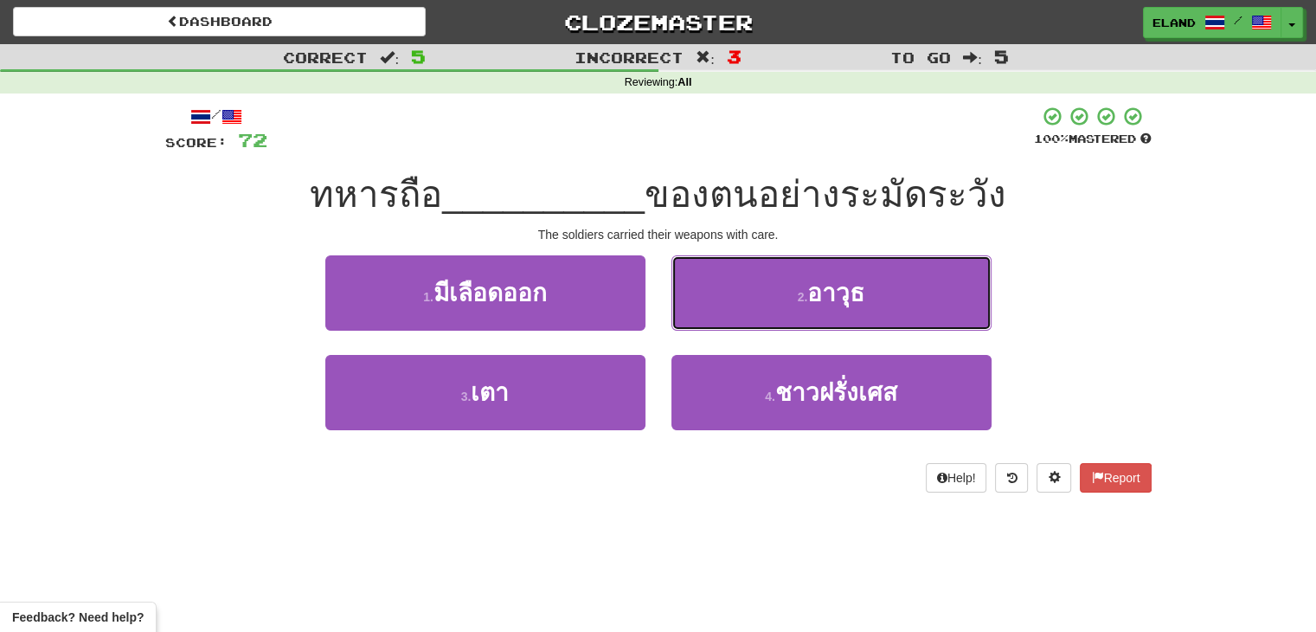
click at [728, 299] on button "2 . อาวุธ" at bounding box center [832, 292] width 320 height 75
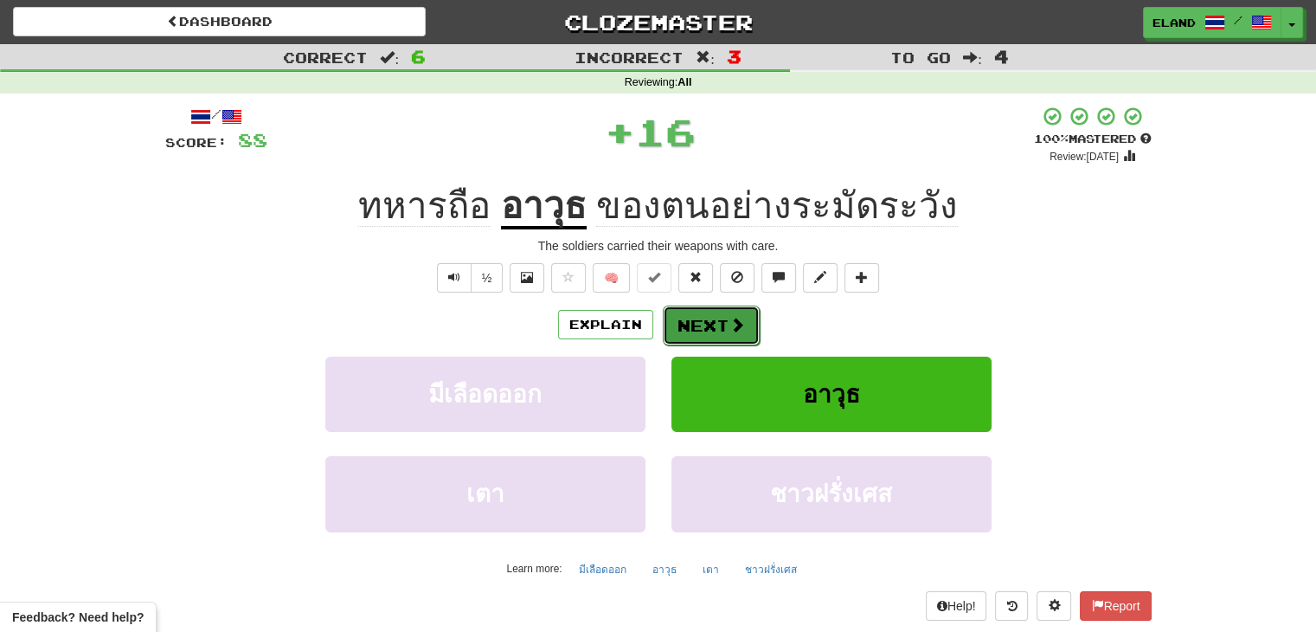
click at [709, 320] on button "Next" at bounding box center [711, 325] width 97 height 40
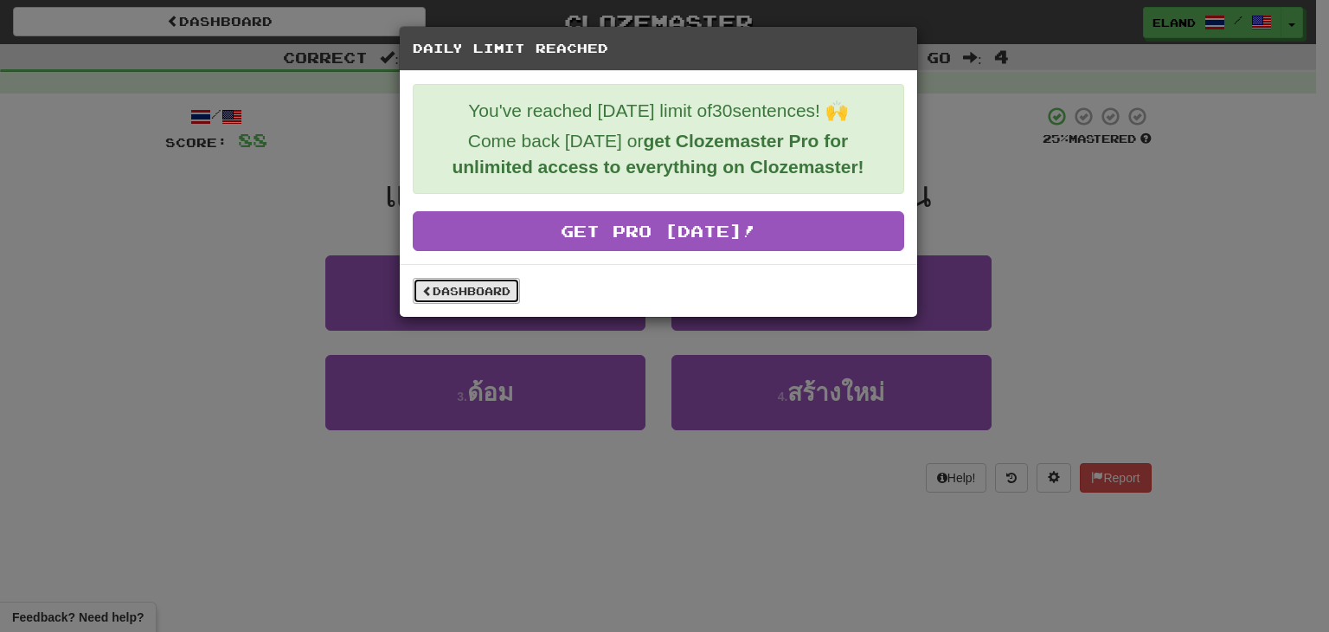
click at [466, 284] on link "Dashboard" at bounding box center [466, 291] width 107 height 26
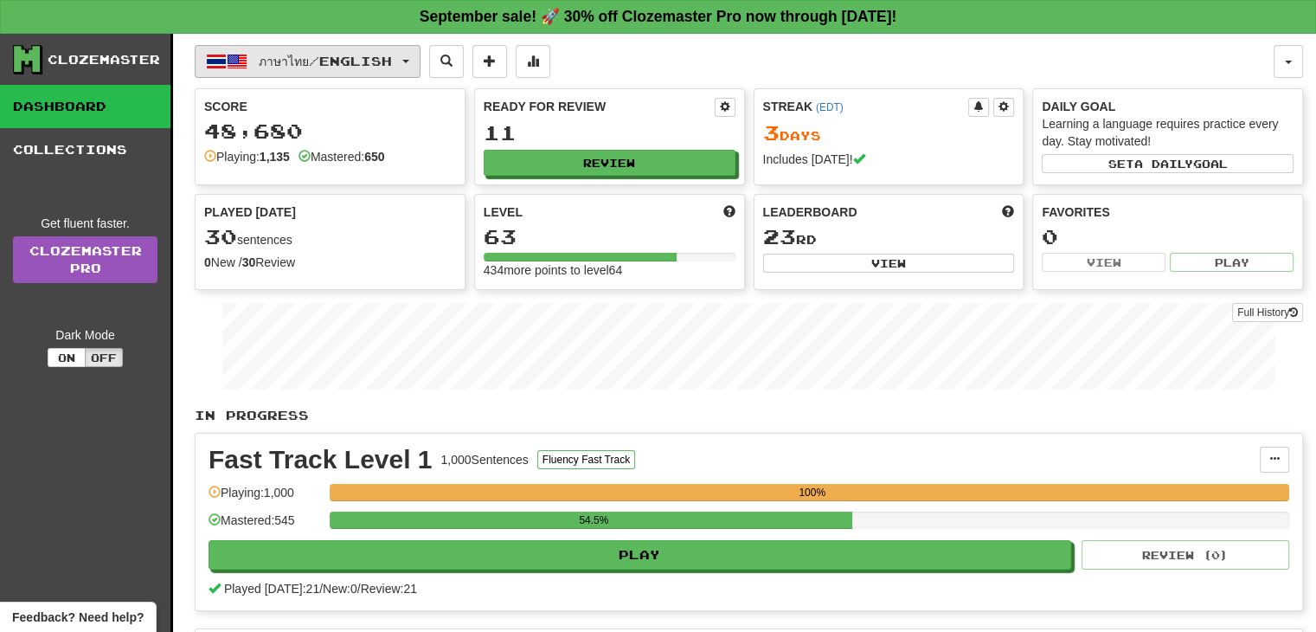
click at [297, 49] on button "ภาษาไทย / English" at bounding box center [308, 61] width 226 height 33
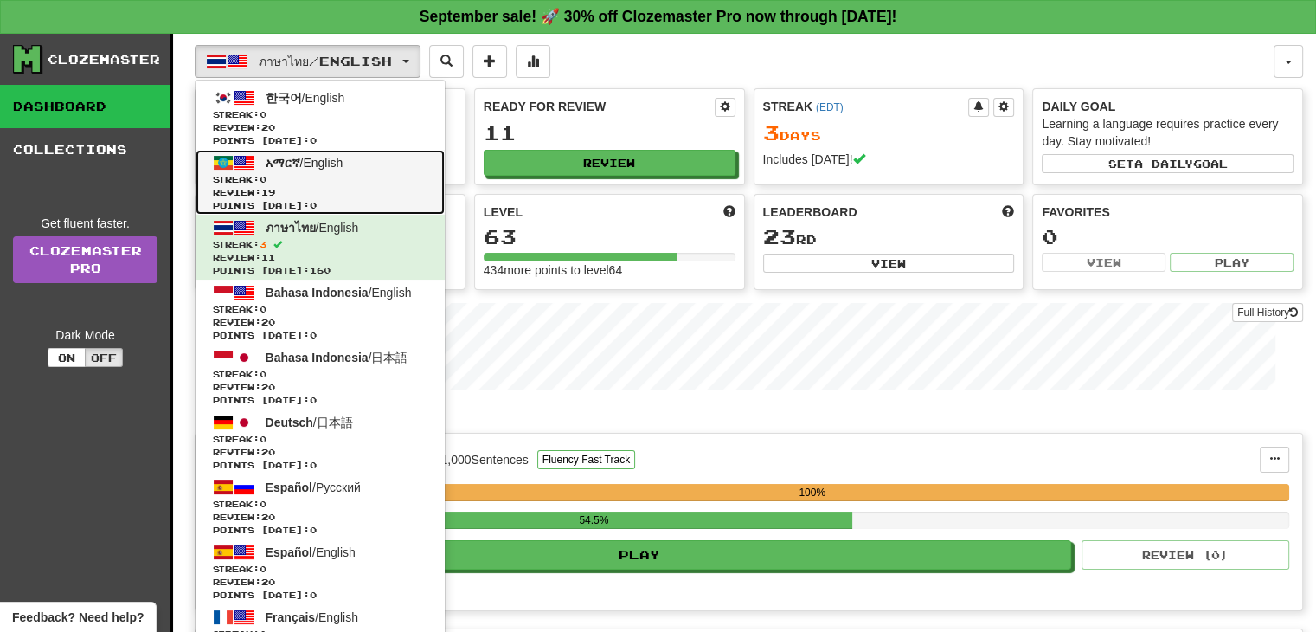
click at [318, 164] on span "አማርኛ / English" at bounding box center [305, 163] width 78 height 14
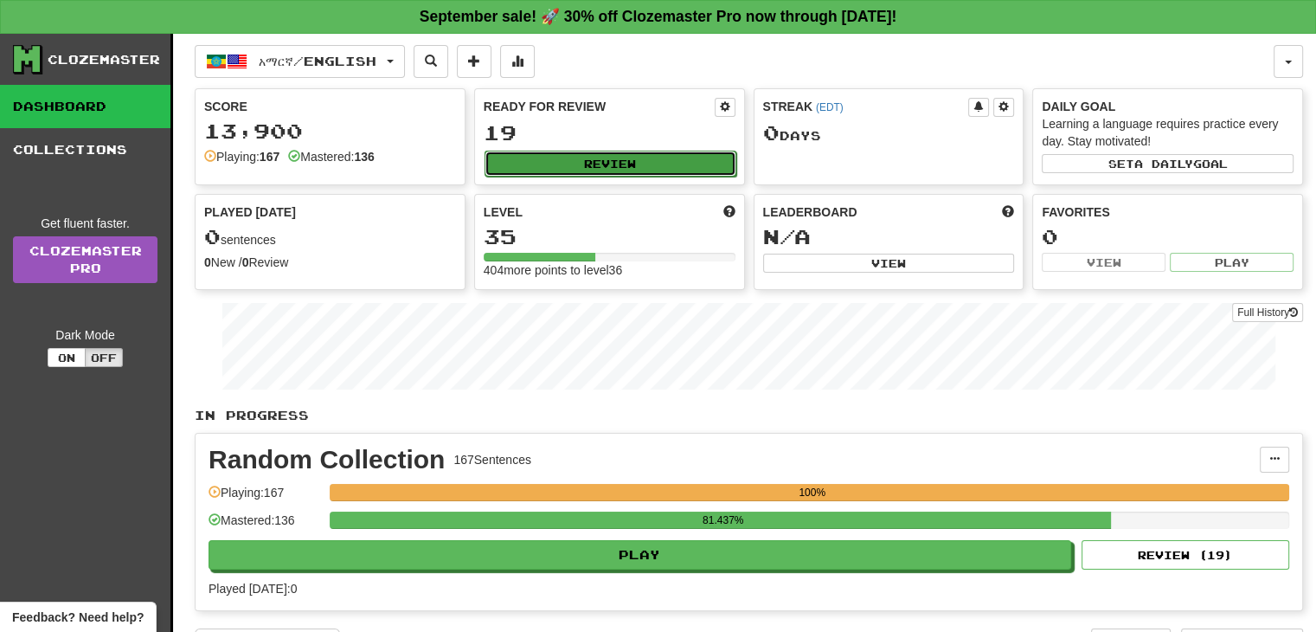
click at [574, 164] on button "Review" at bounding box center [611, 164] width 252 height 26
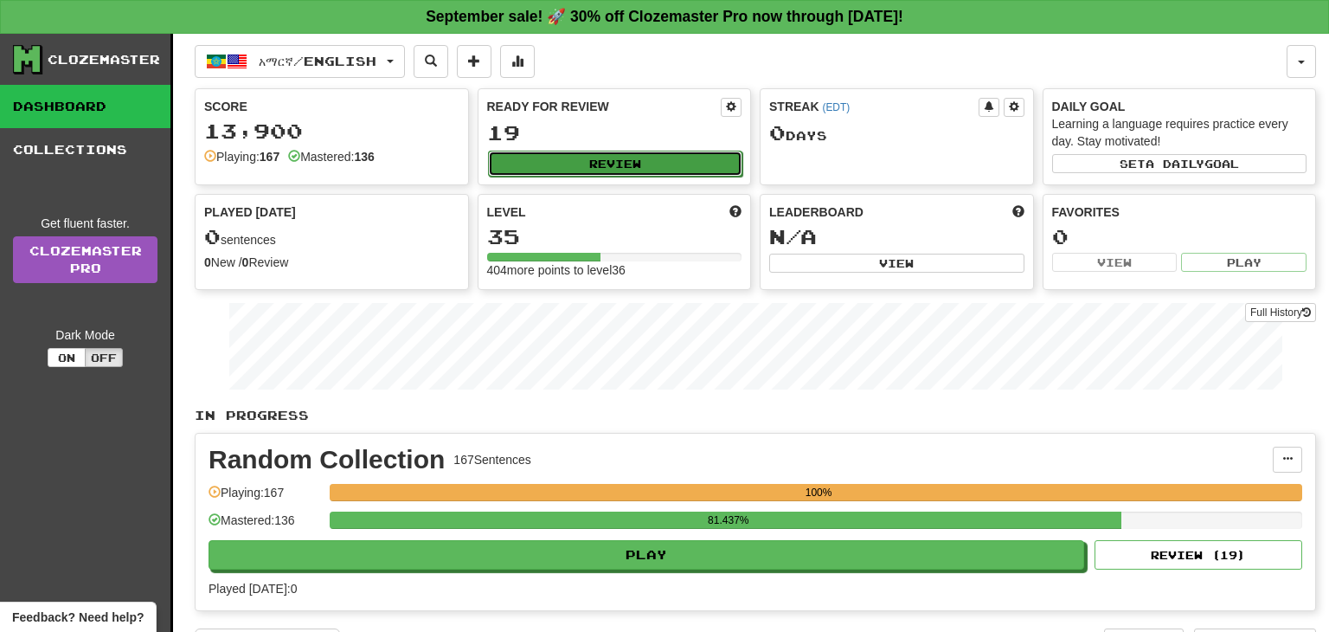
select select "**"
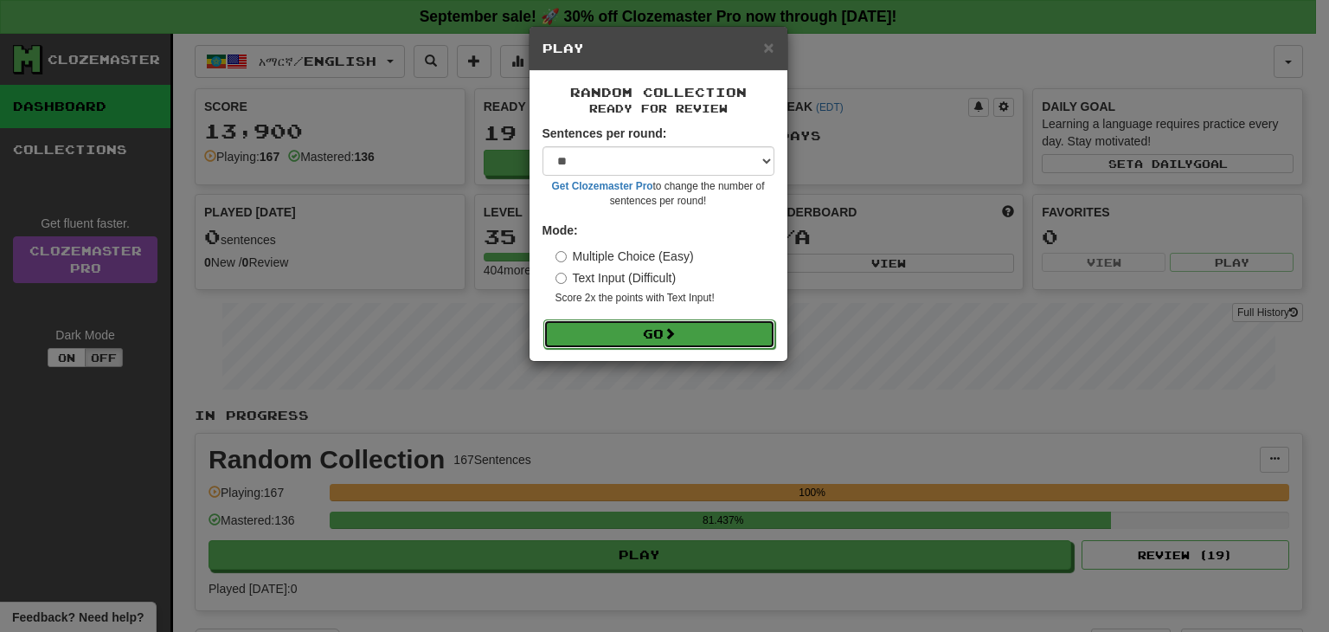
click at [636, 331] on button "Go" at bounding box center [659, 333] width 232 height 29
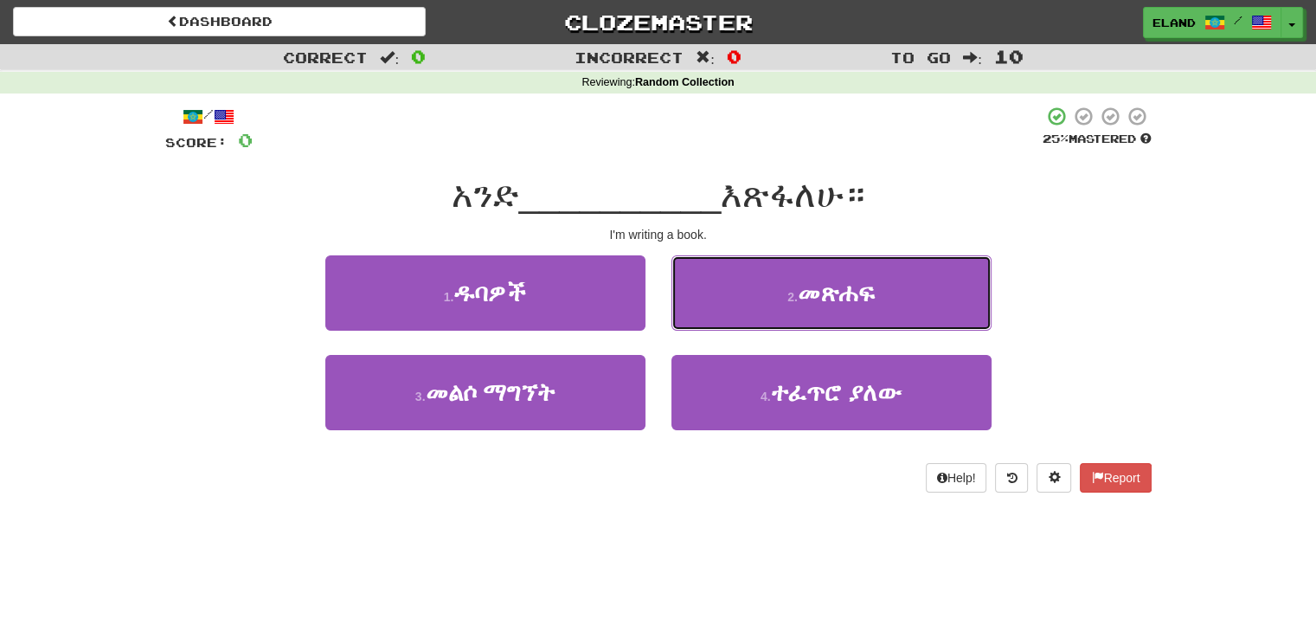
click at [777, 297] on button "2 . መጽሐፍ" at bounding box center [832, 292] width 320 height 75
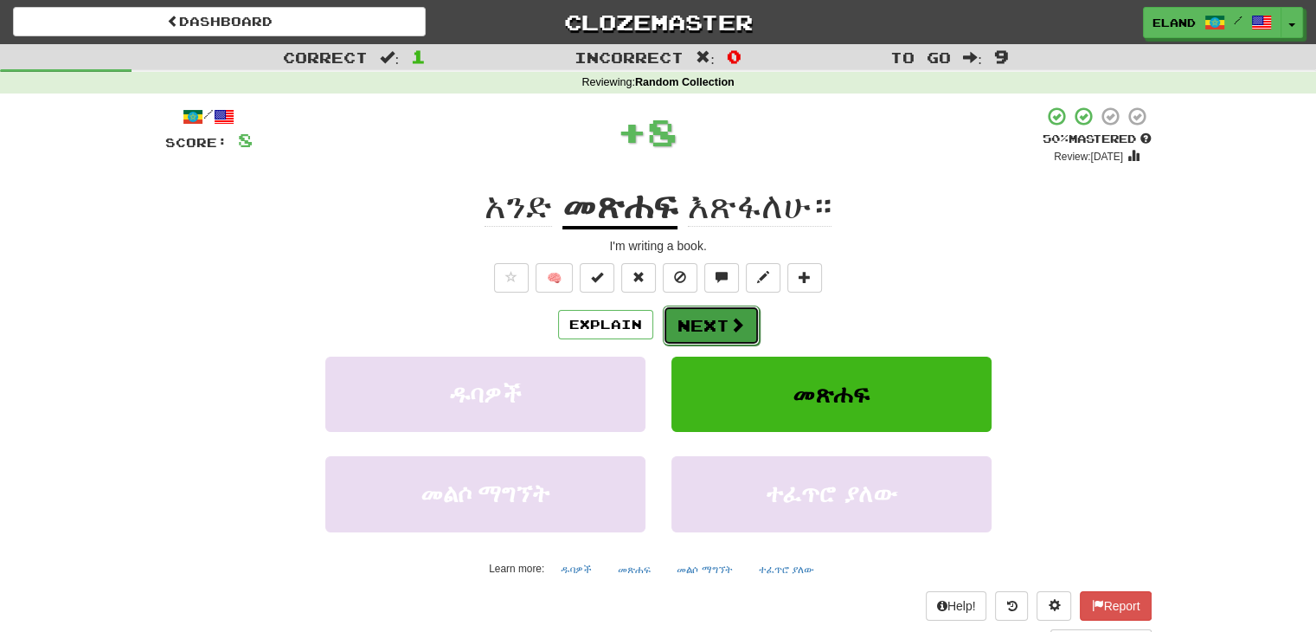
click at [712, 331] on button "Next" at bounding box center [711, 325] width 97 height 40
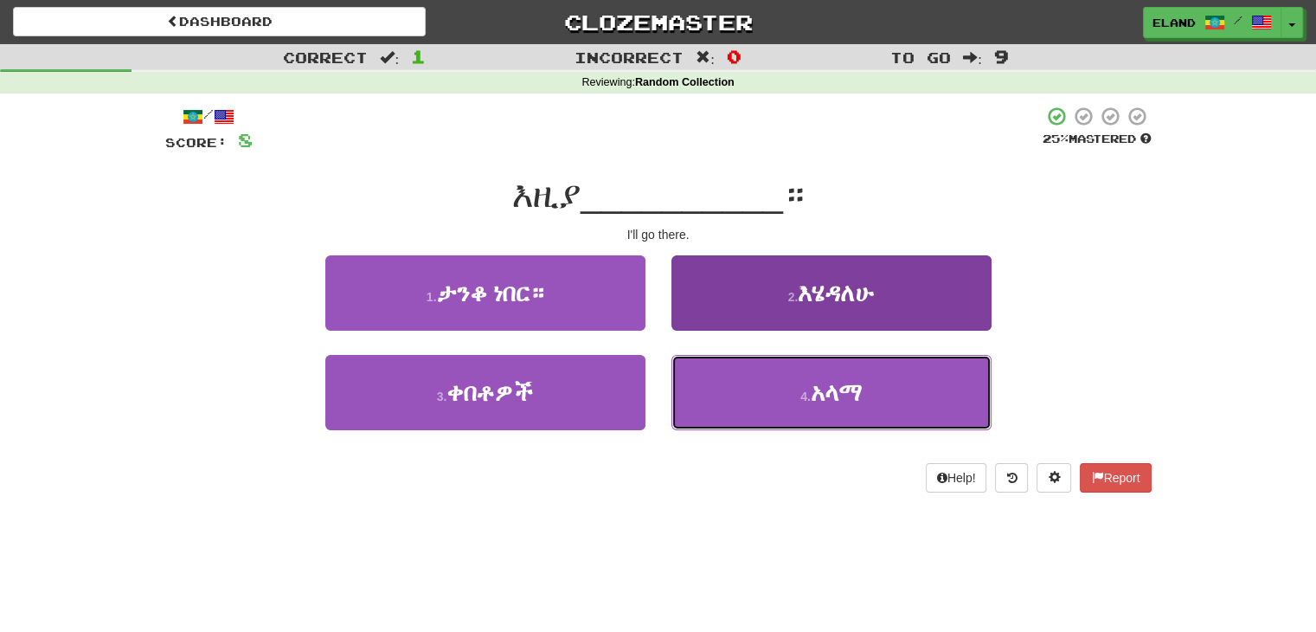
click at [758, 386] on button "4 . አላማ" at bounding box center [832, 392] width 320 height 75
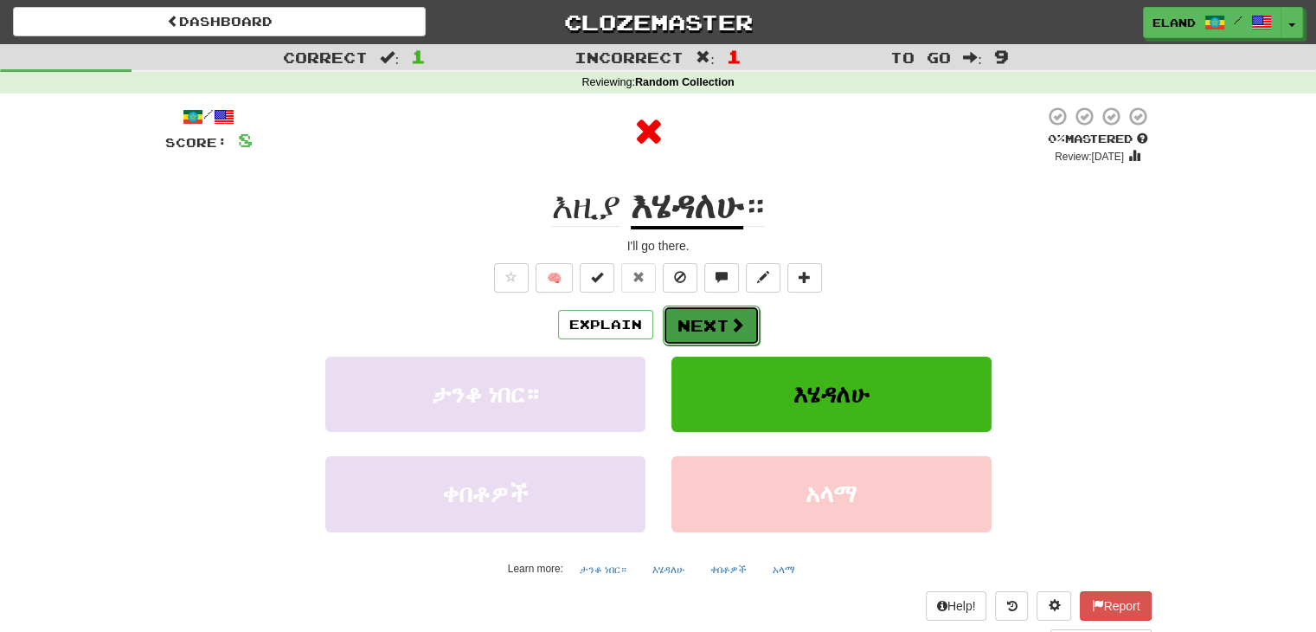
click at [710, 327] on button "Next" at bounding box center [711, 325] width 97 height 40
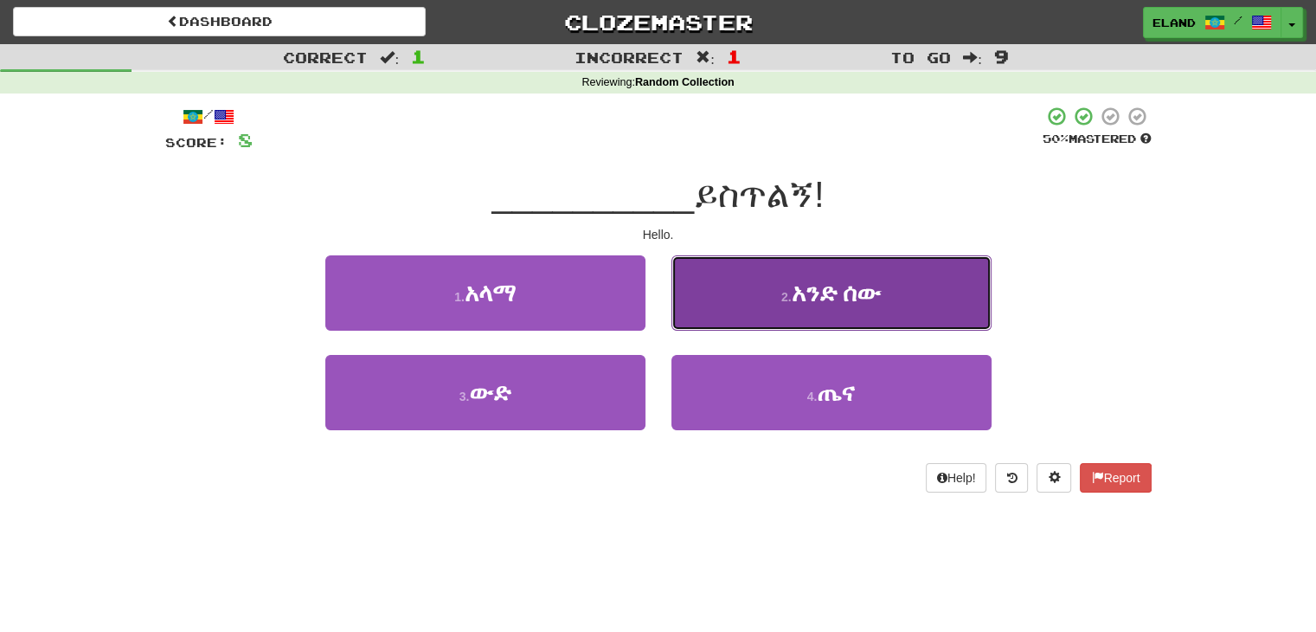
click at [758, 308] on button "2 . አንድ ሰው" at bounding box center [832, 292] width 320 height 75
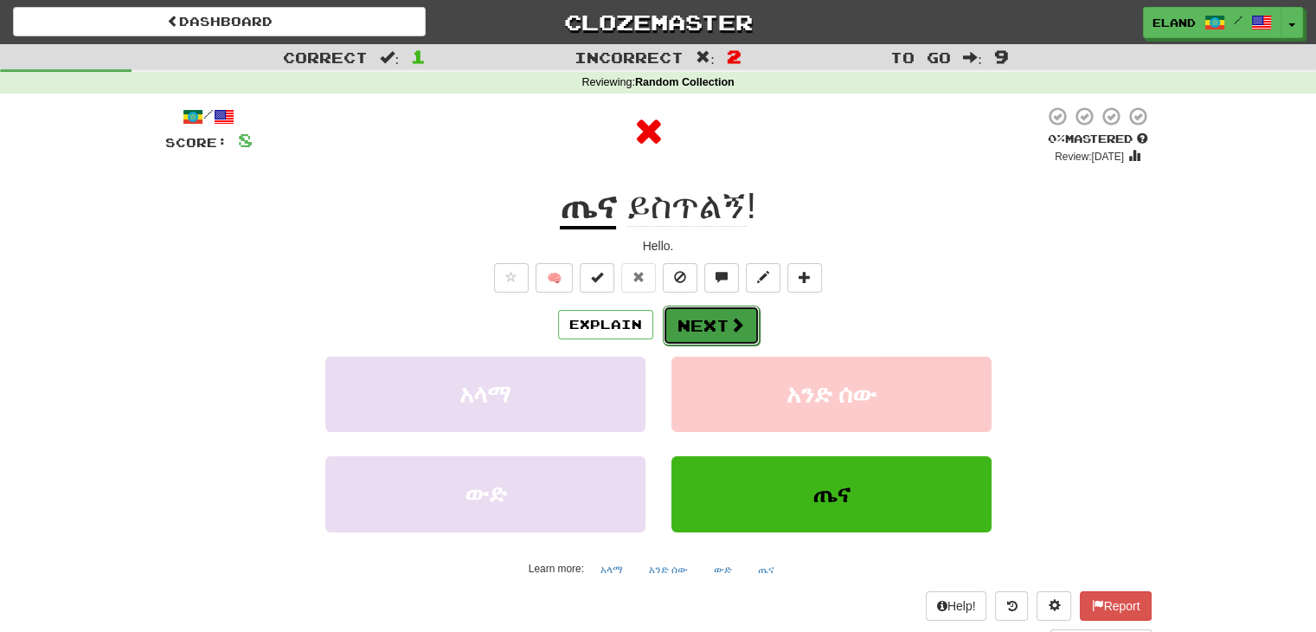
click at [705, 325] on button "Next" at bounding box center [711, 325] width 97 height 40
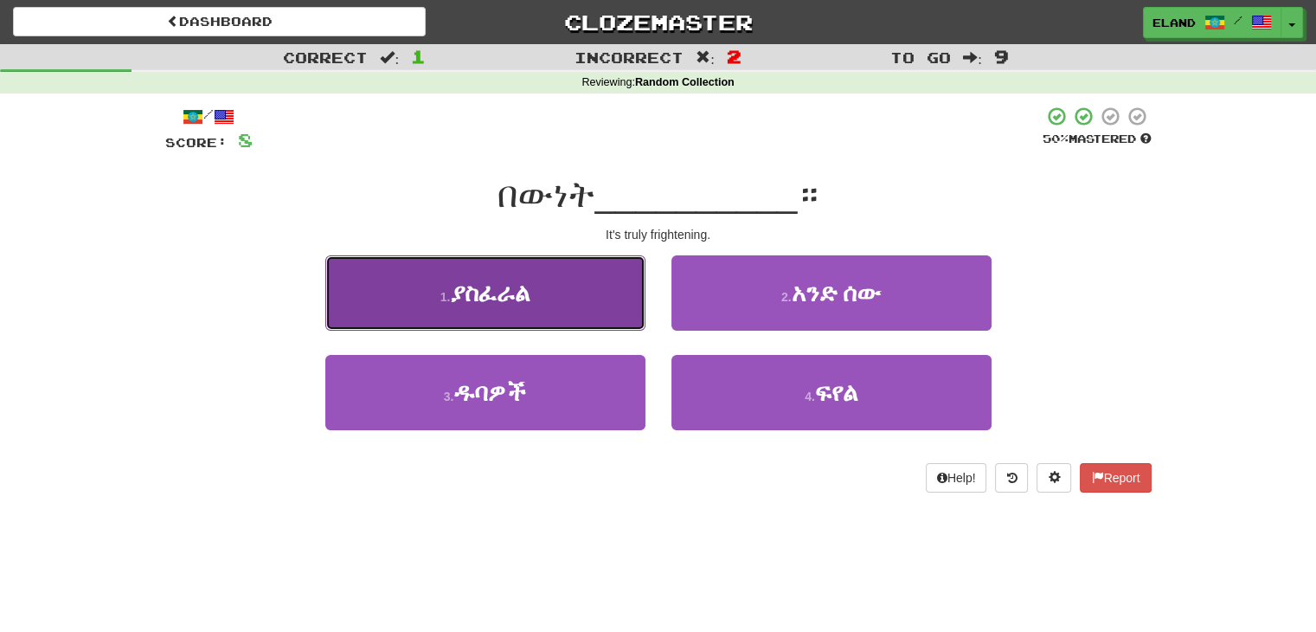
click at [511, 319] on button "1 . ያስፈራል" at bounding box center [485, 292] width 320 height 75
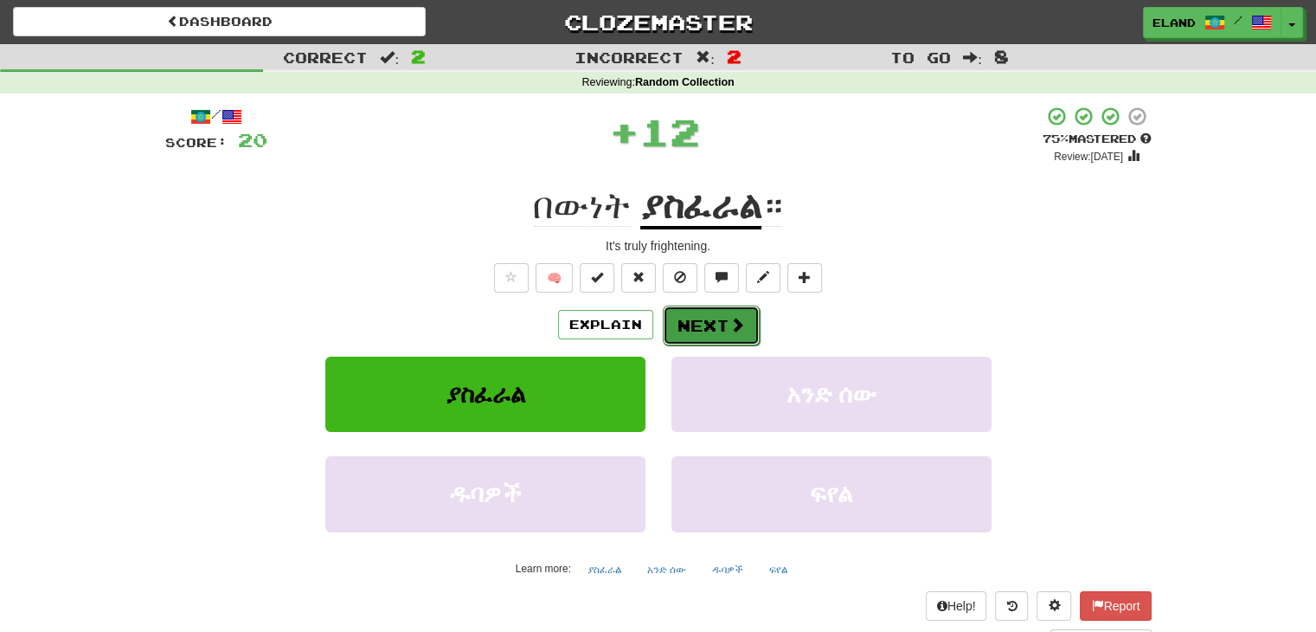
click at [713, 330] on button "Next" at bounding box center [711, 325] width 97 height 40
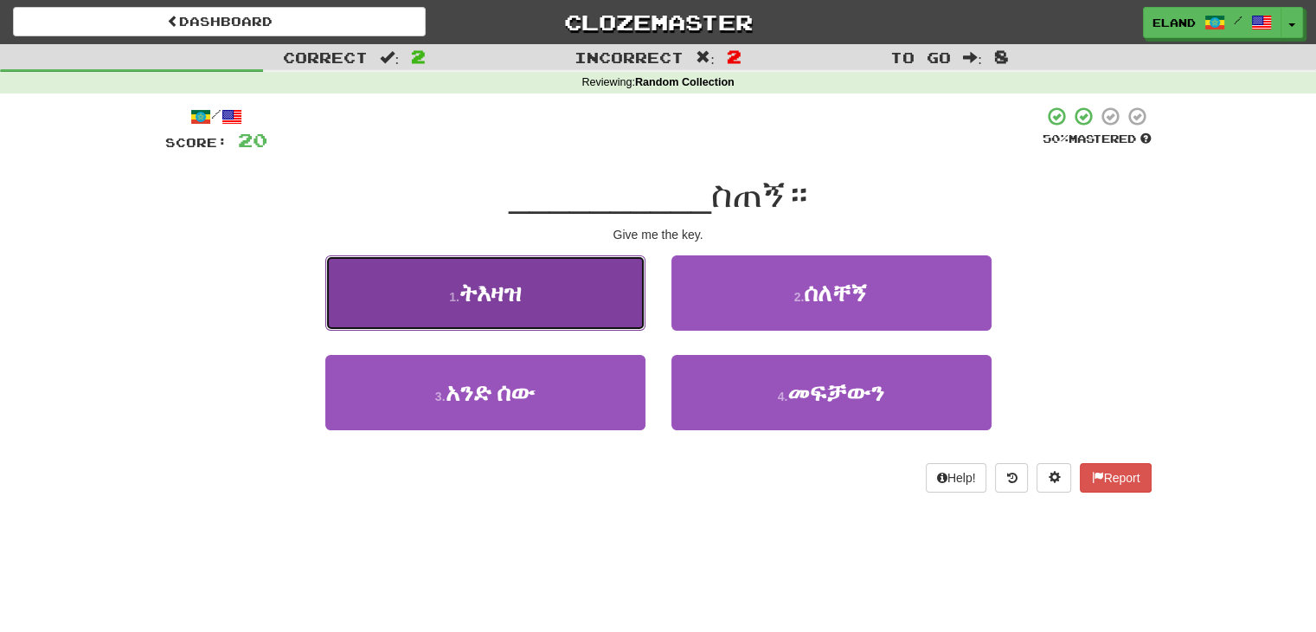
click at [570, 302] on button "1 . ትእዛዝ" at bounding box center [485, 292] width 320 height 75
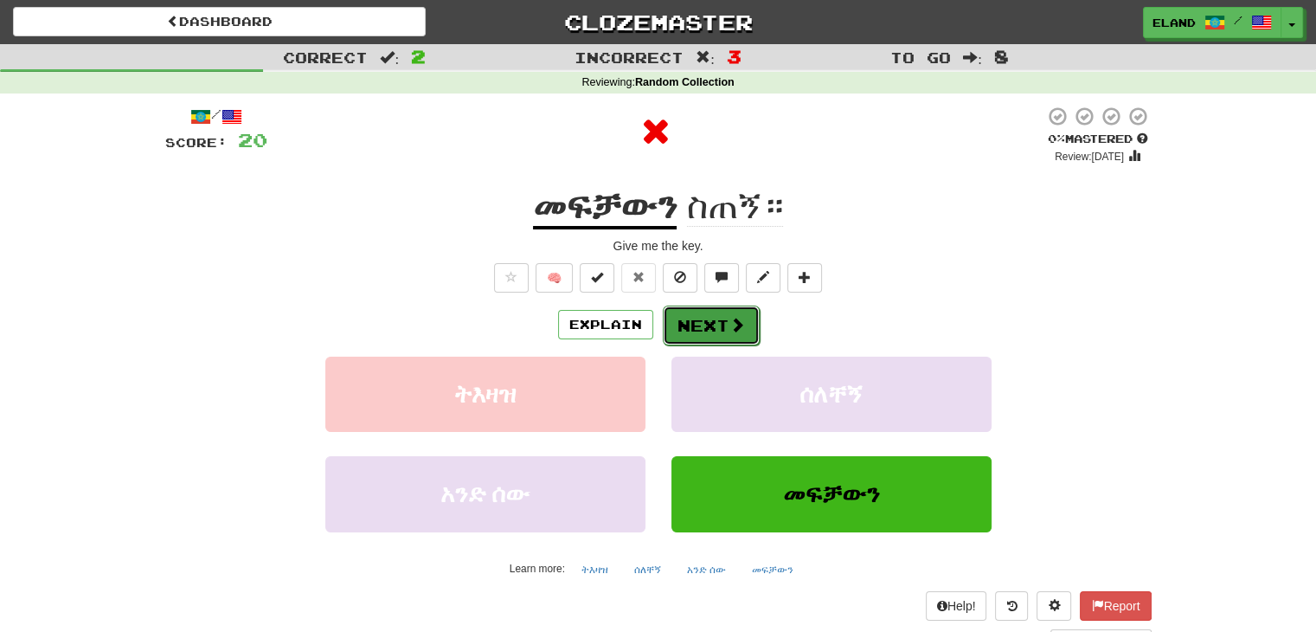
click at [709, 325] on button "Next" at bounding box center [711, 325] width 97 height 40
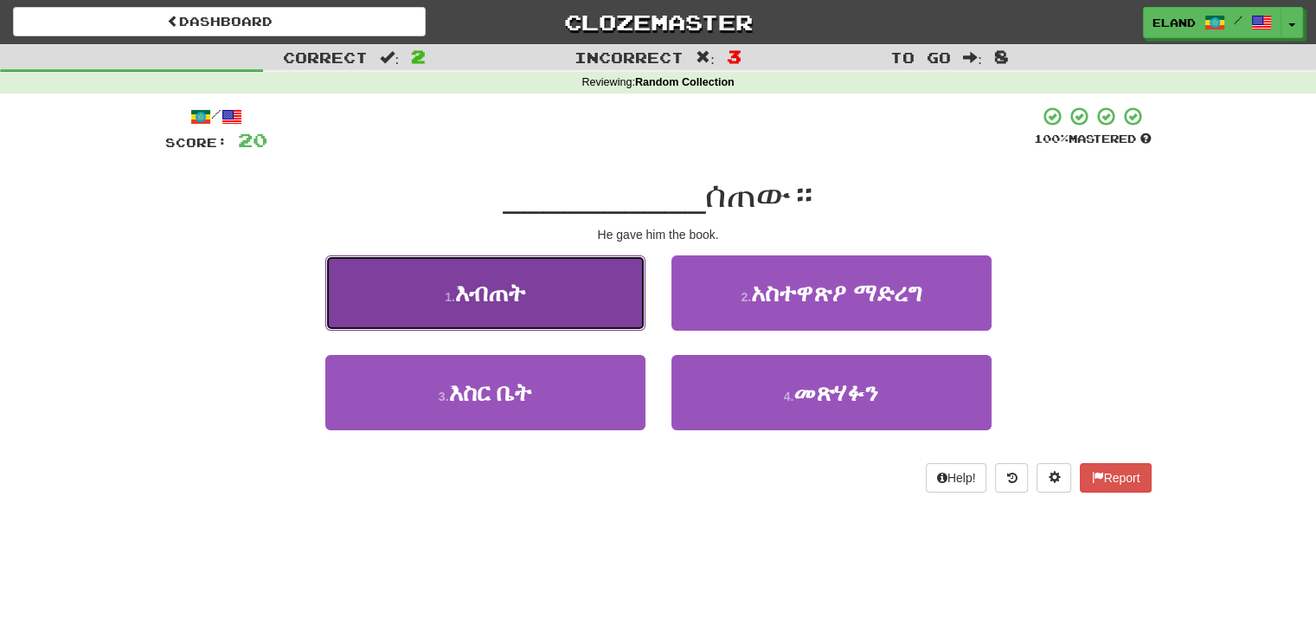
click at [564, 315] on button "1 . እብጠት" at bounding box center [485, 292] width 320 height 75
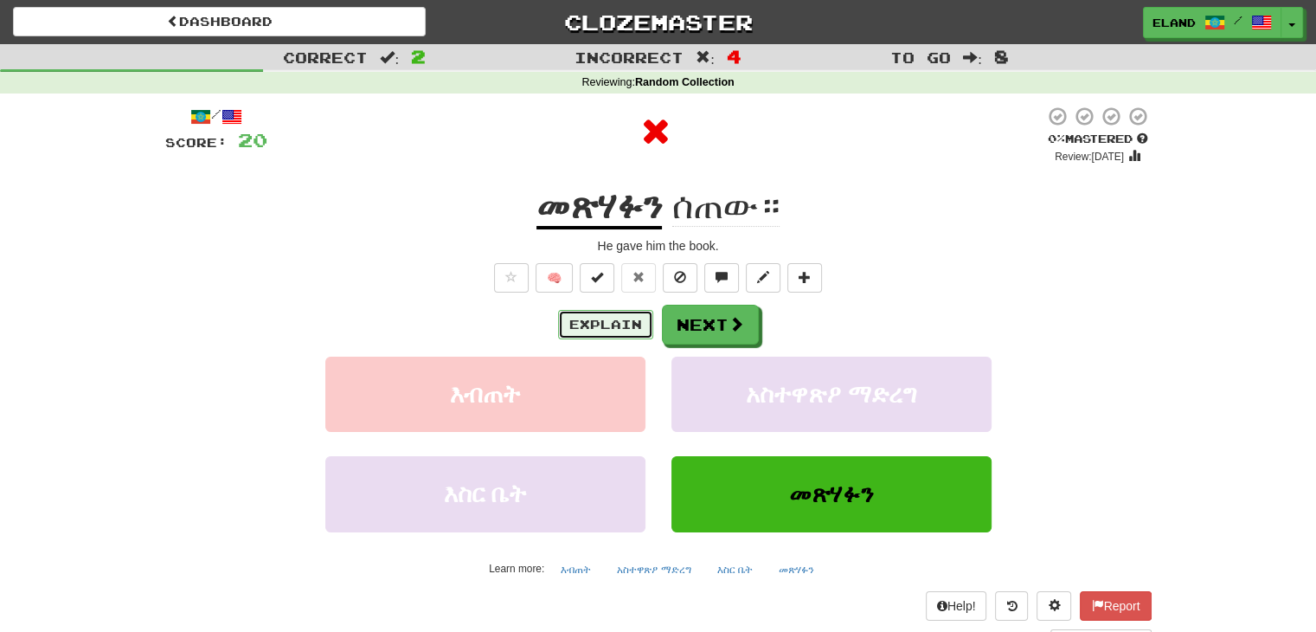
click at [607, 325] on button "Explain" at bounding box center [605, 324] width 95 height 29
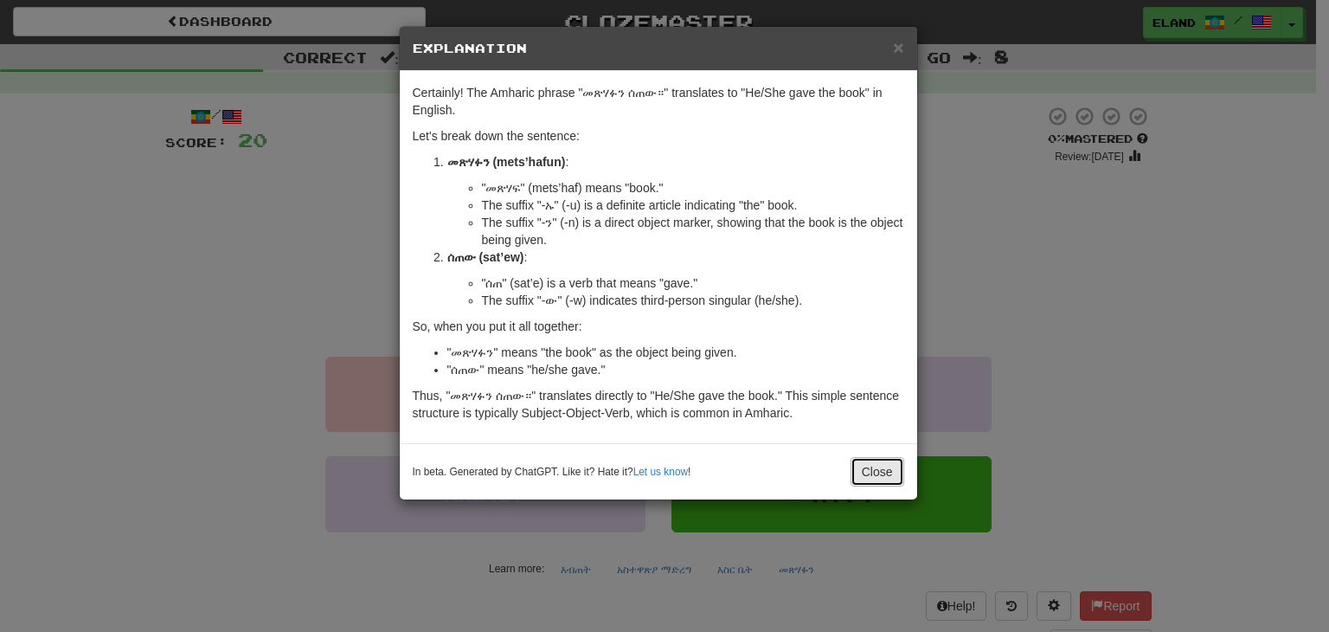
click at [890, 465] on button "Close" at bounding box center [878, 471] width 54 height 29
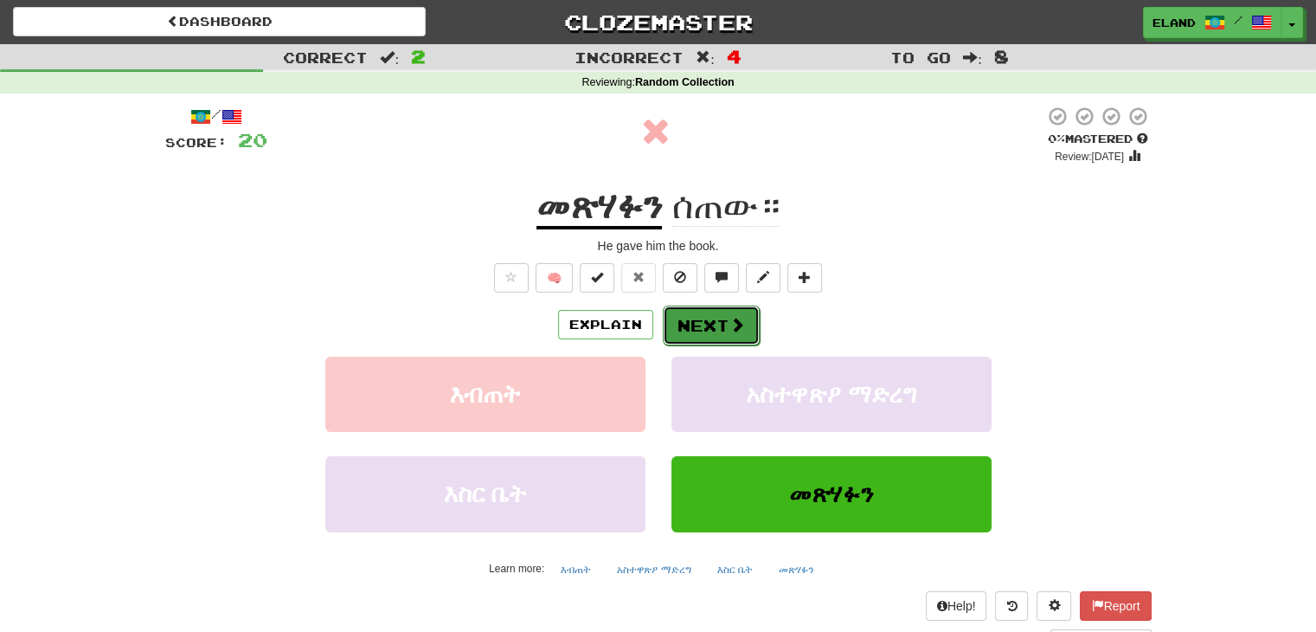
click at [706, 325] on button "Next" at bounding box center [711, 325] width 97 height 40
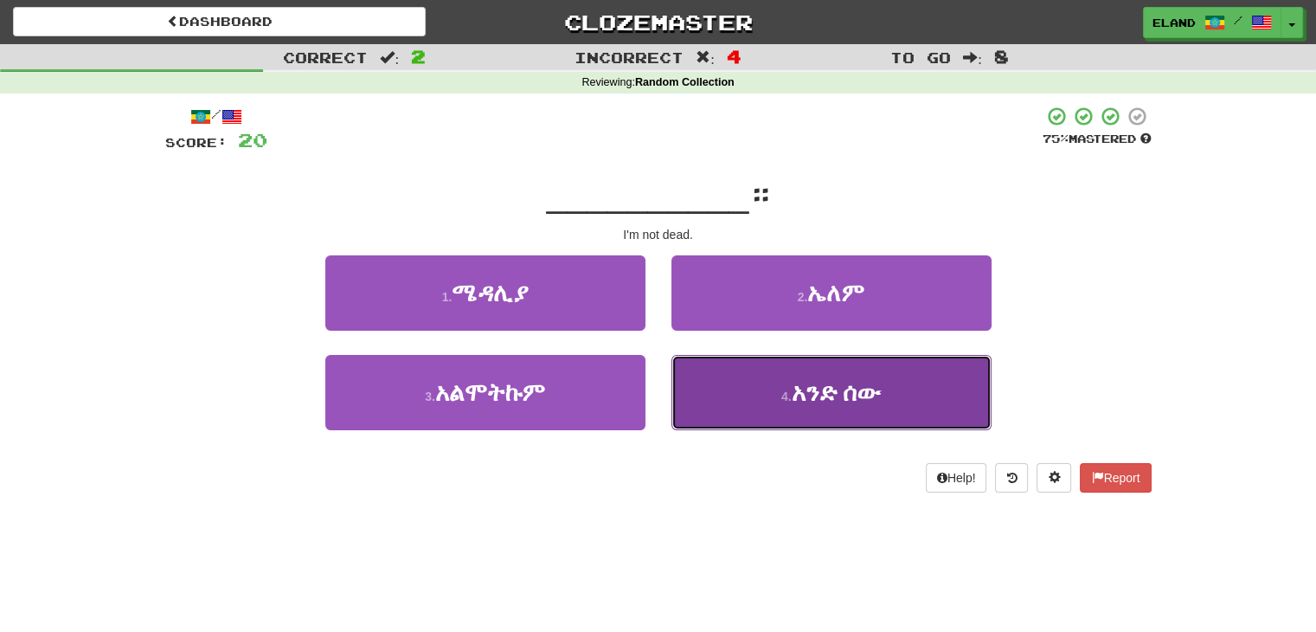
click at [755, 380] on button "4 . አንድ ሰው" at bounding box center [832, 392] width 320 height 75
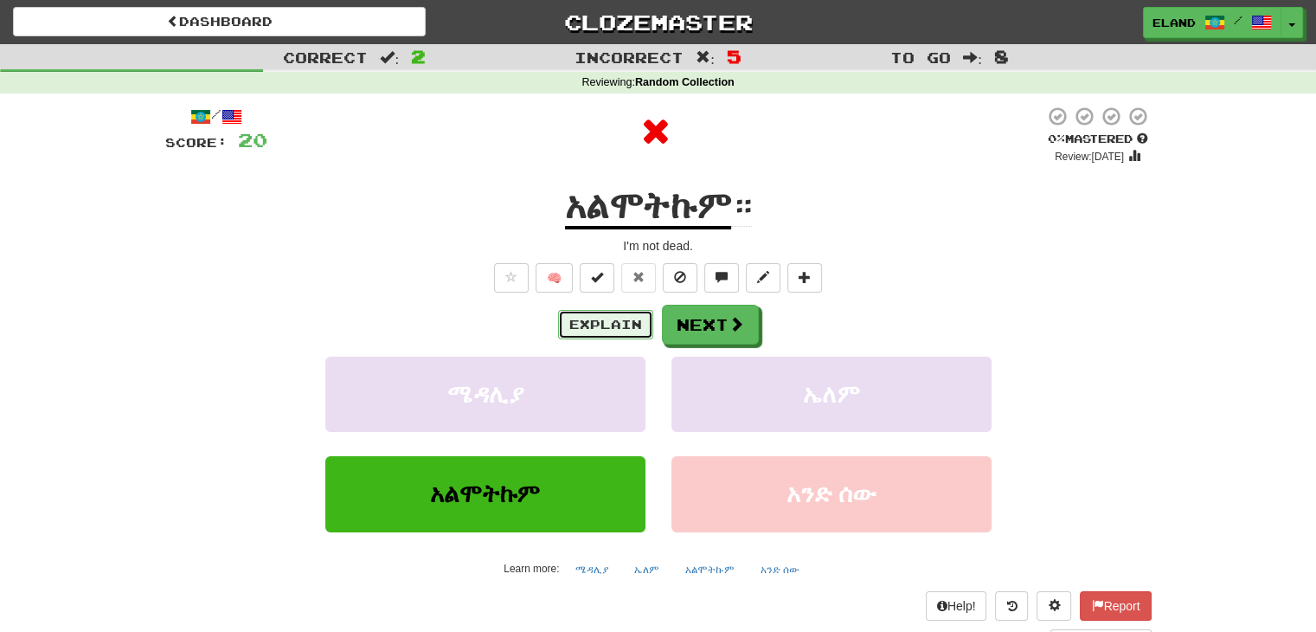
click at [613, 333] on button "Explain" at bounding box center [605, 324] width 95 height 29
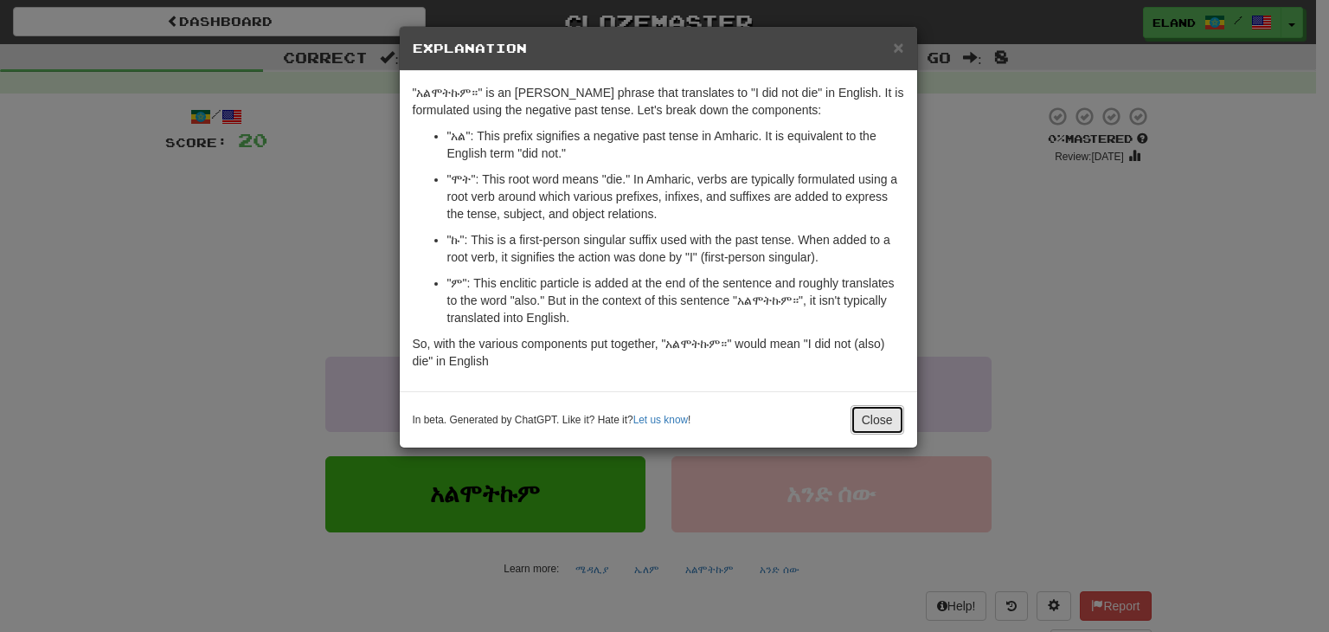
drag, startPoint x: 880, startPoint y: 413, endPoint x: 700, endPoint y: 346, distance: 191.9
click at [877, 413] on button "Close" at bounding box center [878, 419] width 54 height 29
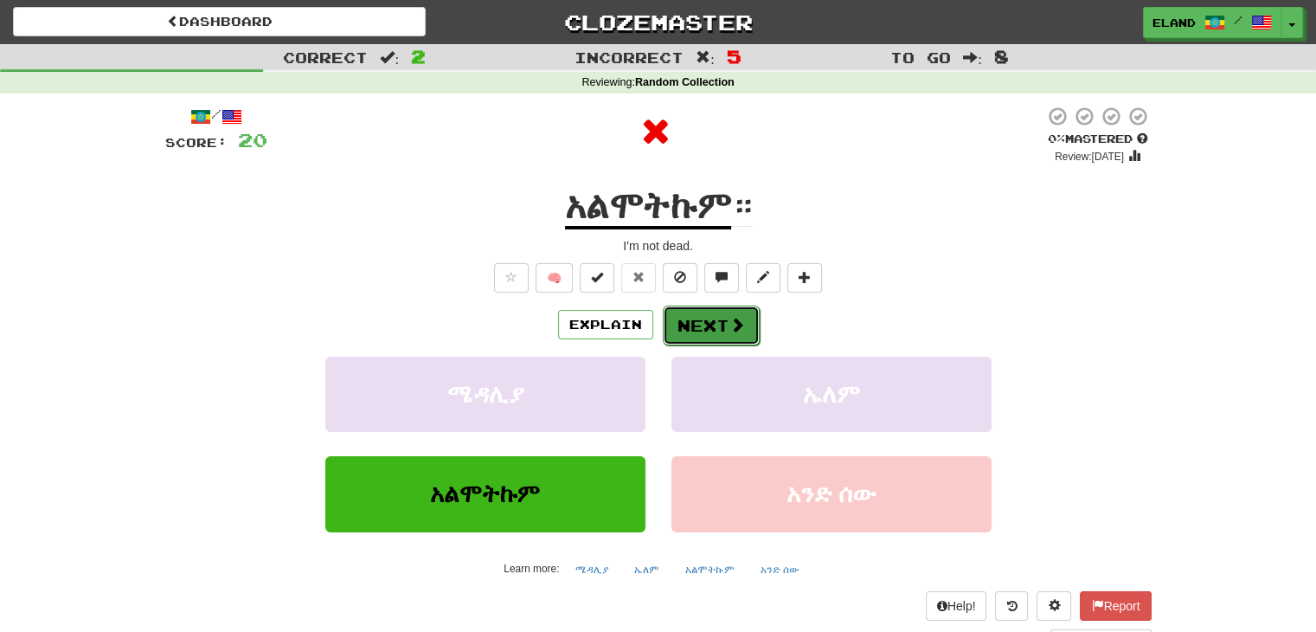
click at [690, 326] on button "Next" at bounding box center [711, 325] width 97 height 40
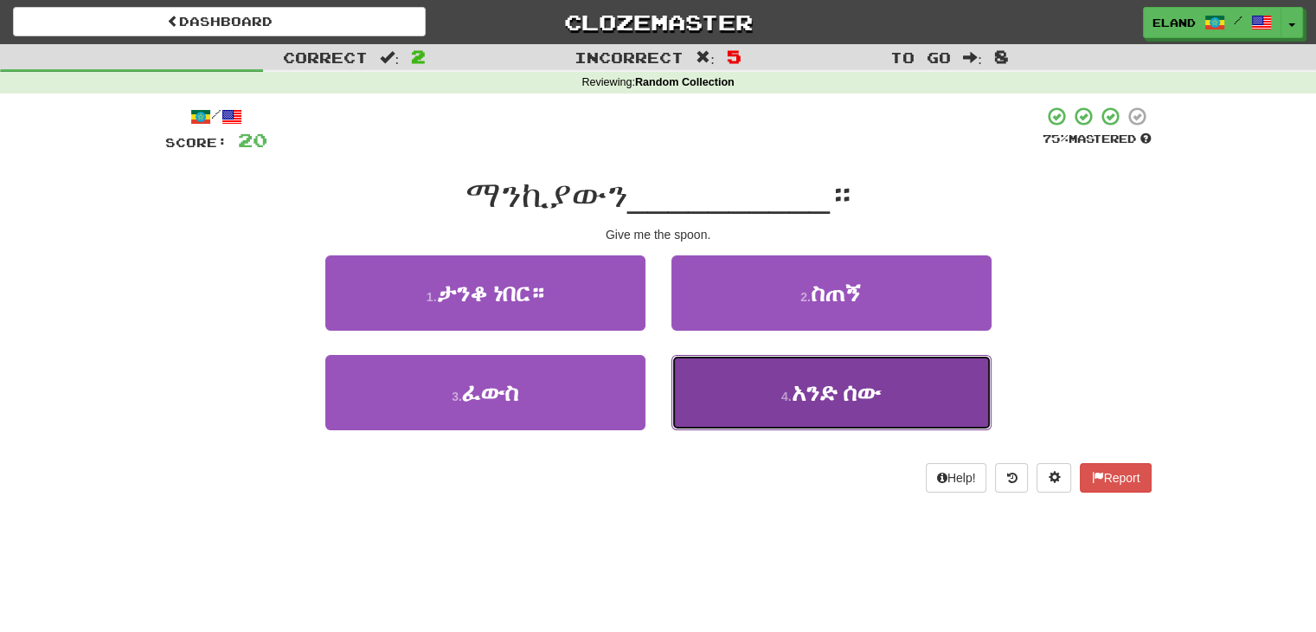
click at [762, 393] on button "4 . አንድ ሰው" at bounding box center [832, 392] width 320 height 75
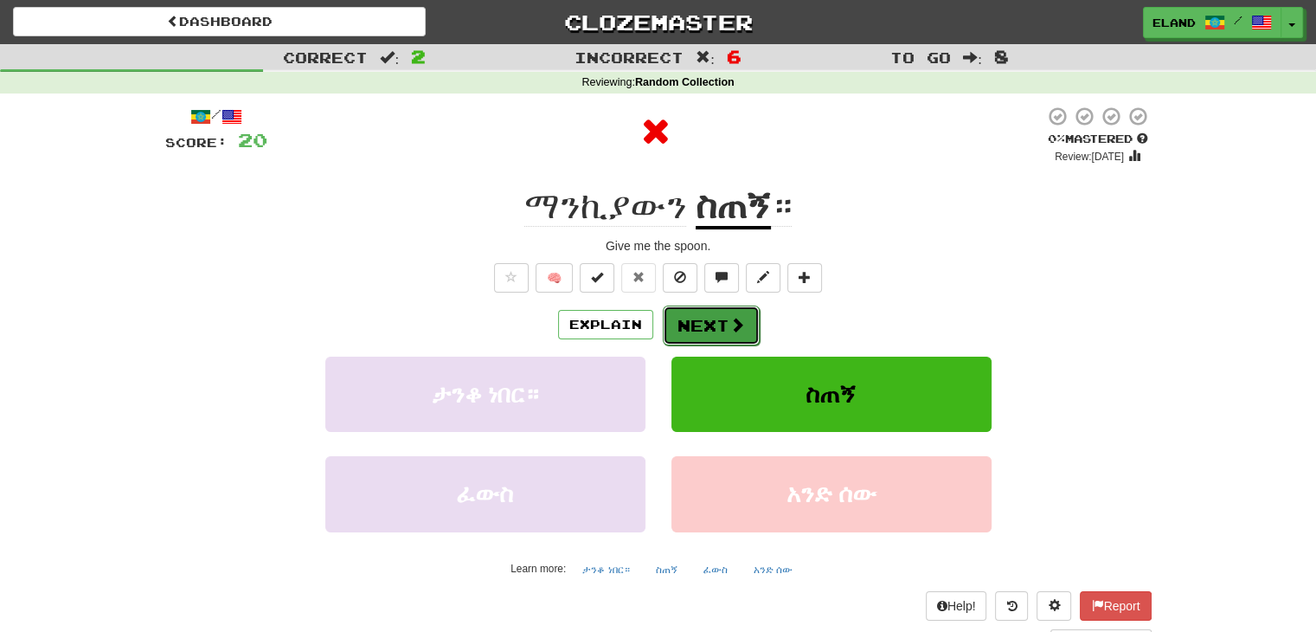
click at [694, 330] on button "Next" at bounding box center [711, 325] width 97 height 40
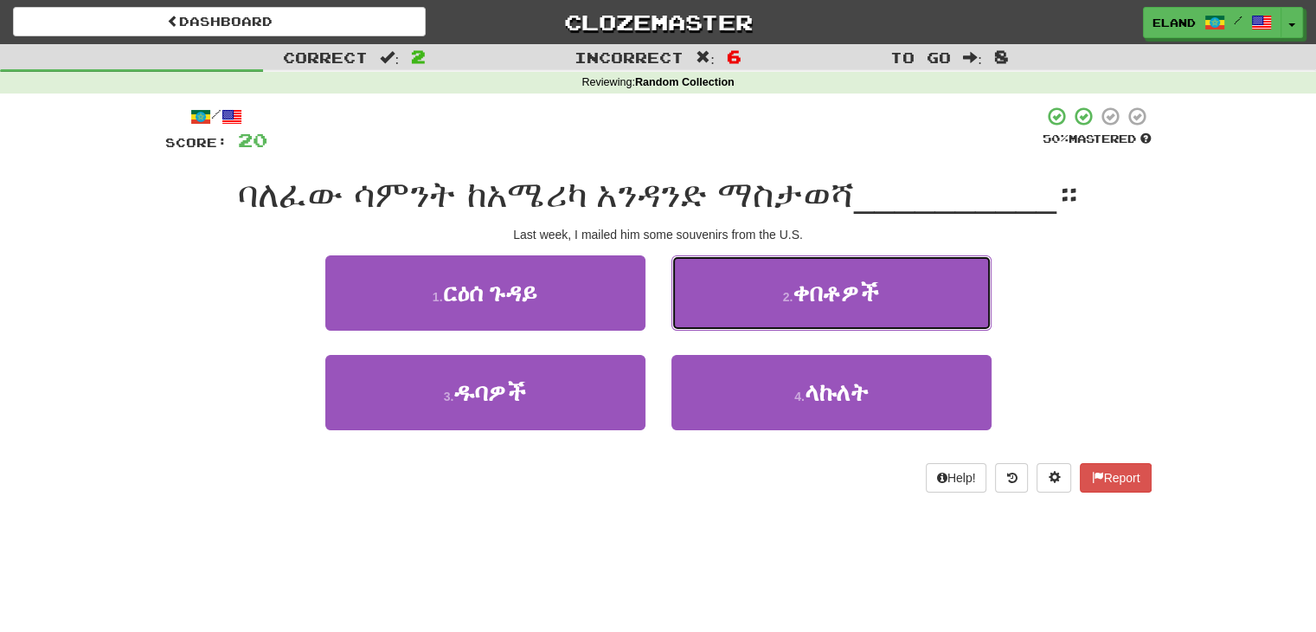
click at [812, 303] on span "ቀበቶዎች" at bounding box center [836, 293] width 87 height 27
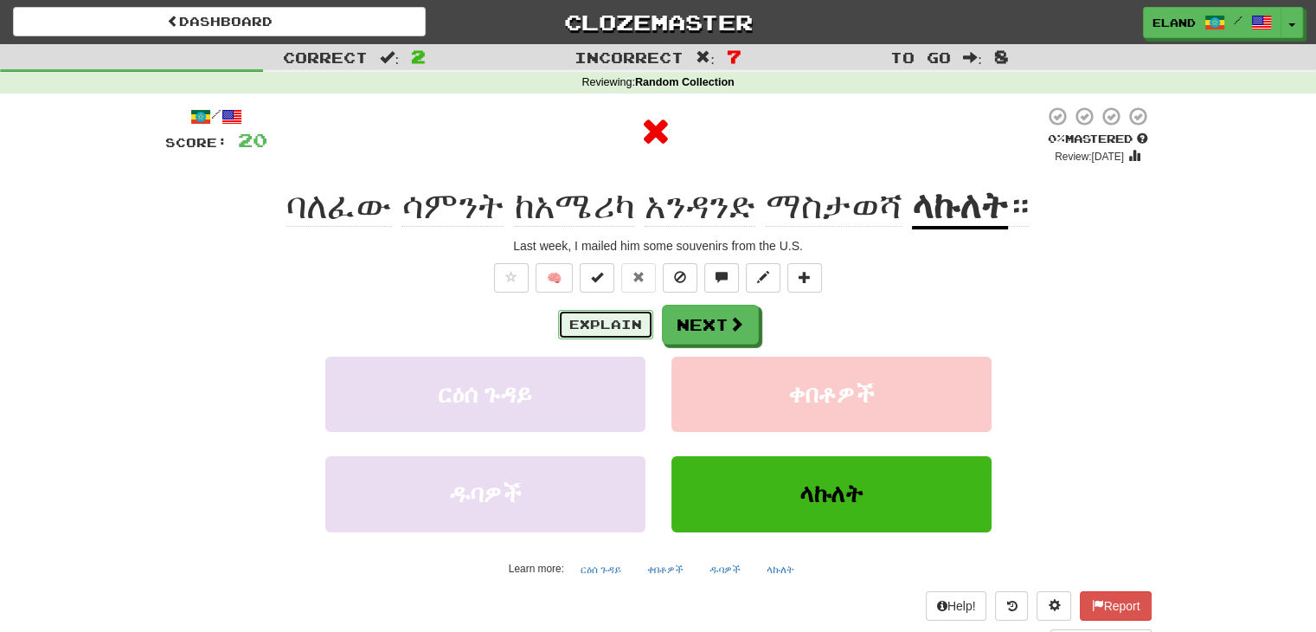
click at [623, 320] on button "Explain" at bounding box center [605, 324] width 95 height 29
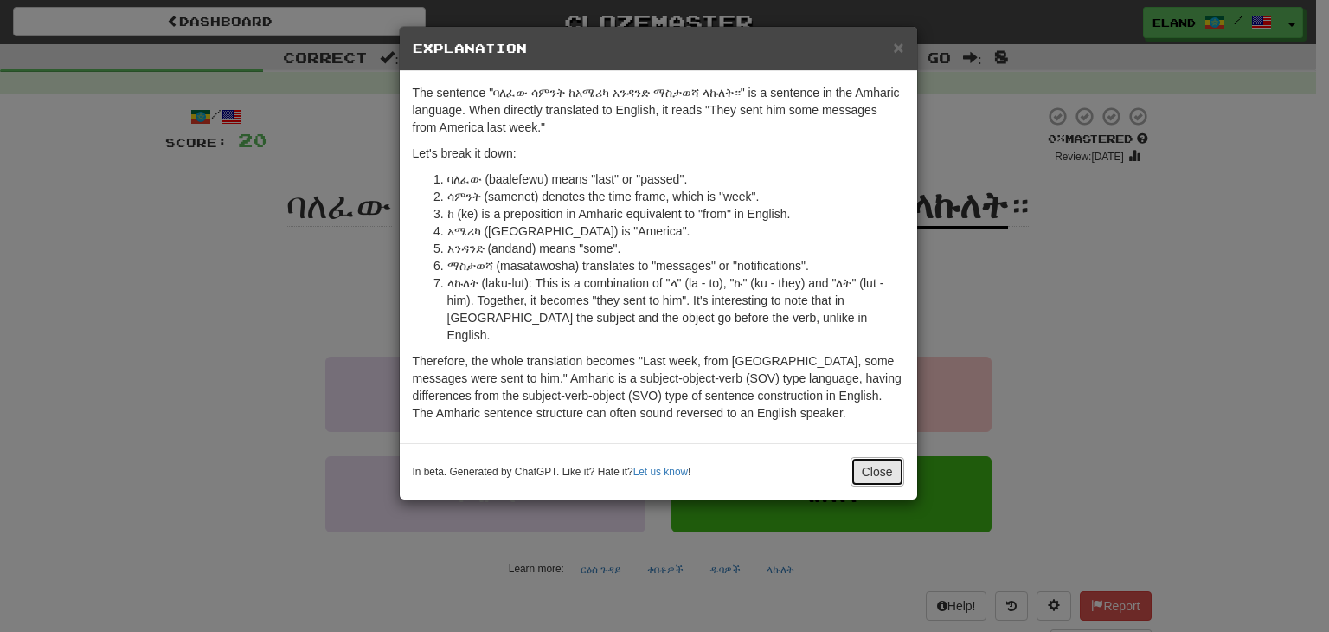
click at [885, 457] on button "Close" at bounding box center [878, 471] width 54 height 29
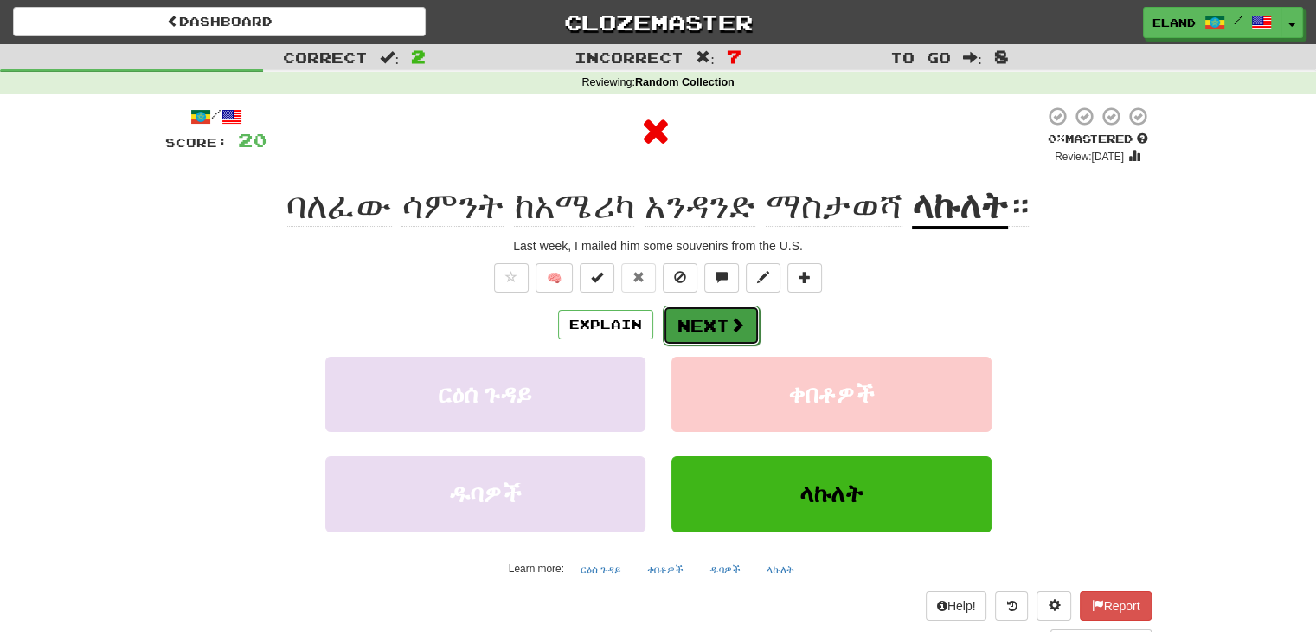
click at [743, 321] on button "Next" at bounding box center [711, 325] width 97 height 40
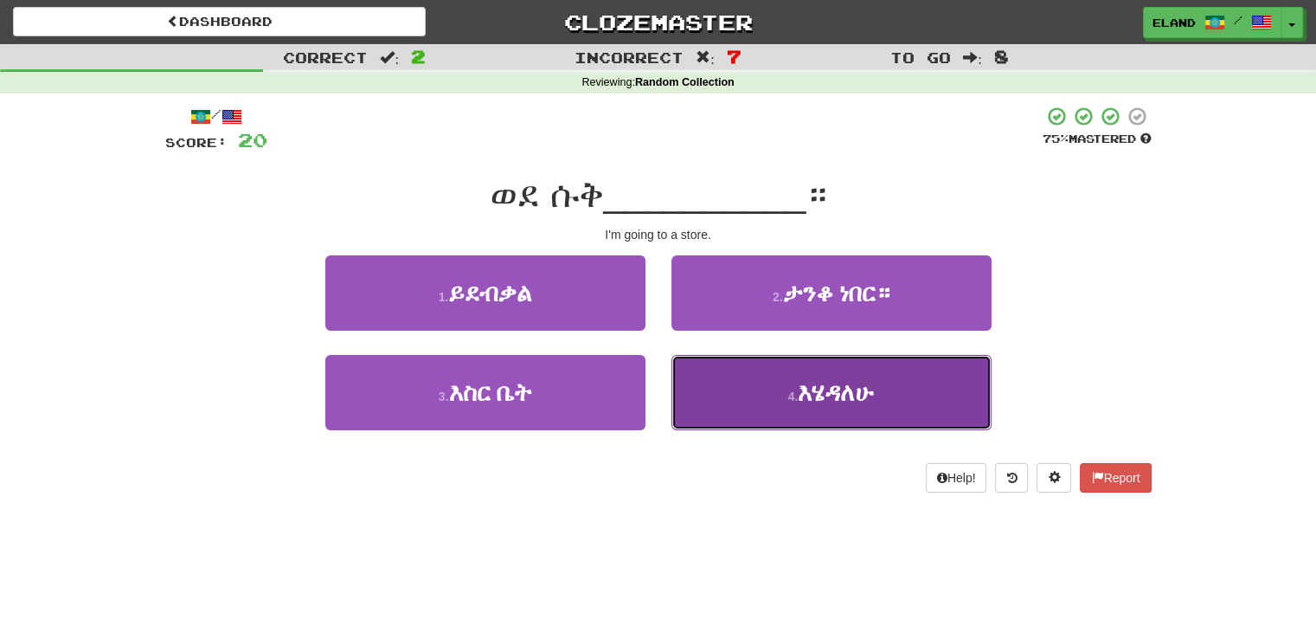
click at [788, 395] on small "4 ." at bounding box center [793, 396] width 10 height 14
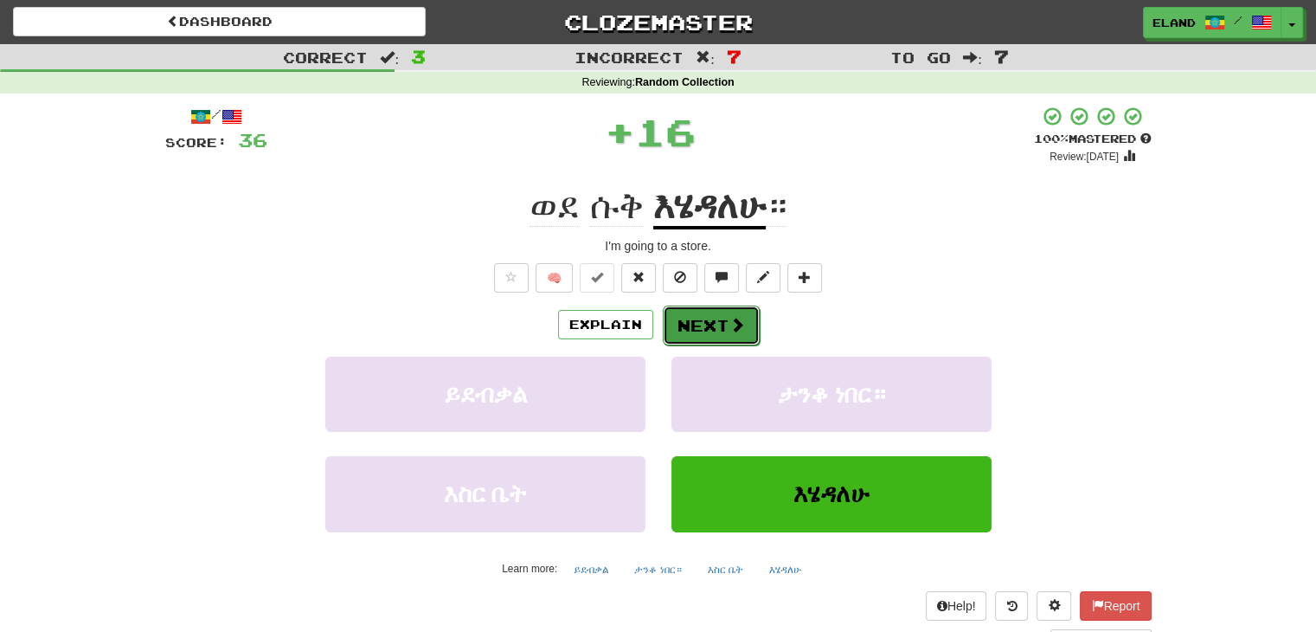
click at [719, 332] on button "Next" at bounding box center [711, 325] width 97 height 40
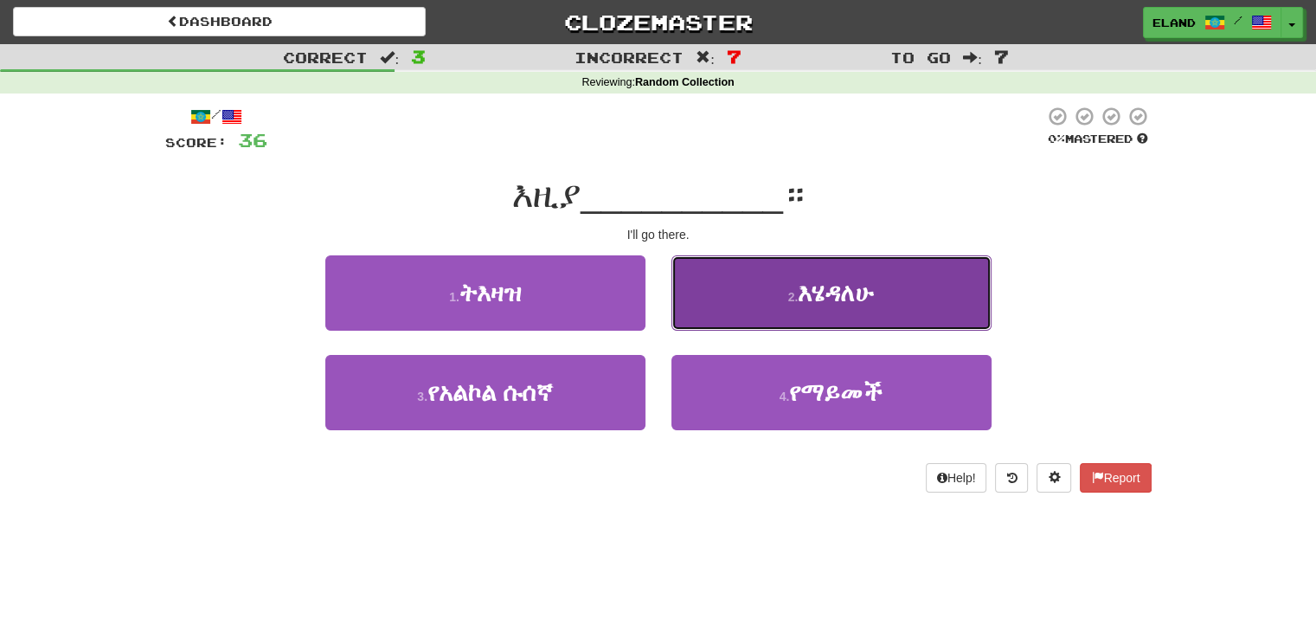
click at [736, 323] on button "2 . እሄዳለሁ" at bounding box center [832, 292] width 320 height 75
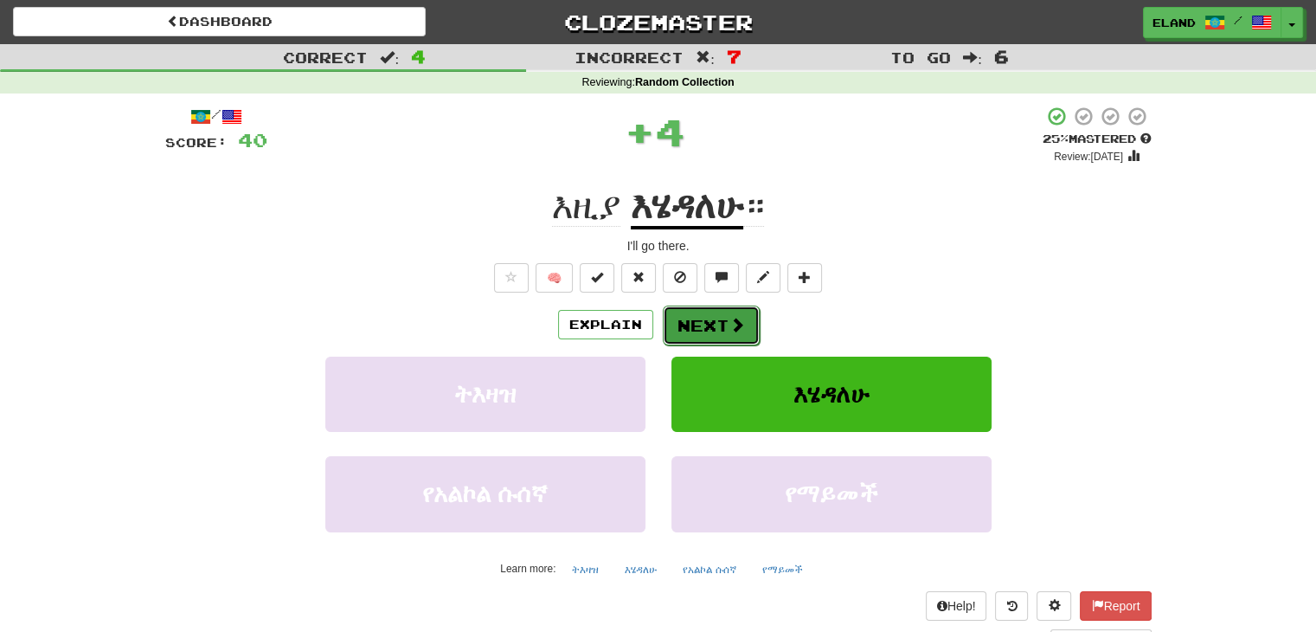
click at [699, 332] on button "Next" at bounding box center [711, 325] width 97 height 40
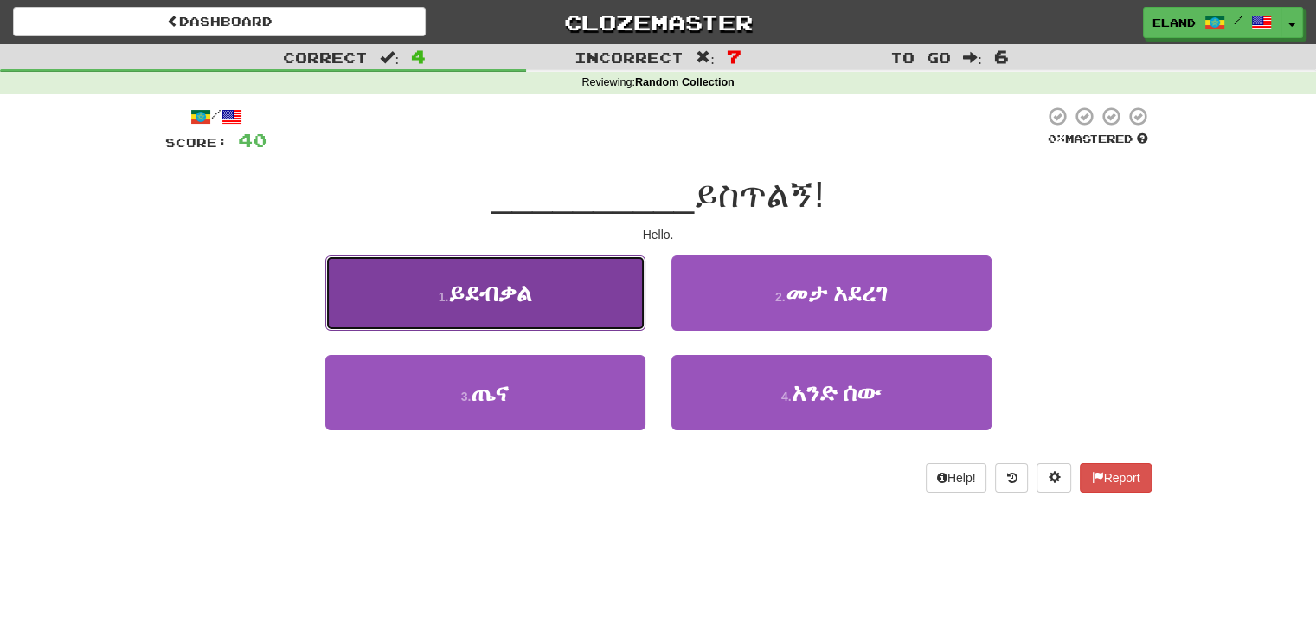
click at [588, 316] on button "1 . ይደብቃል" at bounding box center [485, 292] width 320 height 75
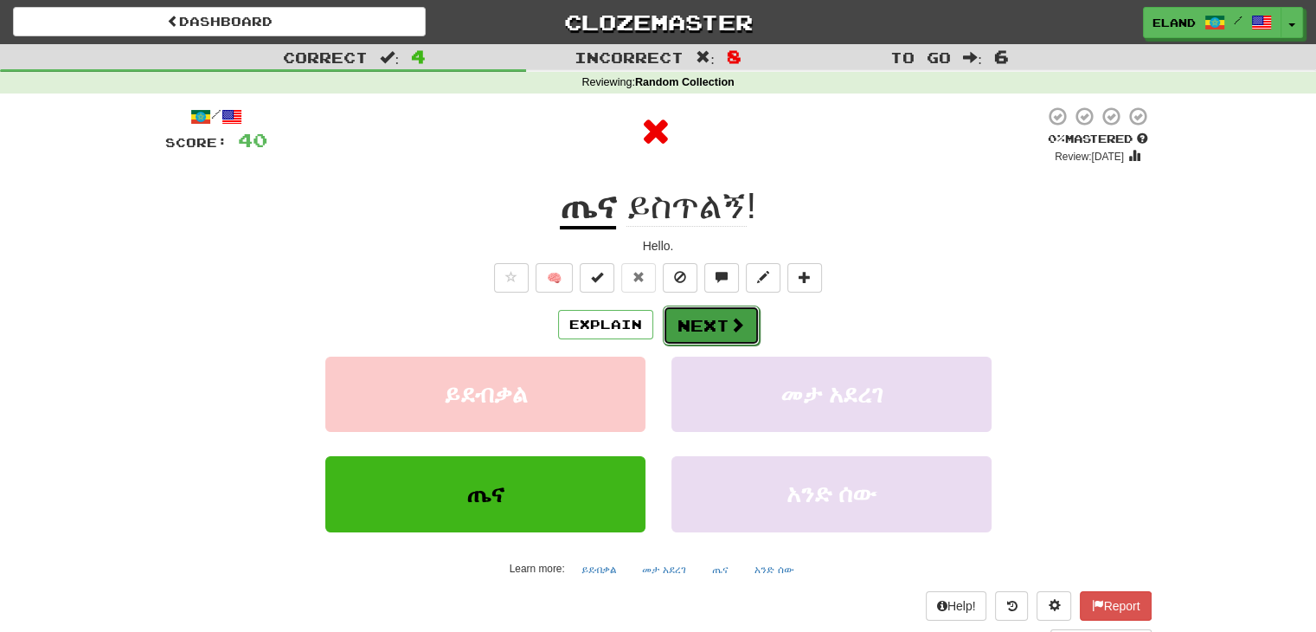
click at [721, 316] on button "Next" at bounding box center [711, 325] width 97 height 40
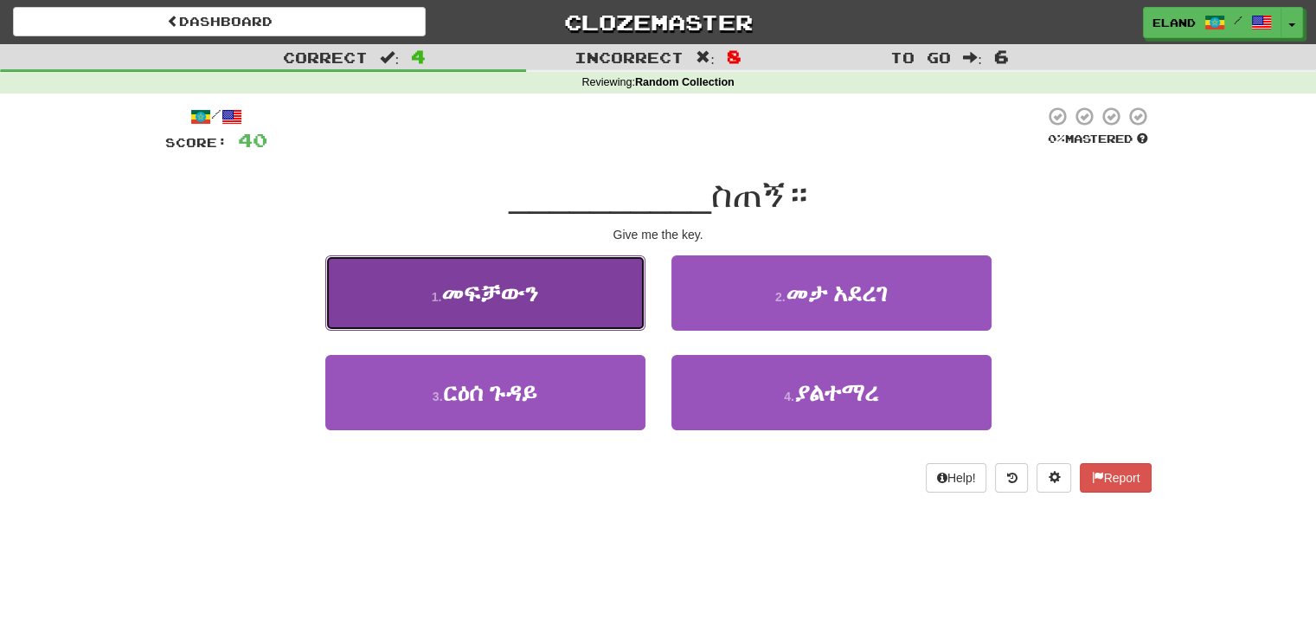
click at [564, 316] on button "1 . መፍቻውን" at bounding box center [485, 292] width 320 height 75
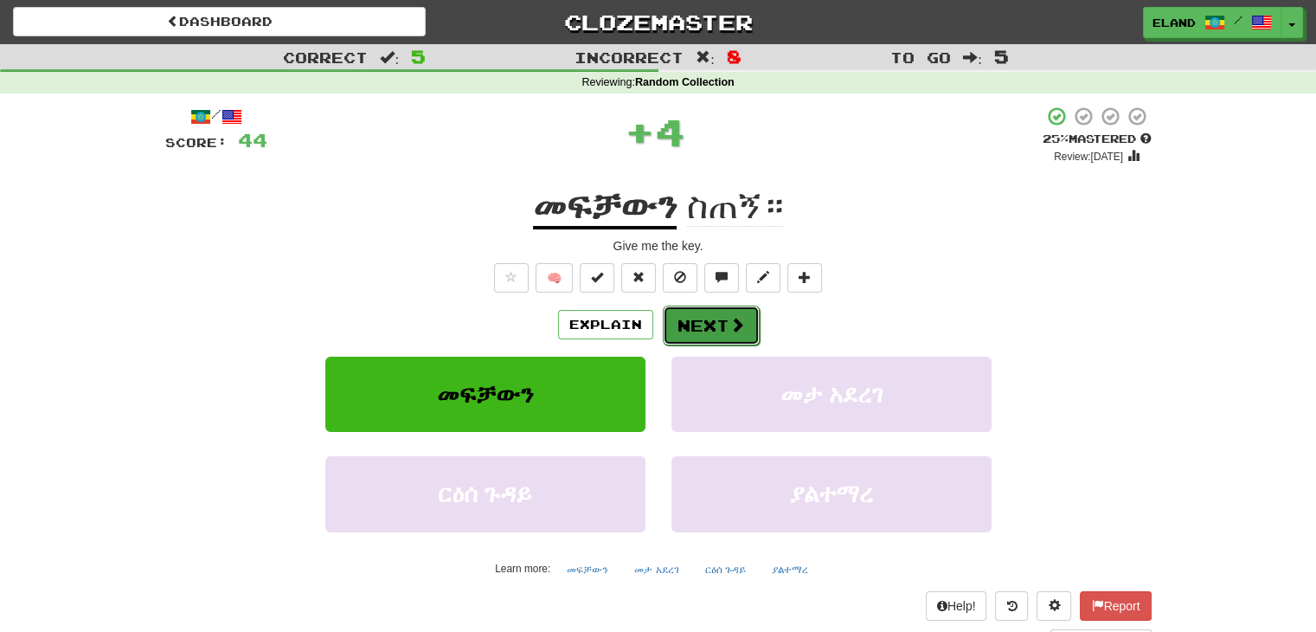
click at [720, 325] on button "Next" at bounding box center [711, 325] width 97 height 40
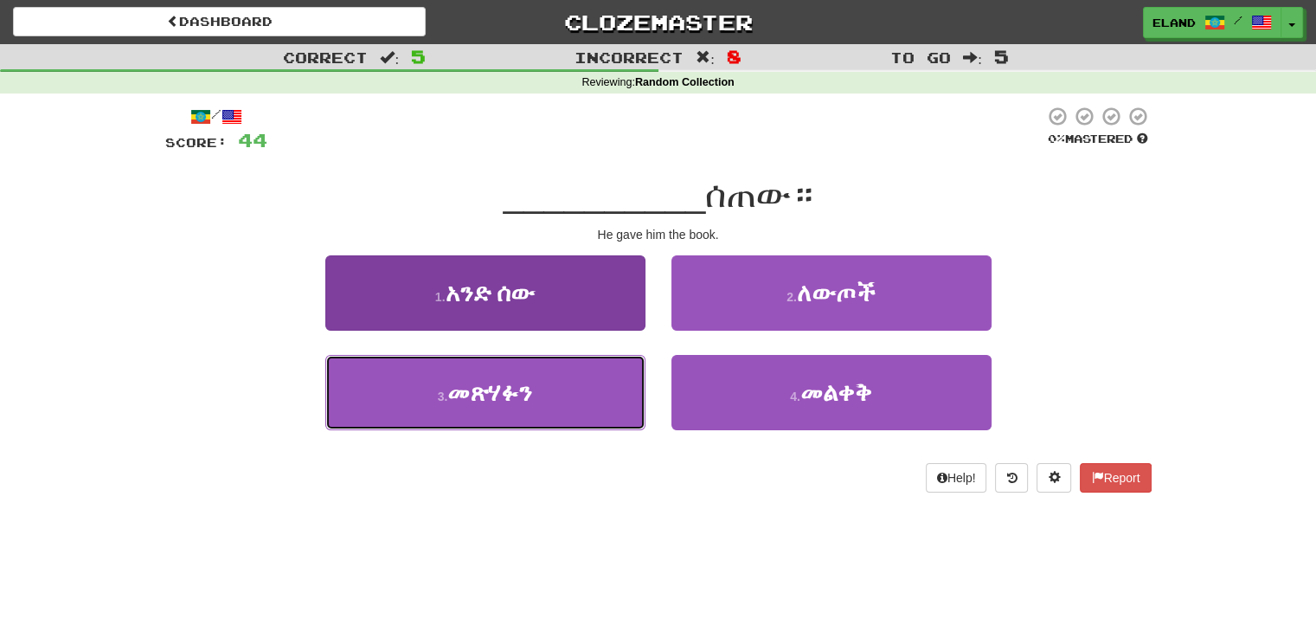
click at [580, 386] on button "3 . መጽሃፉን" at bounding box center [485, 392] width 320 height 75
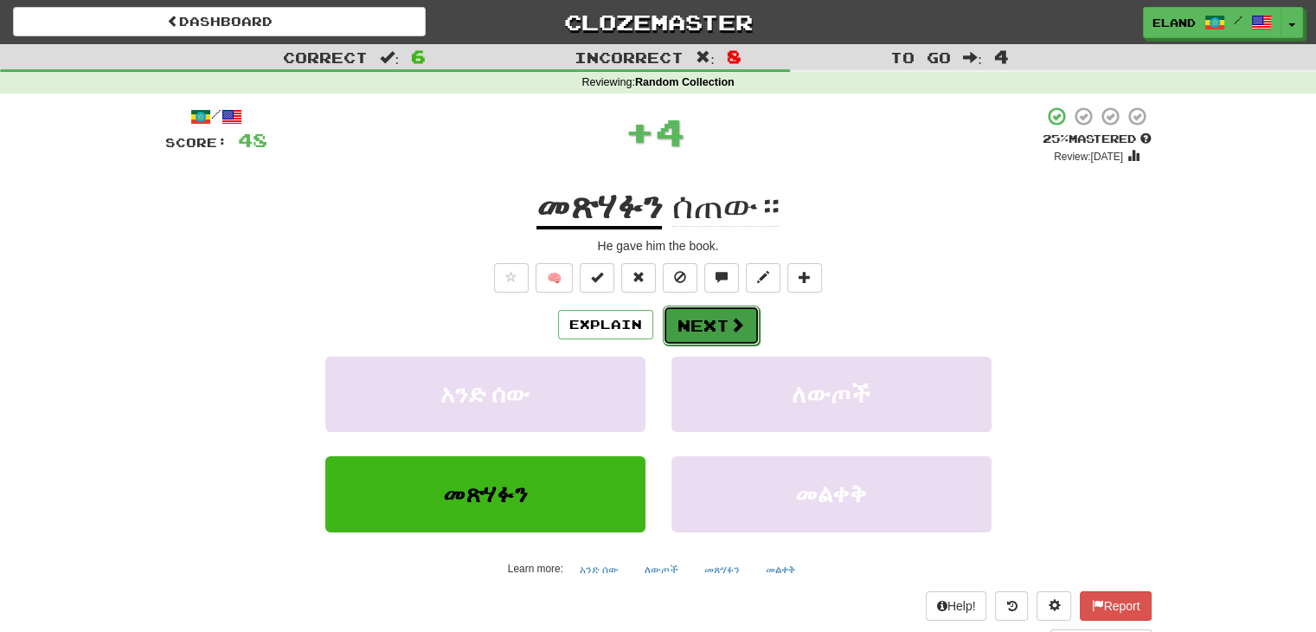
click at [710, 330] on button "Next" at bounding box center [711, 325] width 97 height 40
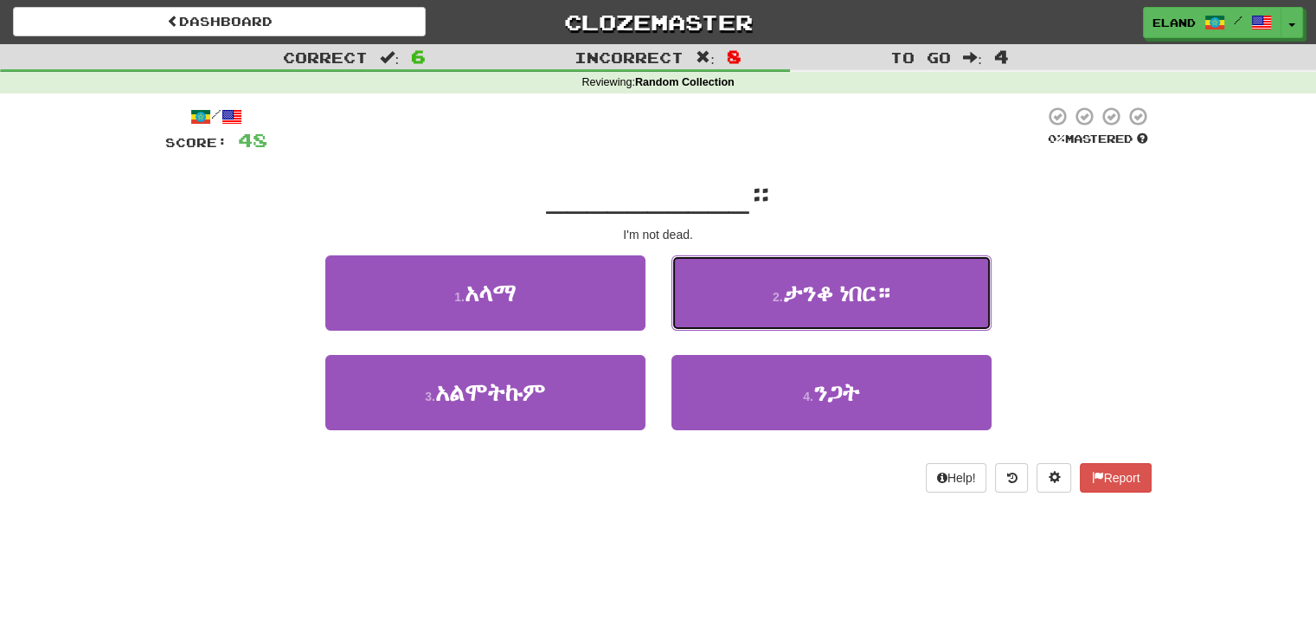
drag, startPoint x: 772, startPoint y: 299, endPoint x: 379, endPoint y: 485, distance: 435.1
click at [379, 485] on div "/ Score: 48 0 % Mastered __________ ። I'm not dead. 1 . አላማ 2 . ታንቆ ነበር። 3 . አል…" at bounding box center [658, 299] width 987 height 387
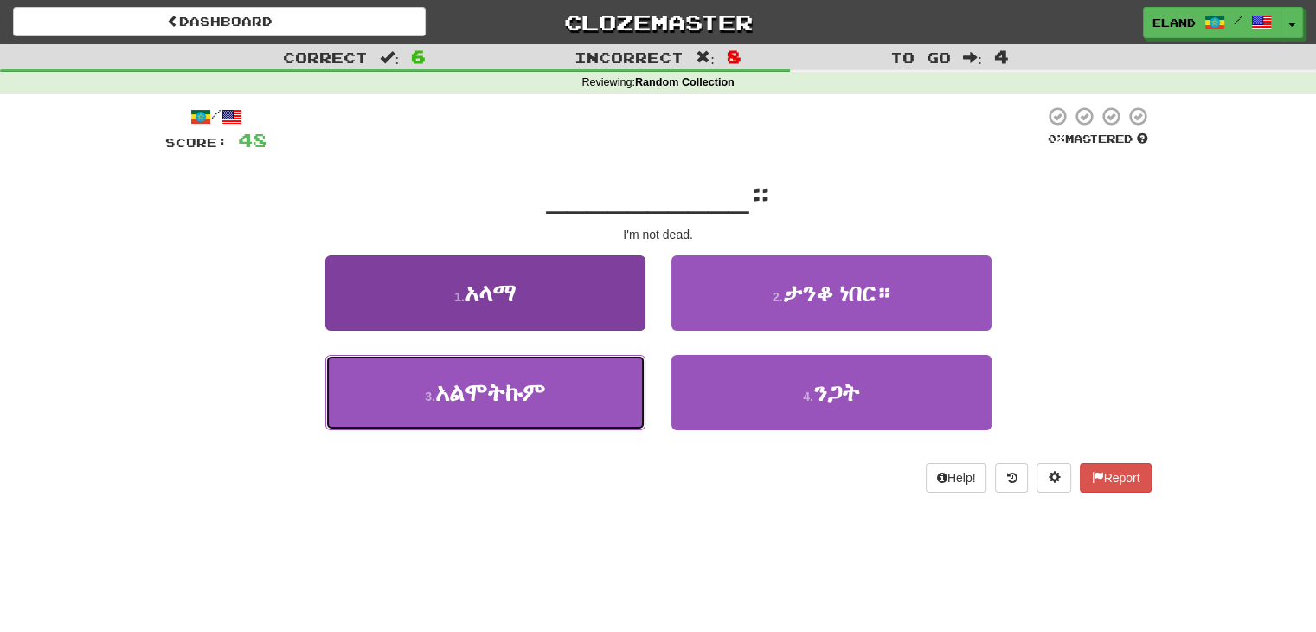
drag, startPoint x: 505, startPoint y: 386, endPoint x: 580, endPoint y: 384, distance: 74.4
click at [505, 389] on span "አልሞትኩም" at bounding box center [490, 392] width 110 height 27
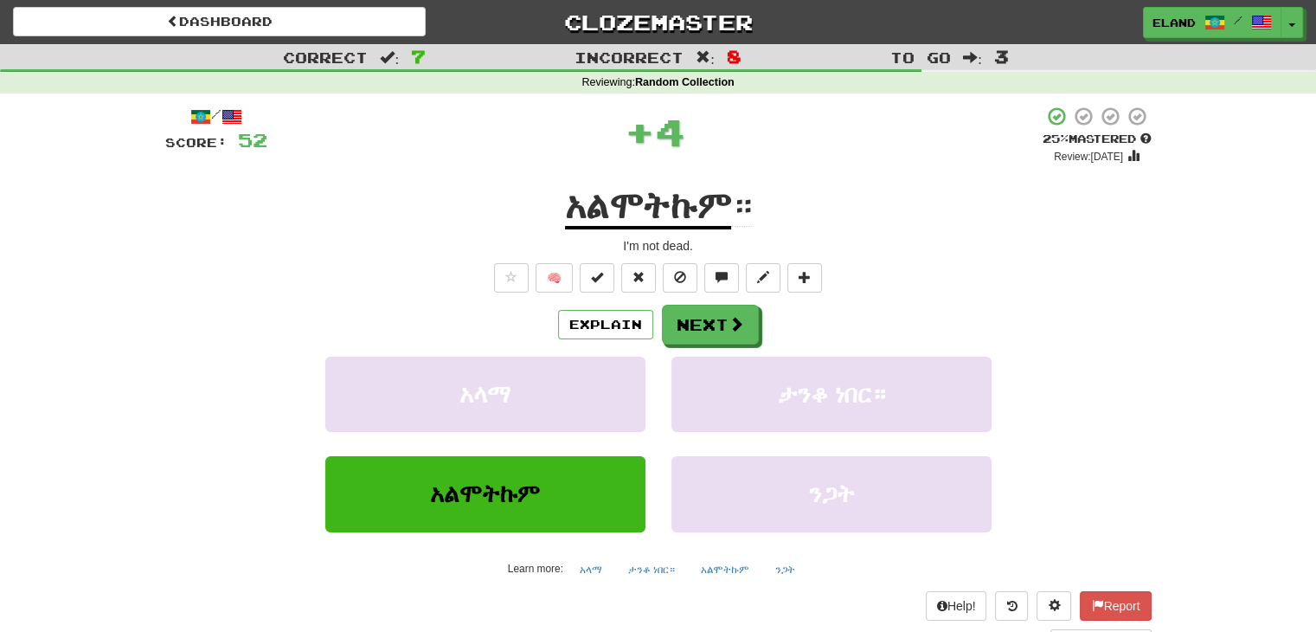
click at [671, 344] on div "Explain Next አላማ ታንቆ ነበር። አልሞትኩም ንጋት Learn more: አላማ ታንቆ ነበር። አልሞትኩም ንጋት" at bounding box center [658, 444] width 987 height 278
click at [702, 325] on button "Next" at bounding box center [711, 325] width 97 height 40
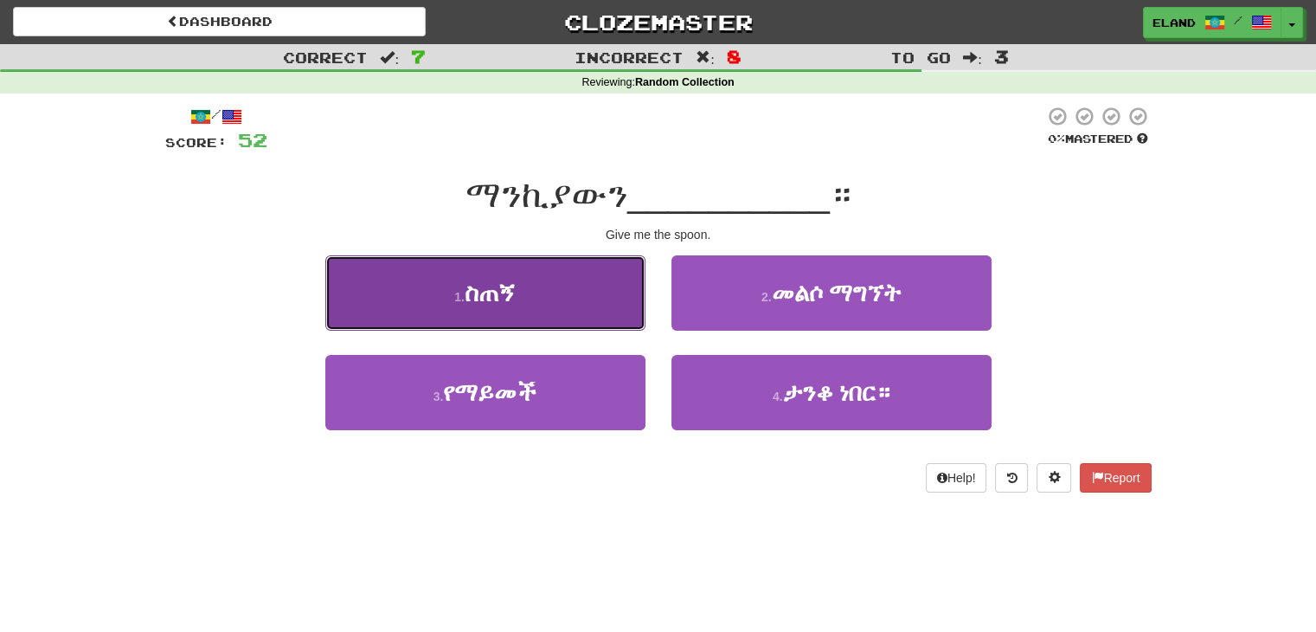
click at [563, 305] on button "1 . ስጠኝ" at bounding box center [485, 292] width 320 height 75
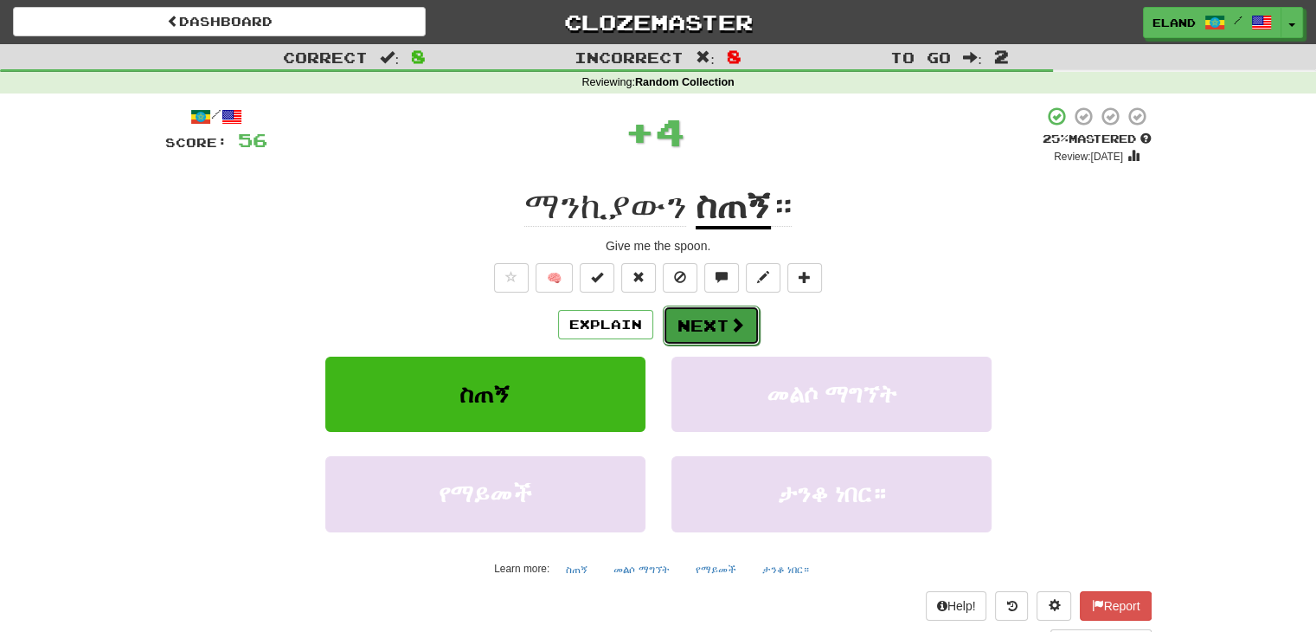
click at [711, 337] on button "Next" at bounding box center [711, 325] width 97 height 40
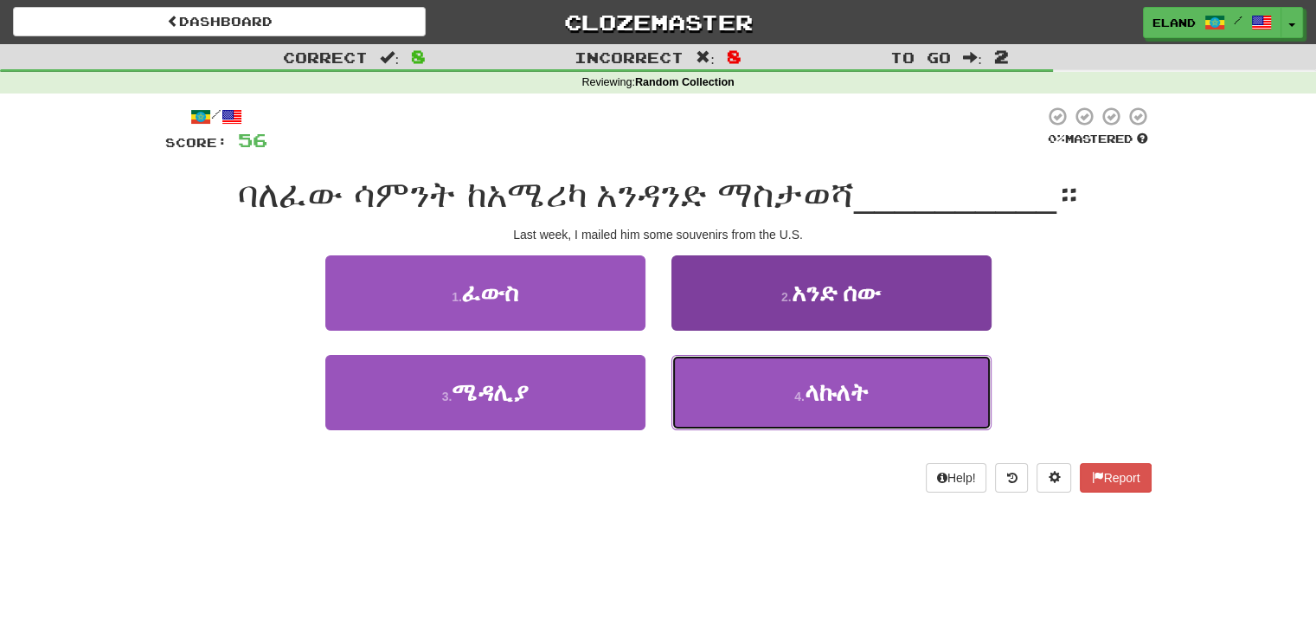
click at [772, 378] on button "4 . ላኩለት" at bounding box center [832, 392] width 320 height 75
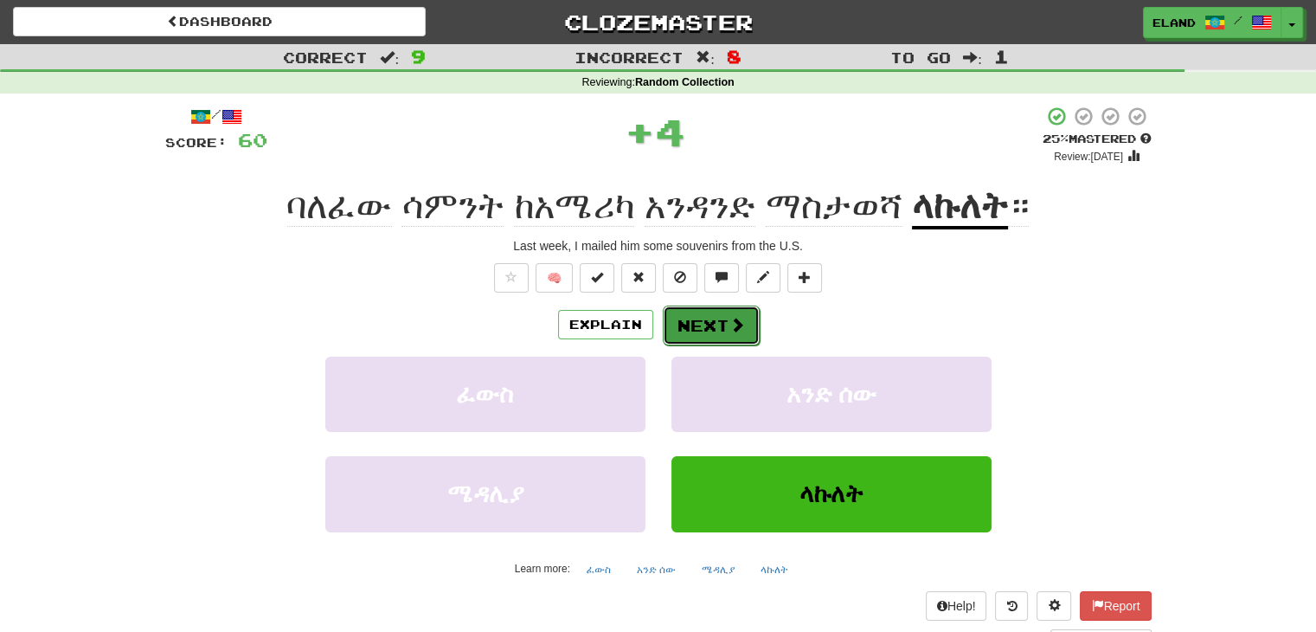
click at [699, 331] on button "Next" at bounding box center [711, 325] width 97 height 40
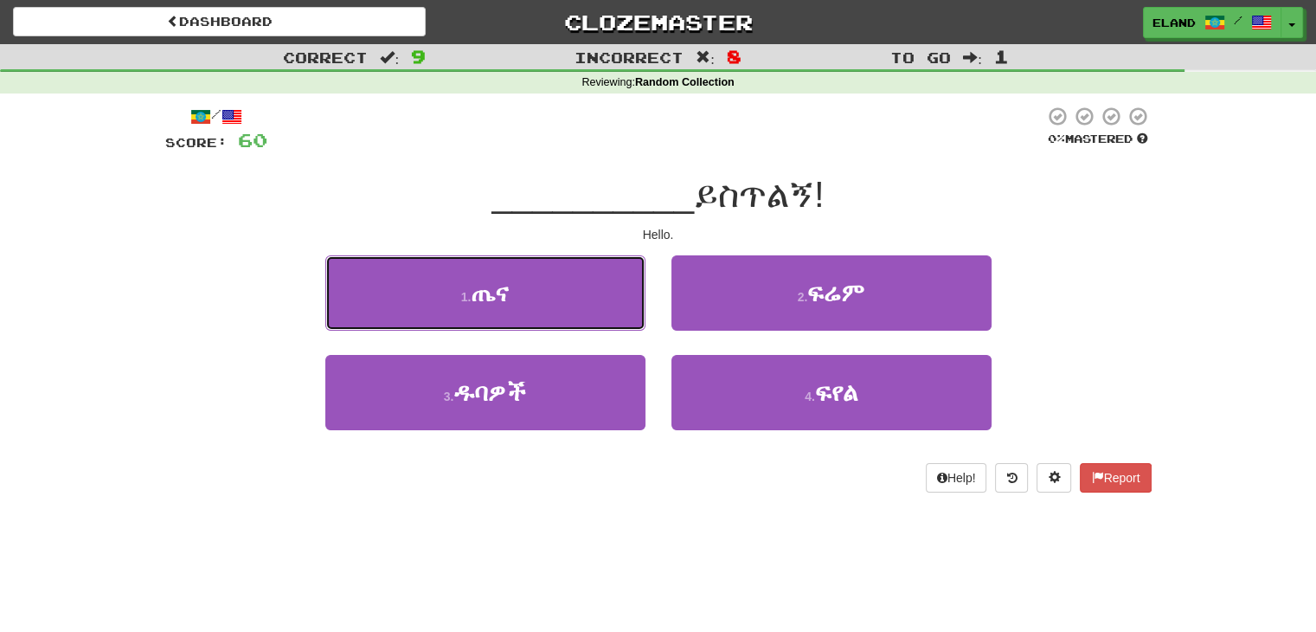
click at [537, 296] on button "1 . ጤና" at bounding box center [485, 292] width 320 height 75
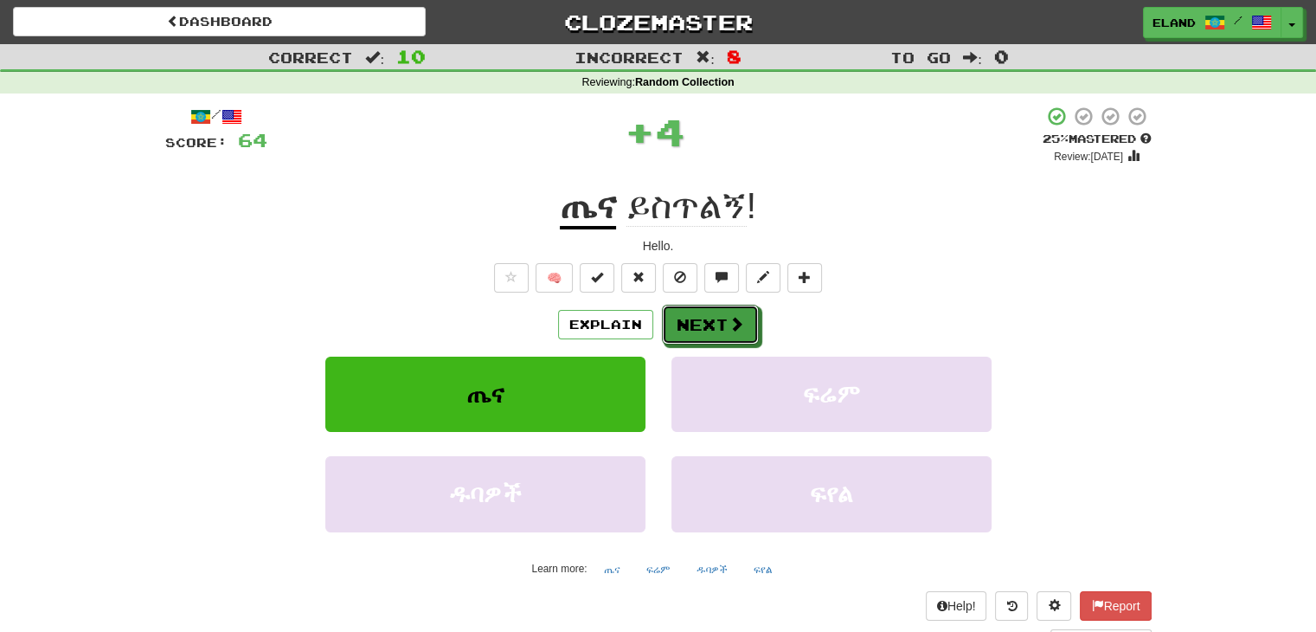
click at [708, 331] on button "Next" at bounding box center [710, 325] width 97 height 40
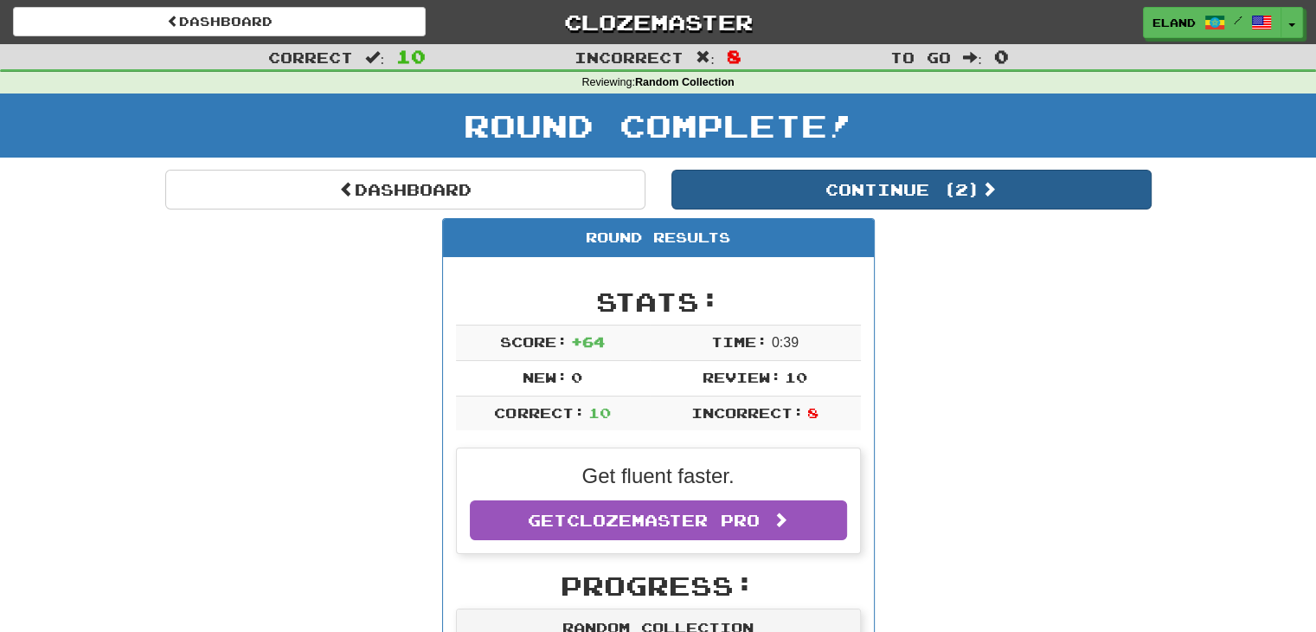
click at [859, 191] on button "Continue ( 2 )" at bounding box center [912, 190] width 480 height 40
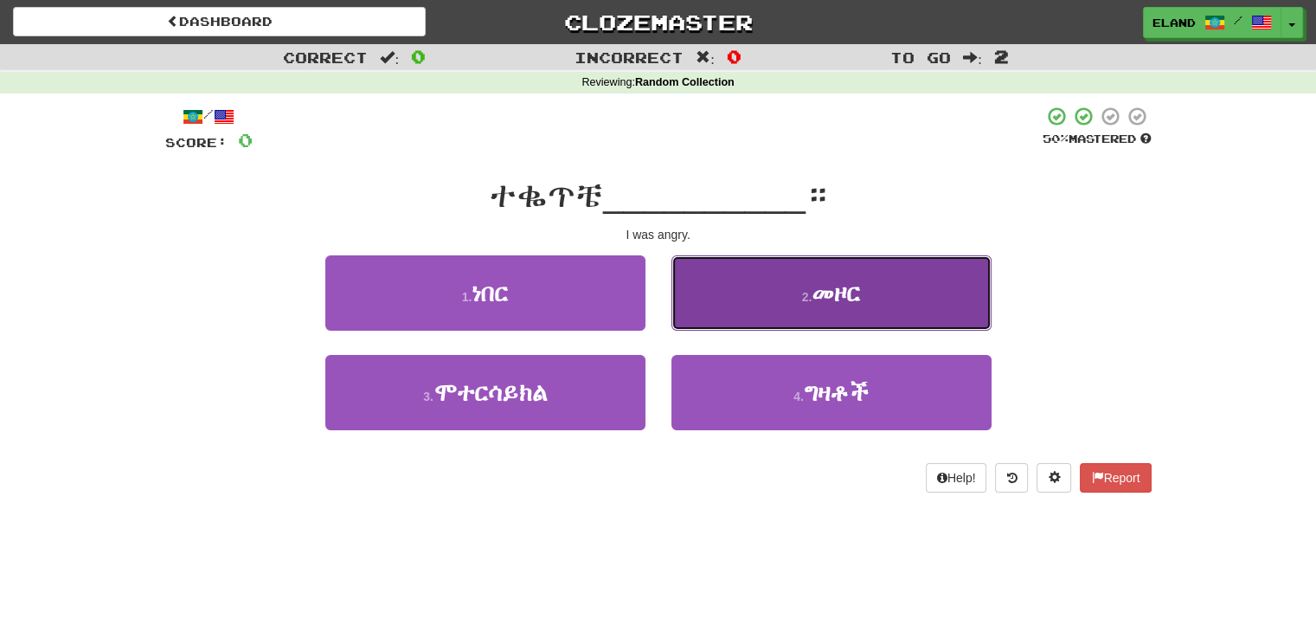
click at [775, 304] on button "2 . መዞር" at bounding box center [832, 292] width 320 height 75
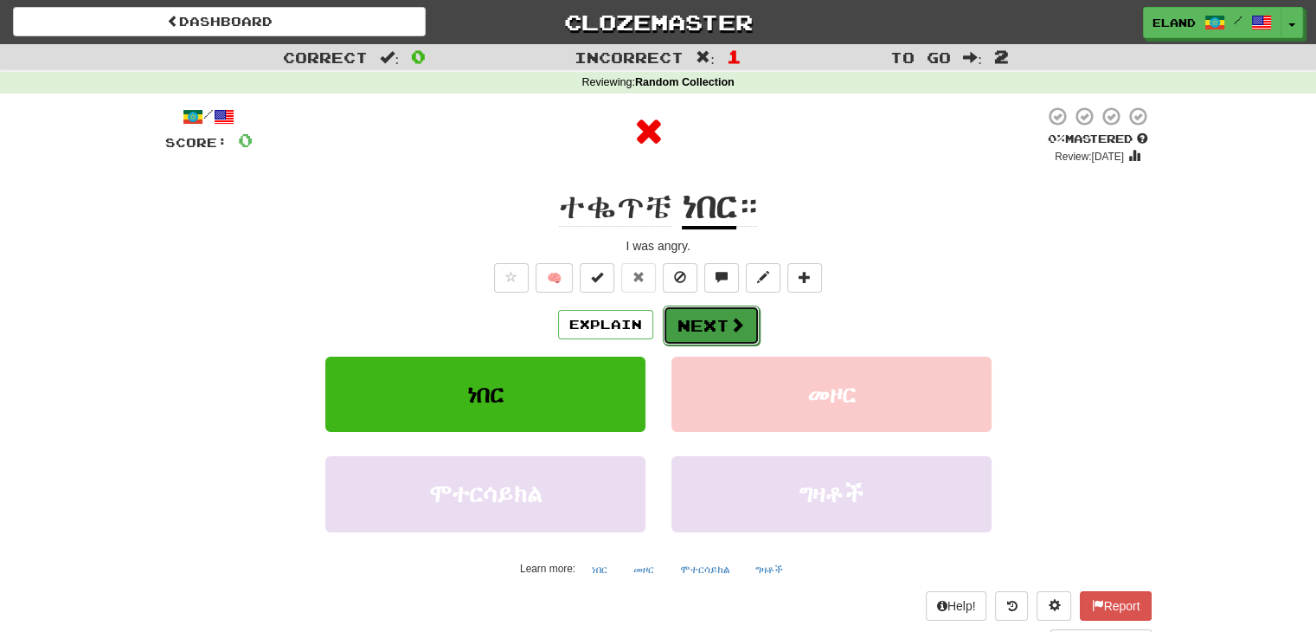
click at [723, 318] on button "Next" at bounding box center [711, 325] width 97 height 40
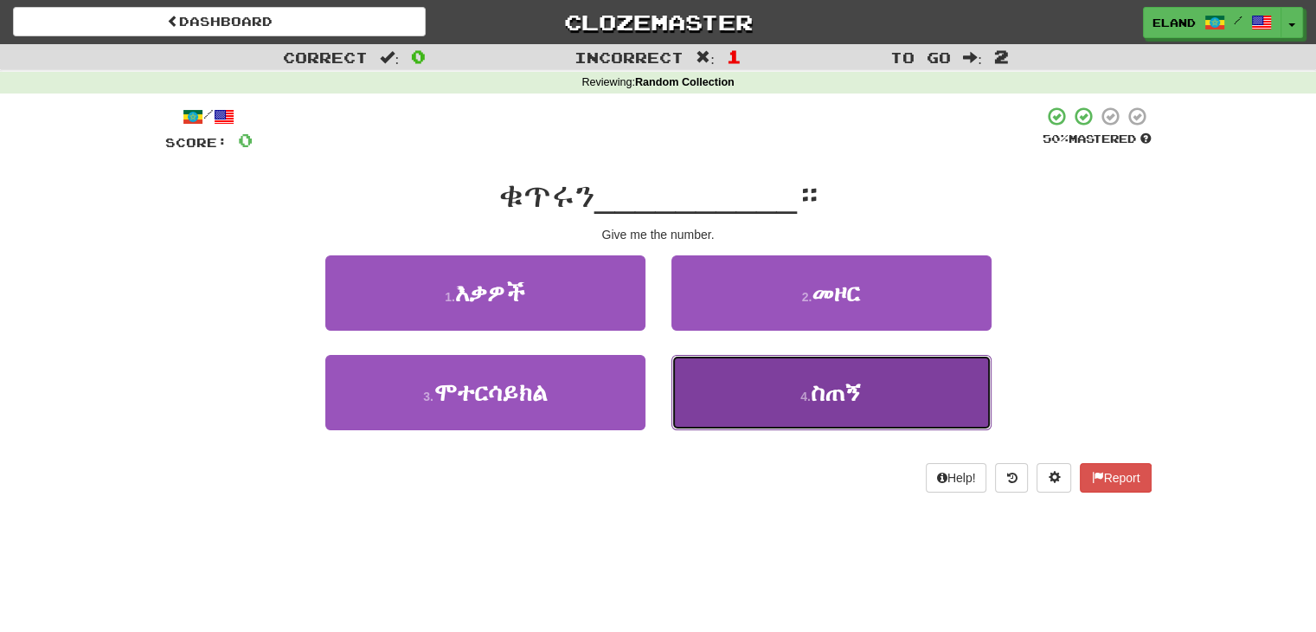
click at [718, 390] on button "4 . ስጠኝ" at bounding box center [832, 392] width 320 height 75
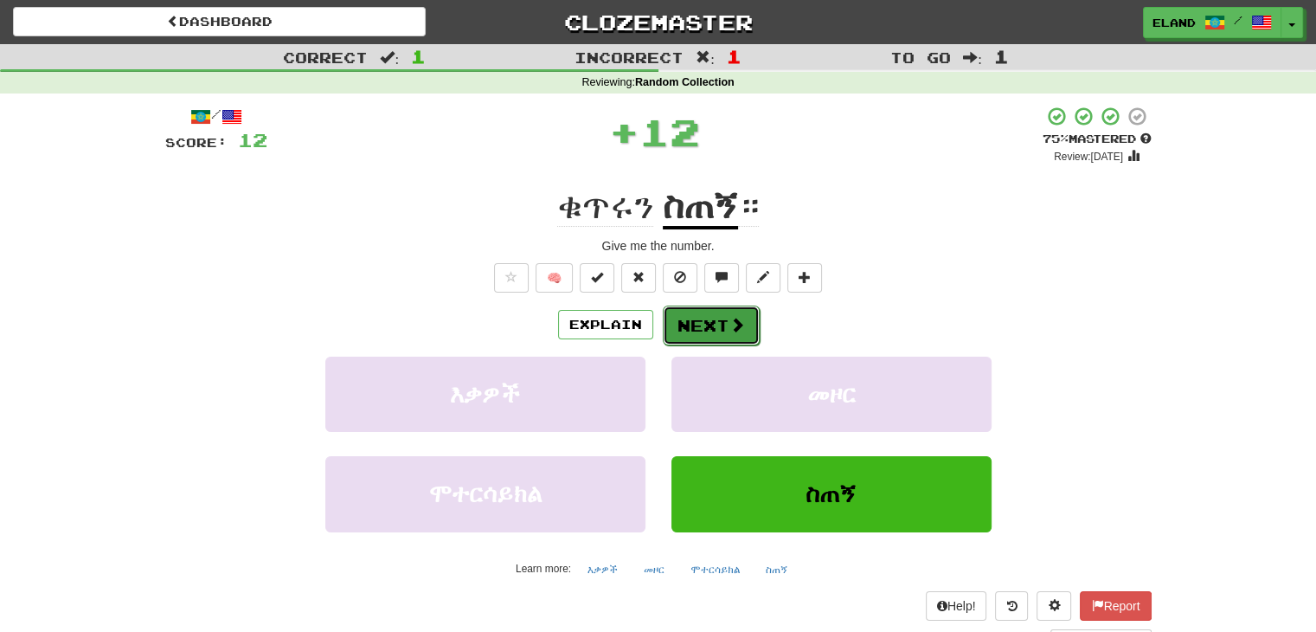
click at [706, 325] on button "Next" at bounding box center [711, 325] width 97 height 40
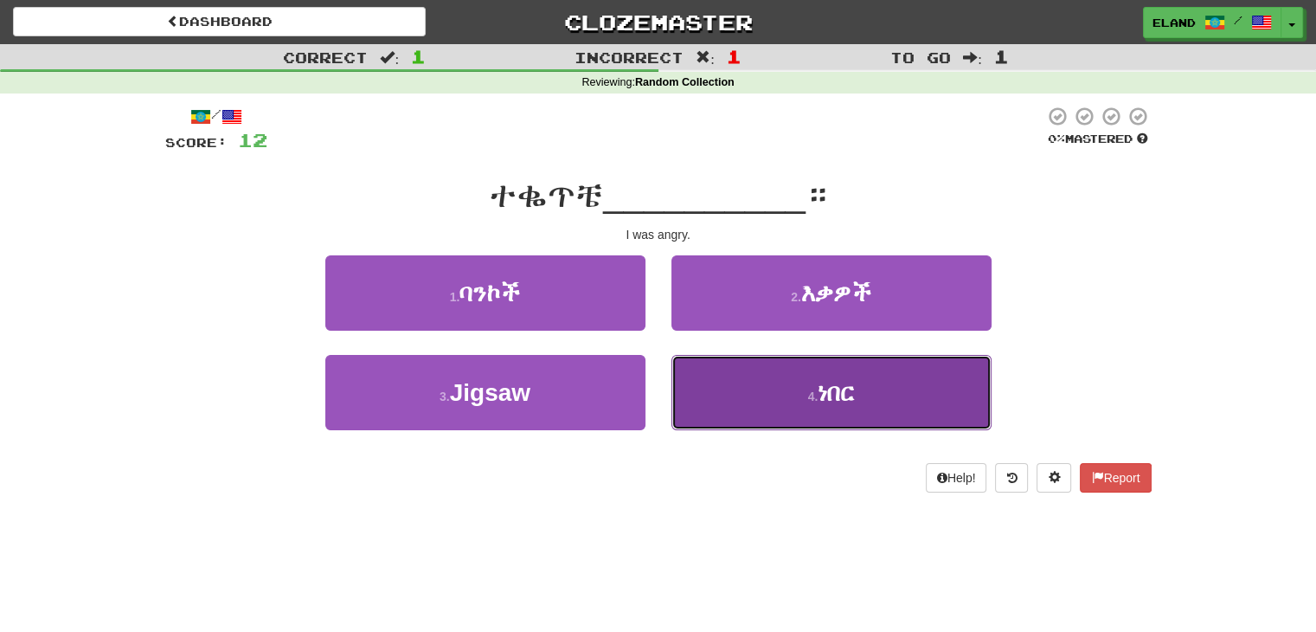
click at [771, 378] on button "4 . ነበር" at bounding box center [832, 392] width 320 height 75
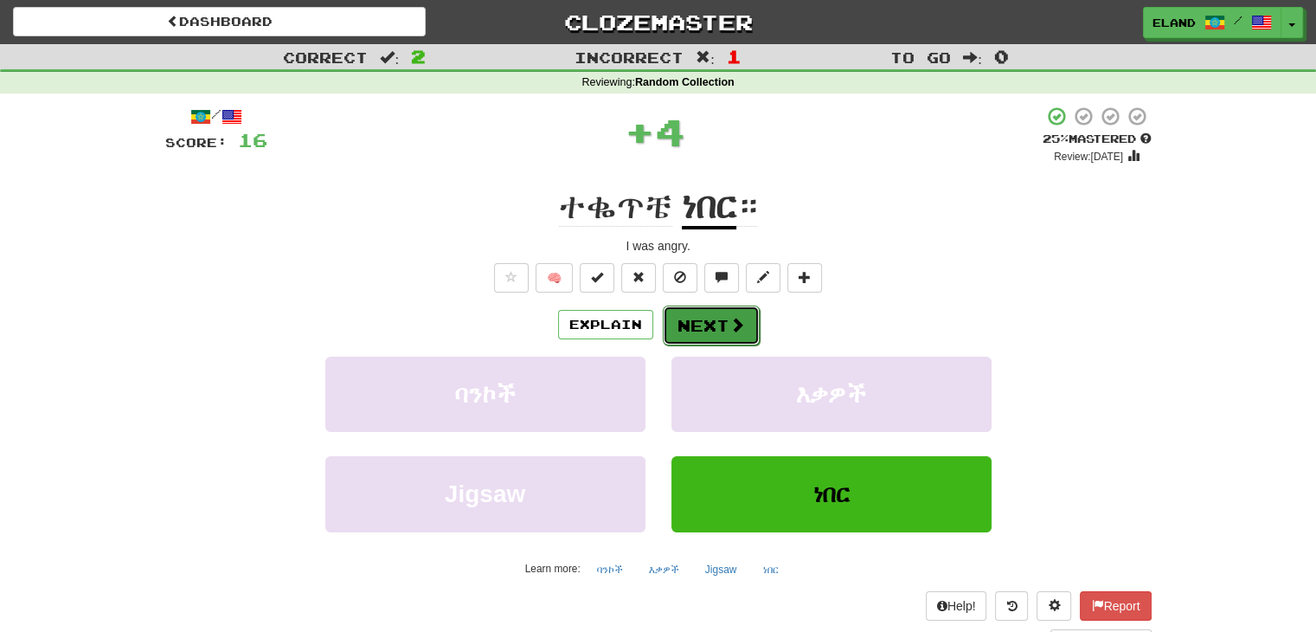
click at [702, 323] on button "Next" at bounding box center [711, 325] width 97 height 40
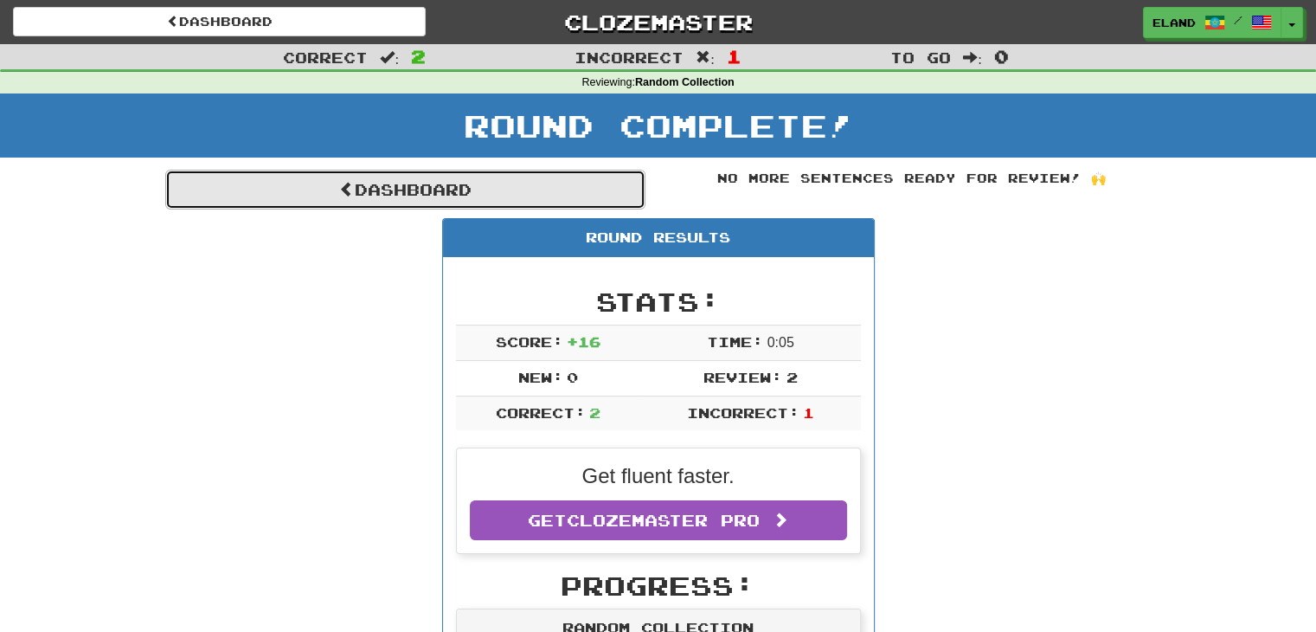
click at [495, 202] on link "Dashboard" at bounding box center [405, 190] width 480 height 40
